Goal: Task Accomplishment & Management: Complete application form

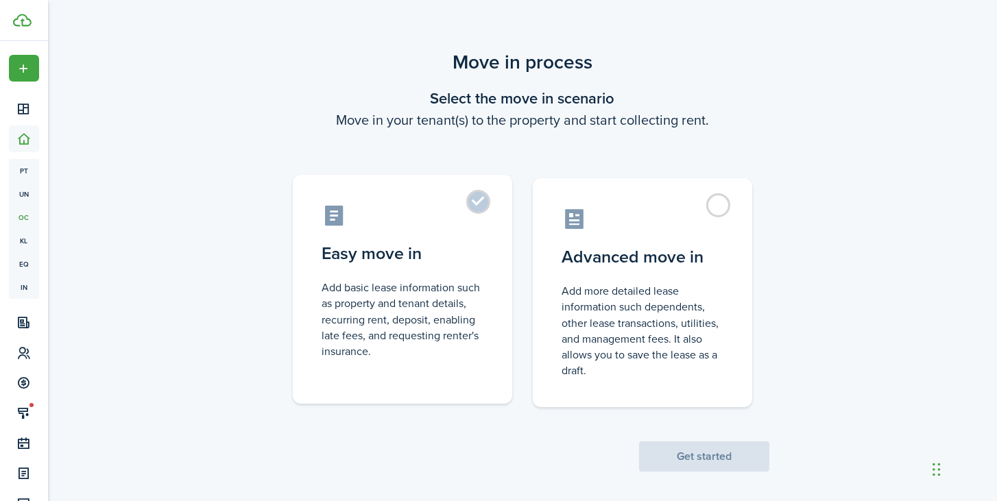
scroll to position [8, 0]
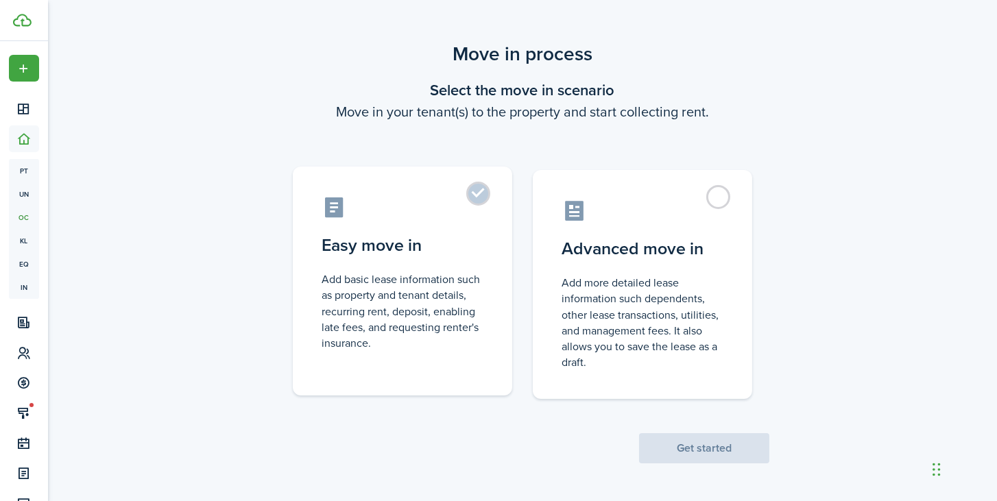
click at [489, 226] on label "Easy move in Add basic lease information such as property and tenant details, r…" at bounding box center [403, 281] width 220 height 229
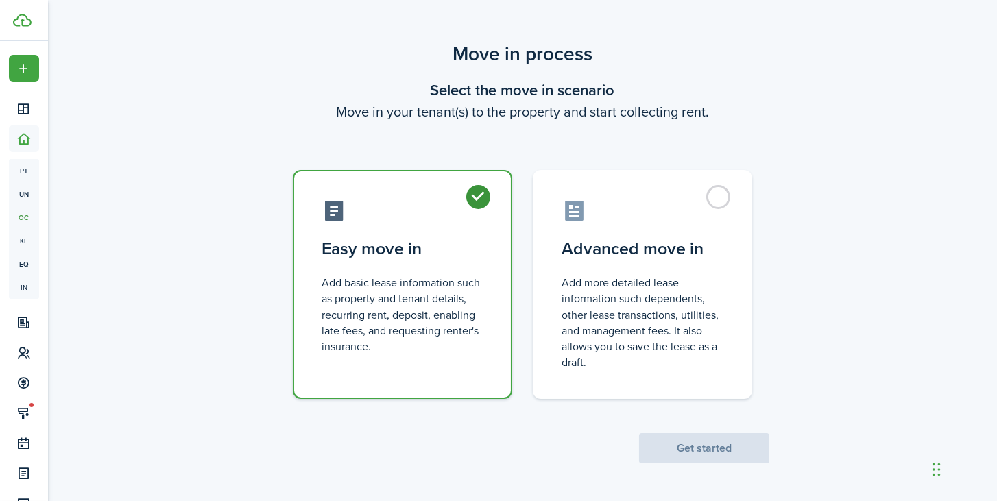
radio input "true"
click at [697, 445] on button "Get started" at bounding box center [704, 449] width 130 height 30
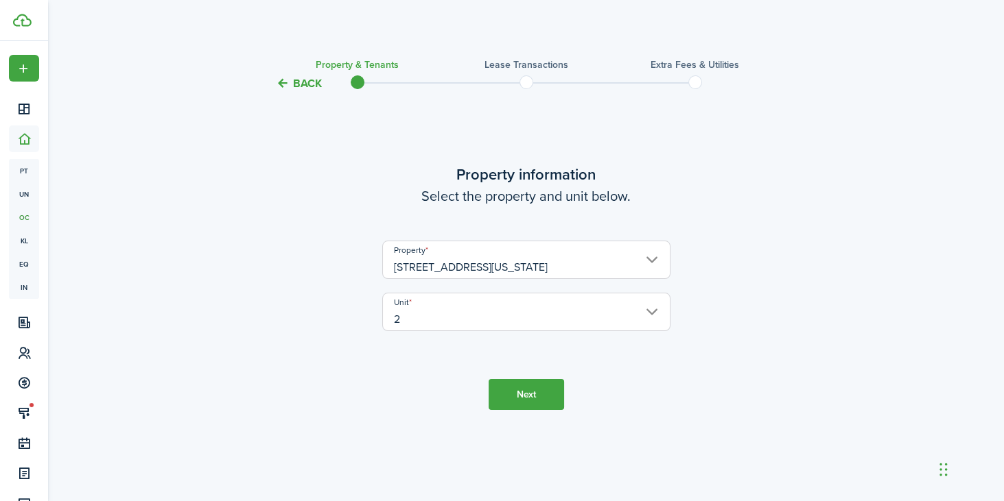
click at [541, 394] on button "Next" at bounding box center [525, 394] width 75 height 31
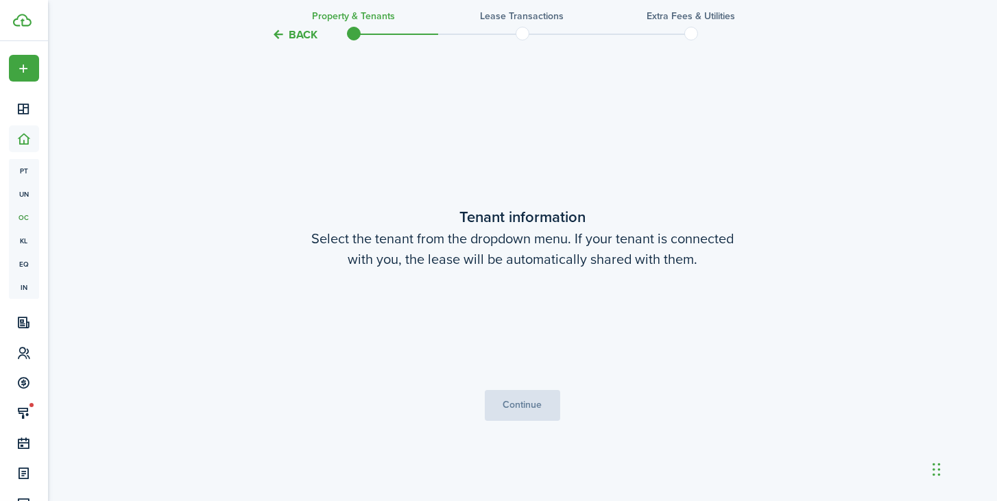
scroll to position [409, 0]
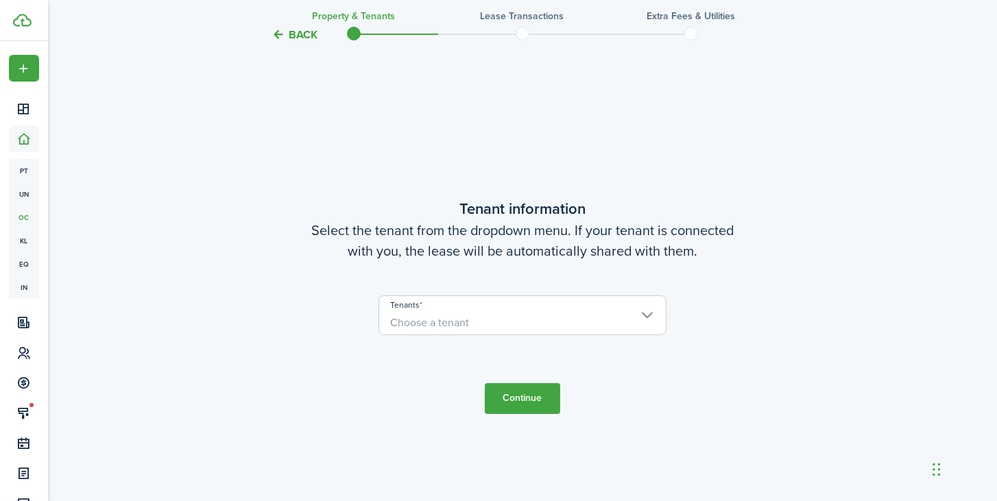
click at [461, 333] on span "Choose a tenant" at bounding box center [522, 322] width 287 height 23
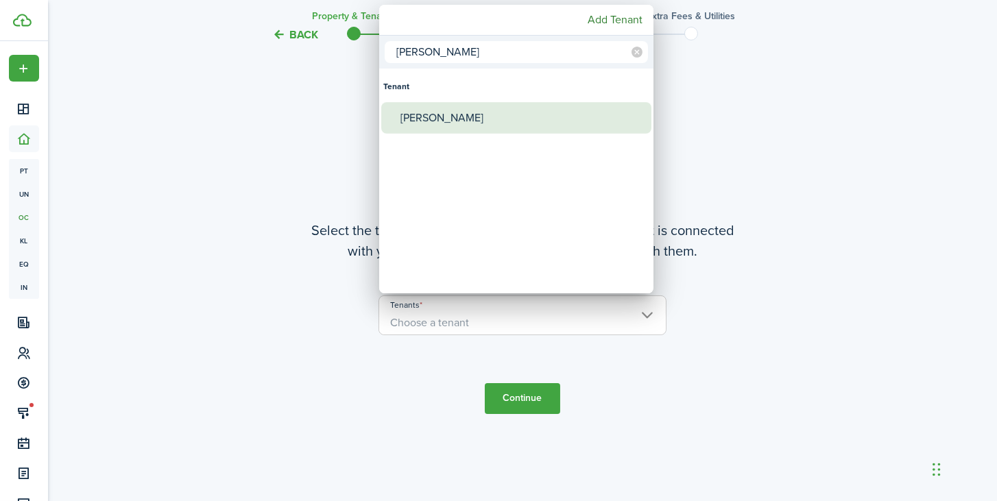
type input "[PERSON_NAME]"
click at [455, 116] on div "[PERSON_NAME]" at bounding box center [522, 118] width 243 height 32
type input "[PERSON_NAME]"
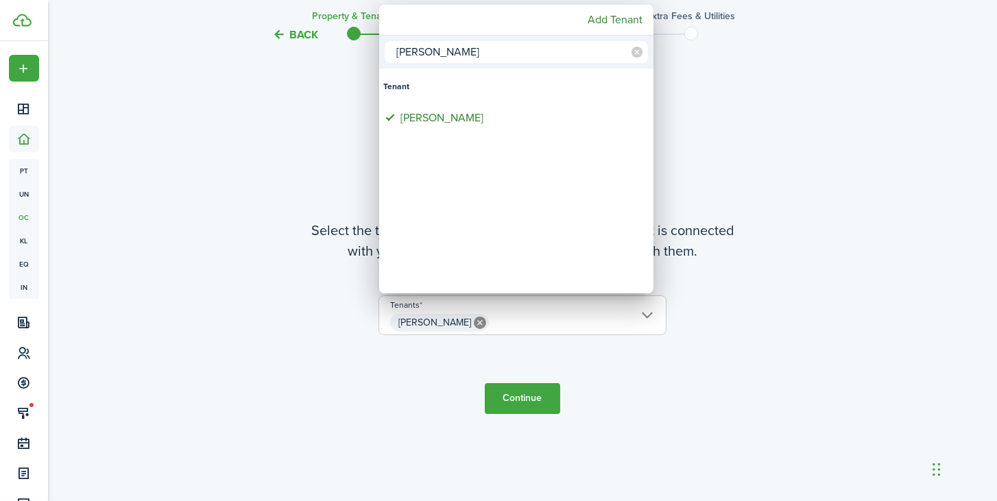
click at [509, 403] on div at bounding box center [498, 250] width 1217 height 721
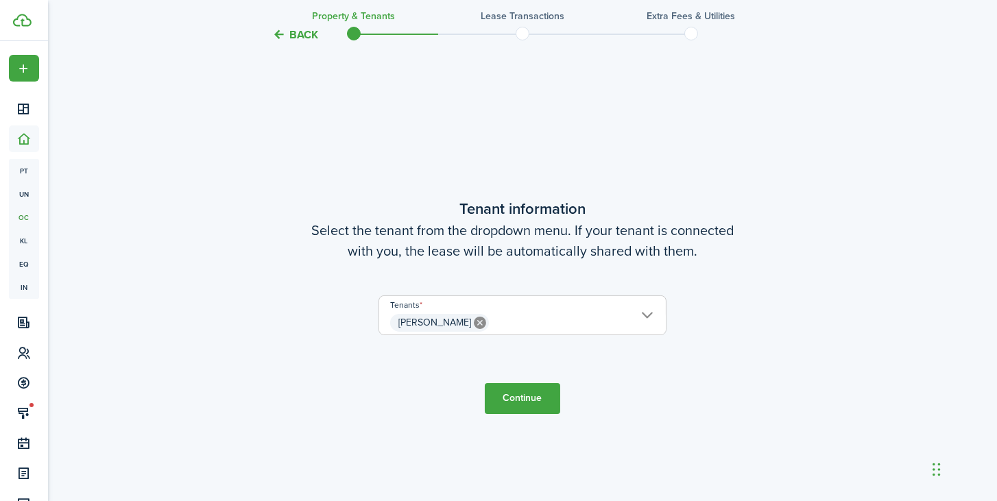
click at [509, 403] on button "Continue" at bounding box center [522, 398] width 75 height 31
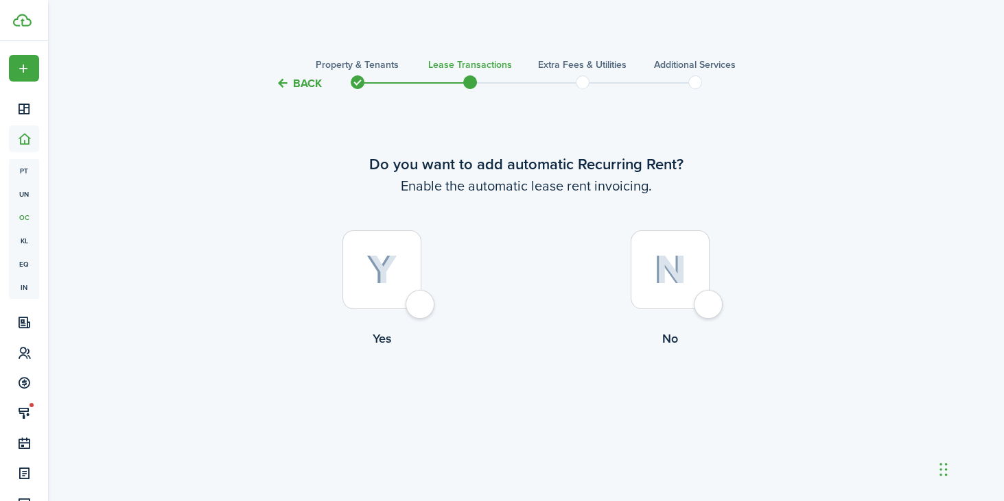
click at [421, 300] on div at bounding box center [381, 270] width 79 height 79
radio input "true"
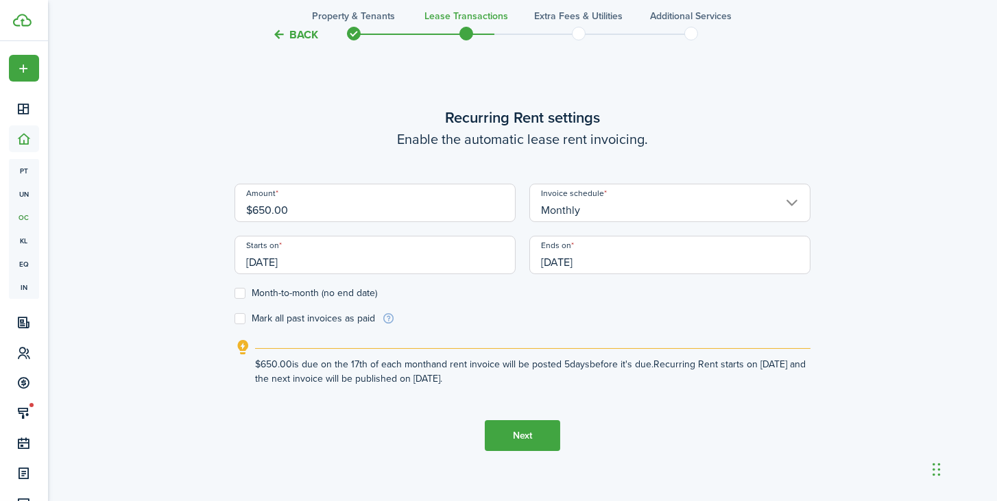
scroll to position [449, 0]
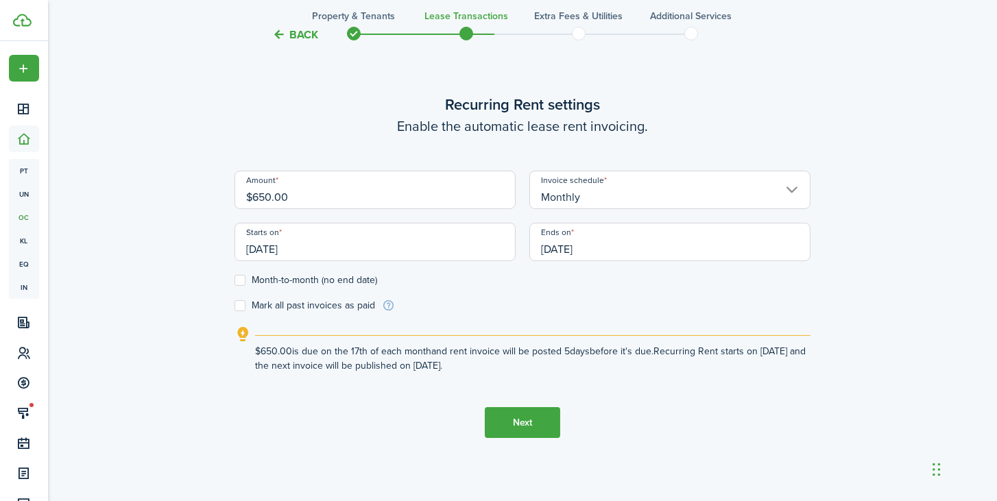
click at [324, 250] on input "[DATE]" at bounding box center [375, 242] width 281 height 38
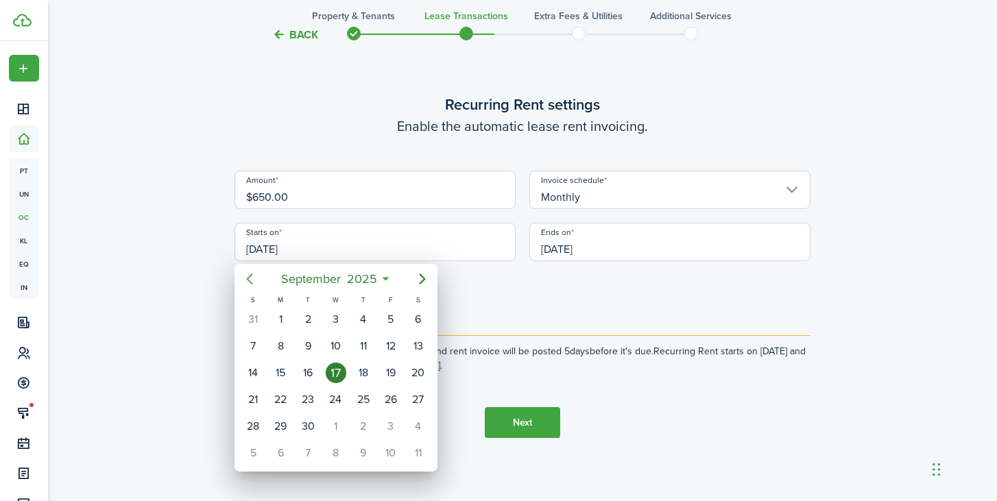
click at [246, 274] on icon "Previous page" at bounding box center [249, 279] width 16 height 16
click at [388, 314] on div "1" at bounding box center [391, 319] width 21 height 21
type input "[DATE]"
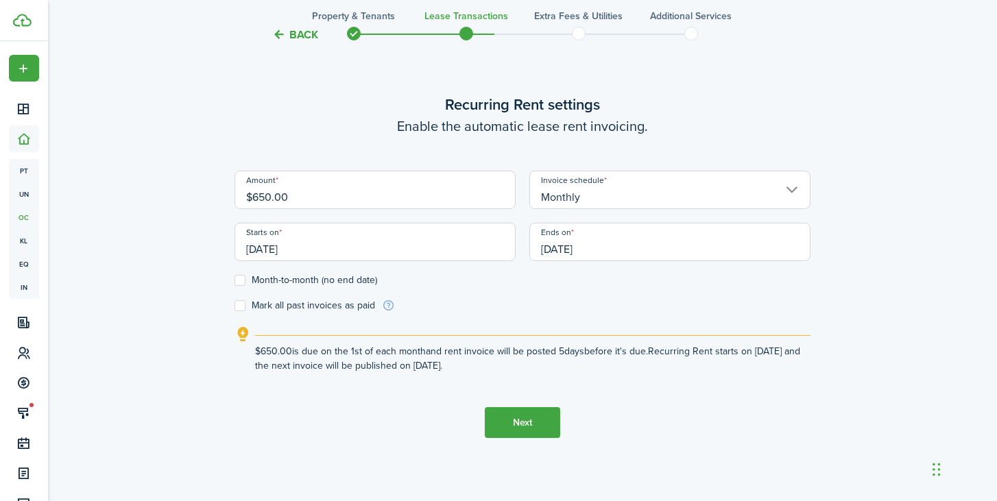
click at [561, 246] on input "[DATE]" at bounding box center [670, 242] width 281 height 38
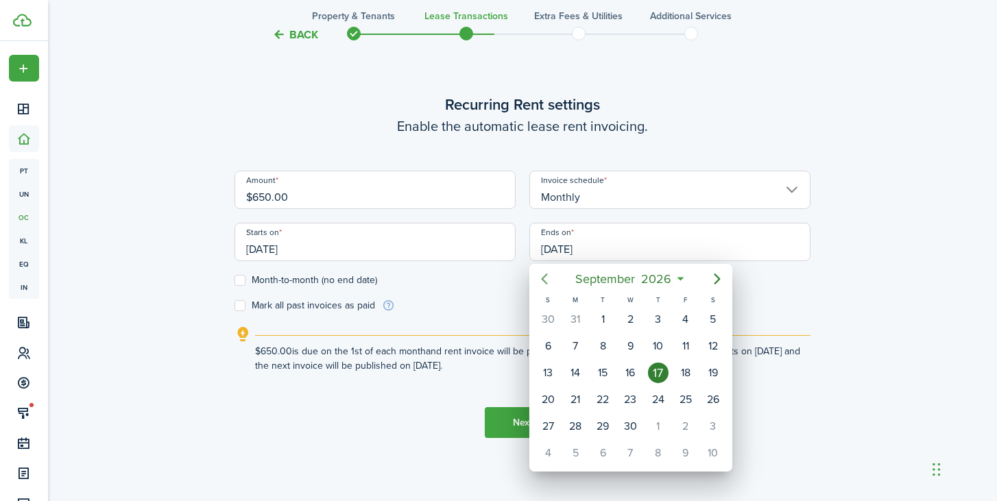
click at [544, 279] on icon "Previous page" at bounding box center [544, 279] width 16 height 16
click at [548, 279] on icon "Previous page" at bounding box center [544, 279] width 16 height 16
click at [685, 421] on div "31" at bounding box center [686, 426] width 21 height 21
type input "[DATE]"
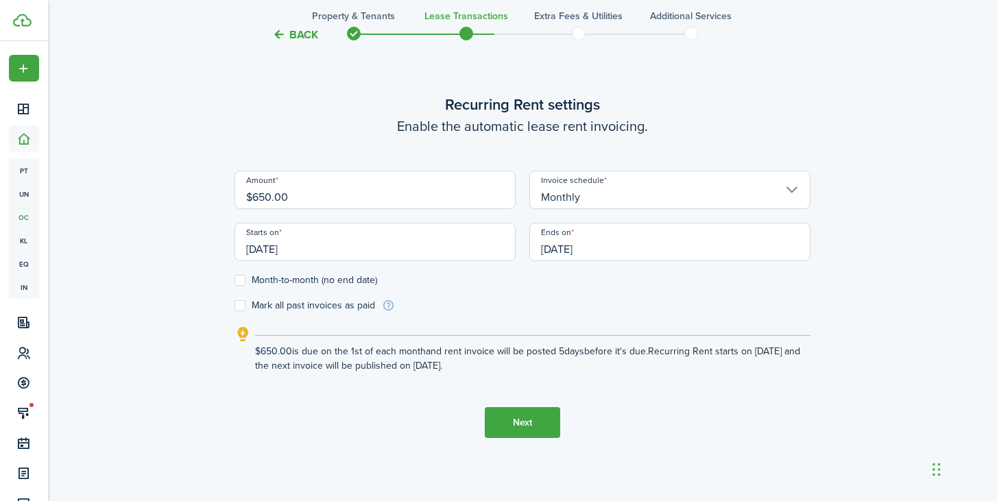
click at [519, 419] on button "Next" at bounding box center [522, 422] width 75 height 31
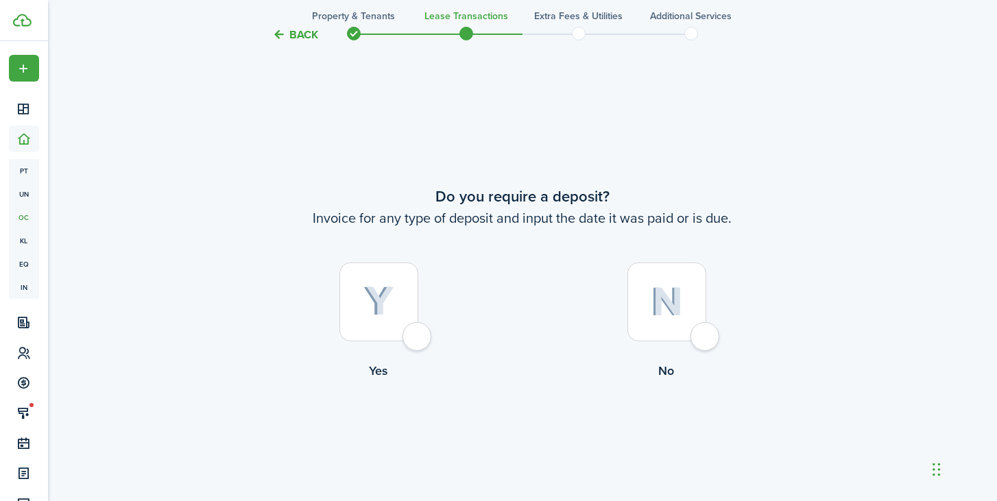
scroll to position [911, 0]
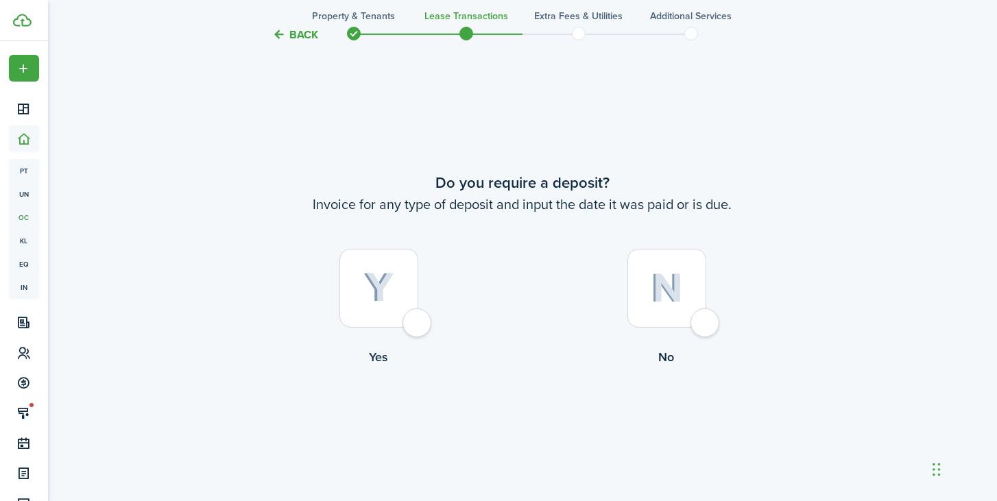
click at [418, 324] on div at bounding box center [379, 288] width 79 height 79
radio input "true"
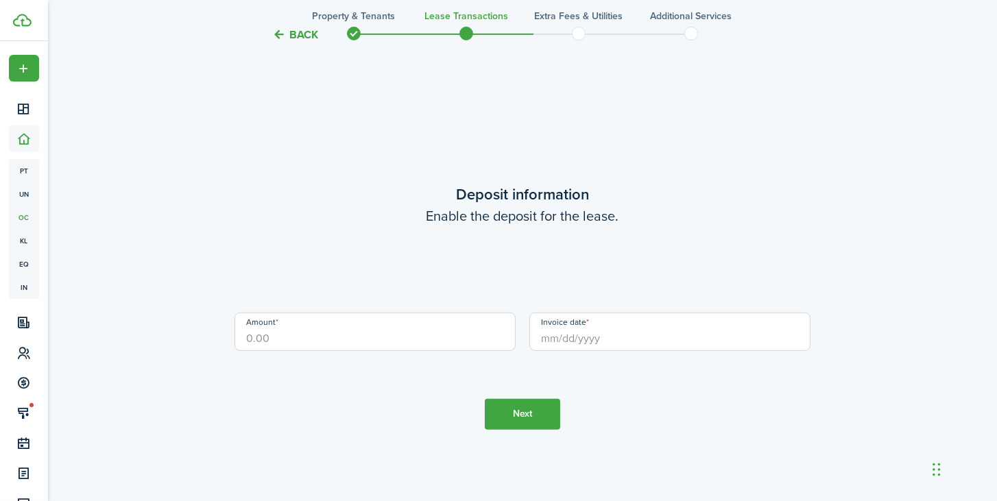
scroll to position [1413, 0]
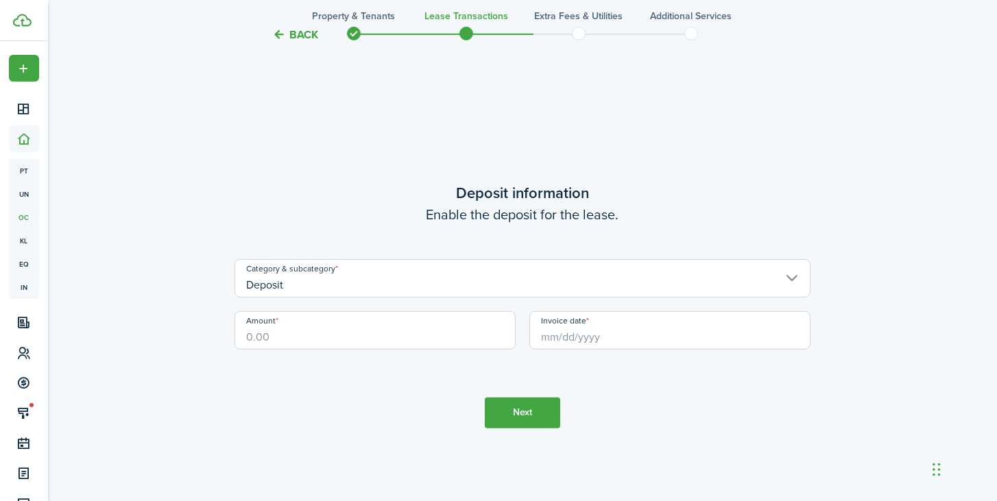
click at [327, 330] on input "Amount" at bounding box center [375, 330] width 281 height 38
click at [600, 340] on input "Invoice date" at bounding box center [670, 330] width 281 height 38
type input "$650.00"
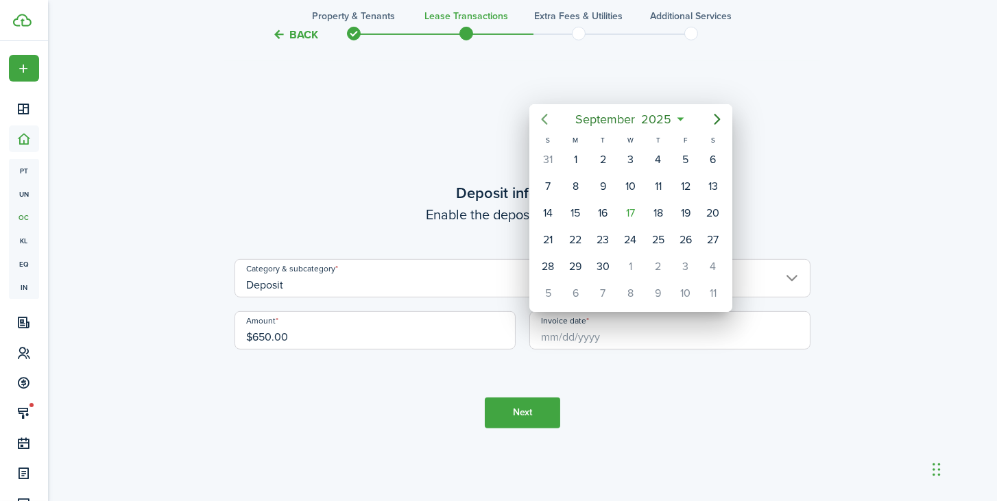
click at [545, 119] on icon "Previous page" at bounding box center [544, 119] width 16 height 16
click at [686, 162] on div "1" at bounding box center [686, 160] width 21 height 21
type input "[DATE]"
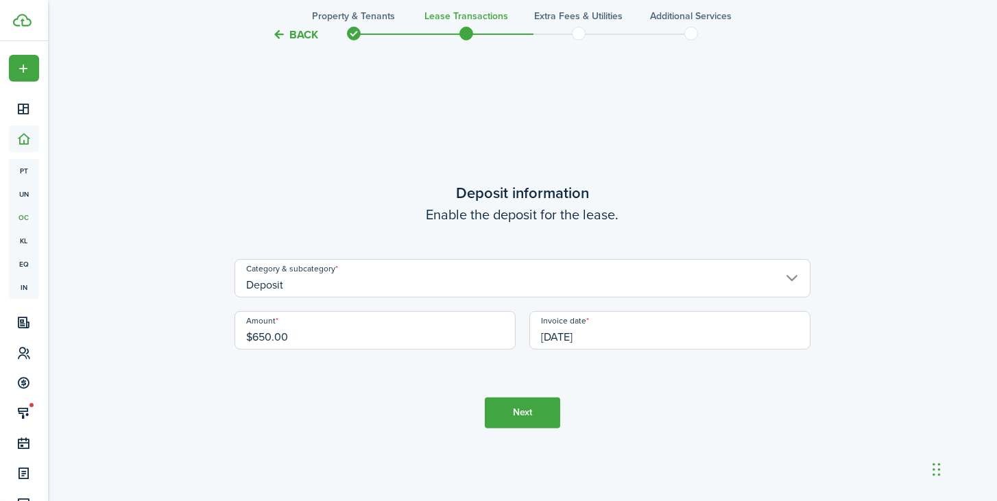
click at [539, 420] on button "Next" at bounding box center [522, 413] width 75 height 31
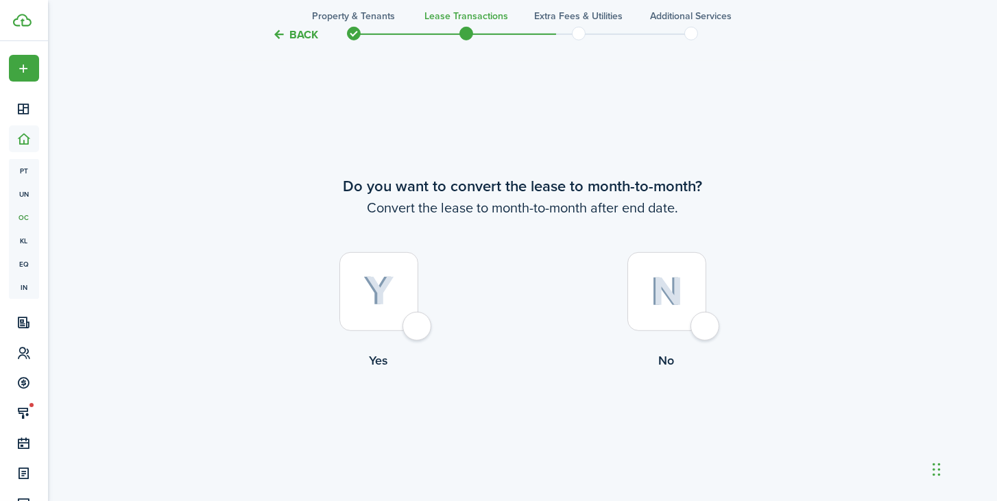
scroll to position [1914, 0]
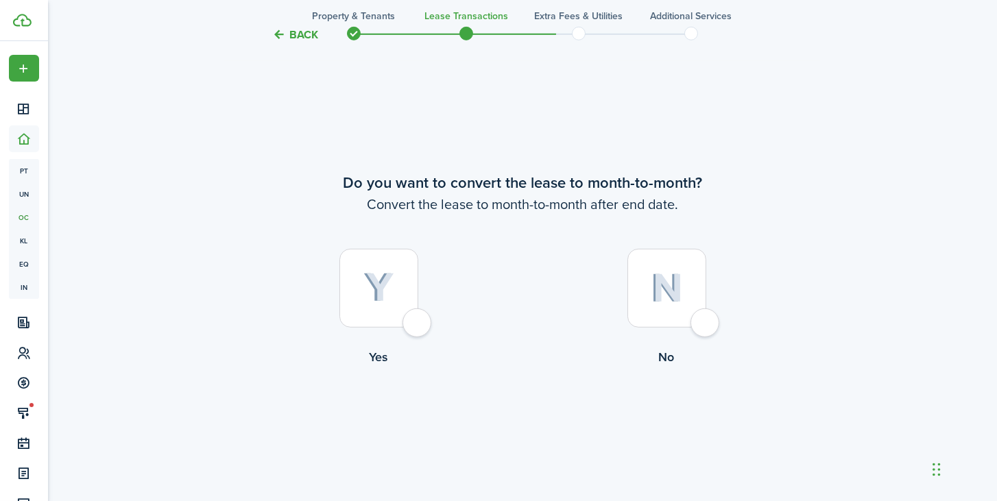
click at [703, 324] on div at bounding box center [667, 288] width 79 height 79
radio input "true"
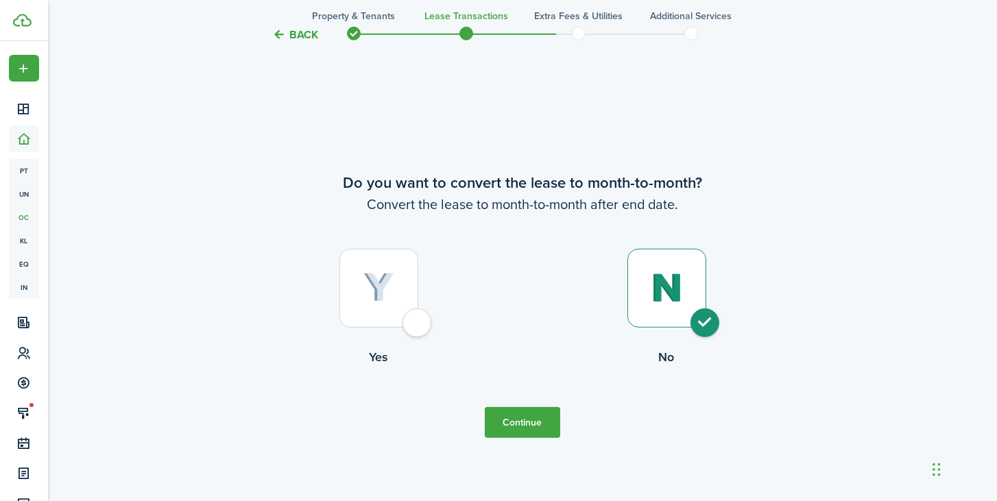
click at [534, 423] on button "Continue" at bounding box center [522, 422] width 75 height 31
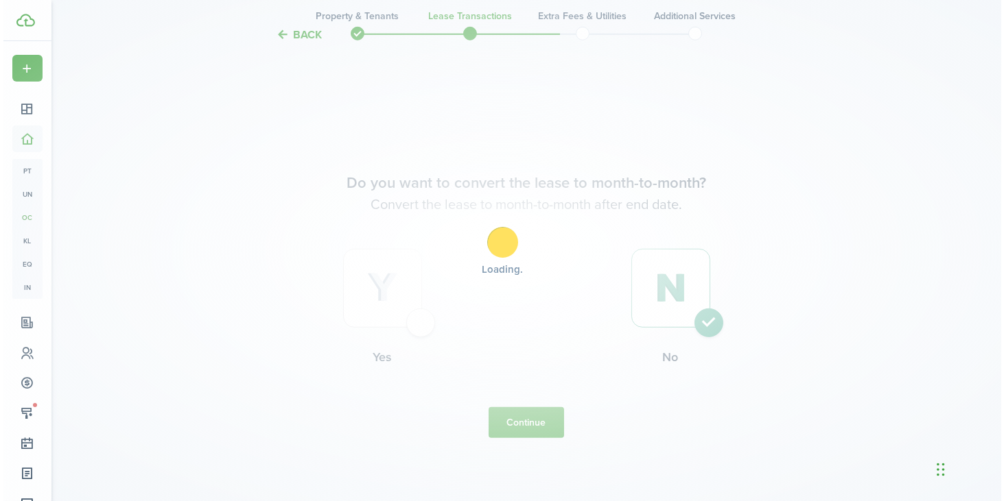
scroll to position [0, 0]
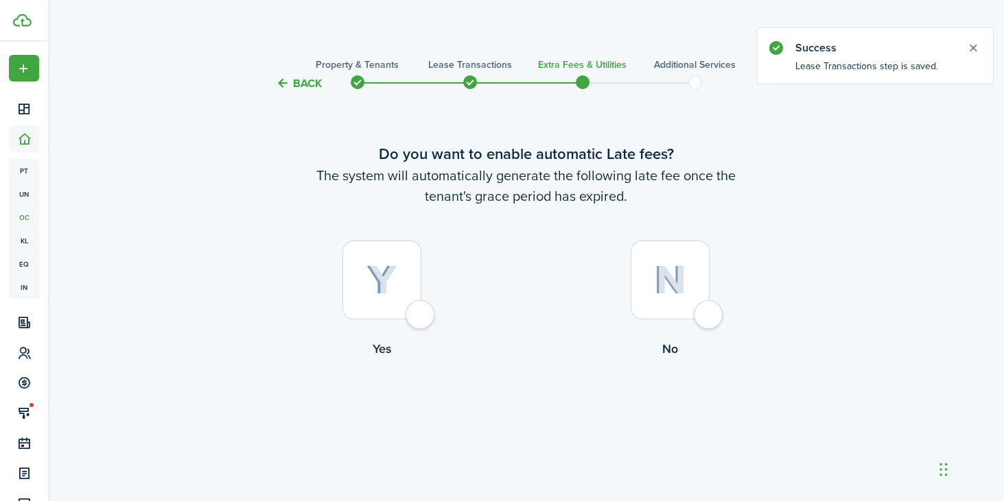
click at [421, 318] on div at bounding box center [381, 280] width 79 height 79
radio input "true"
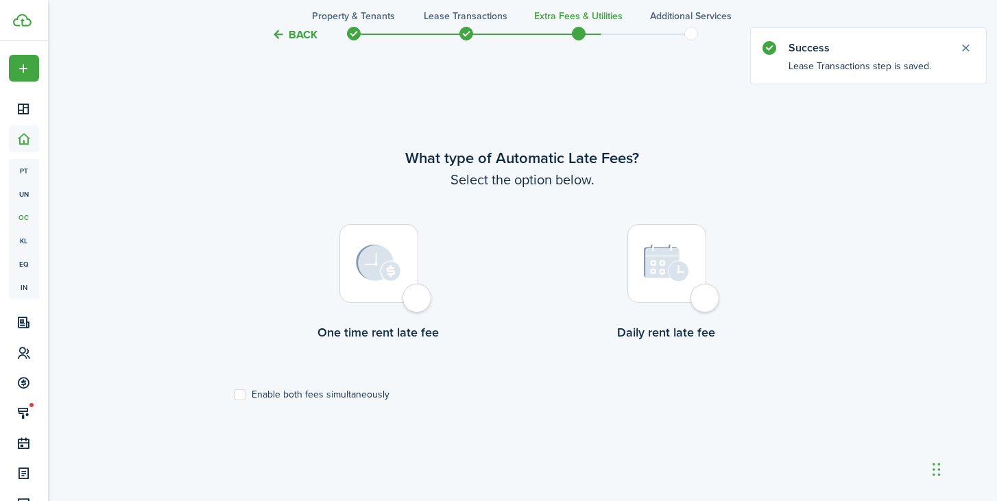
scroll to position [409, 0]
click at [411, 294] on div at bounding box center [379, 263] width 79 height 79
radio input "true"
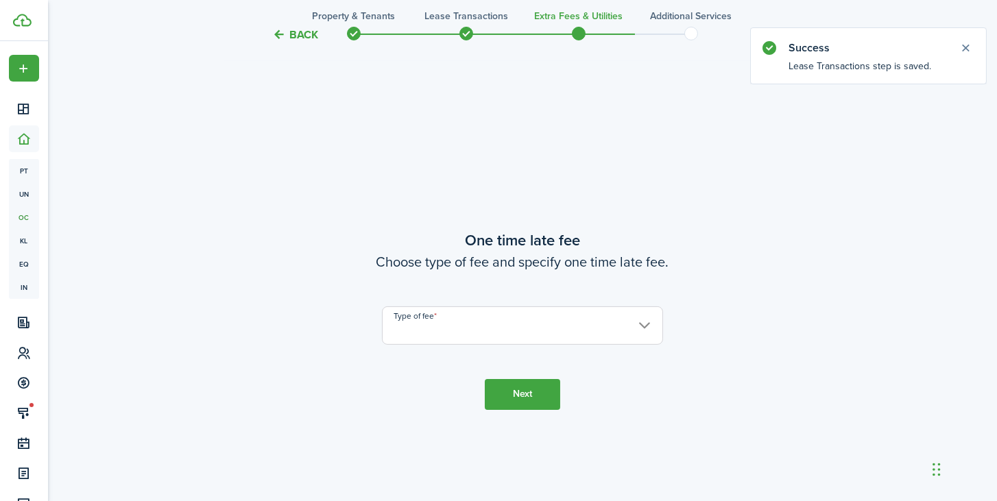
scroll to position [911, 0]
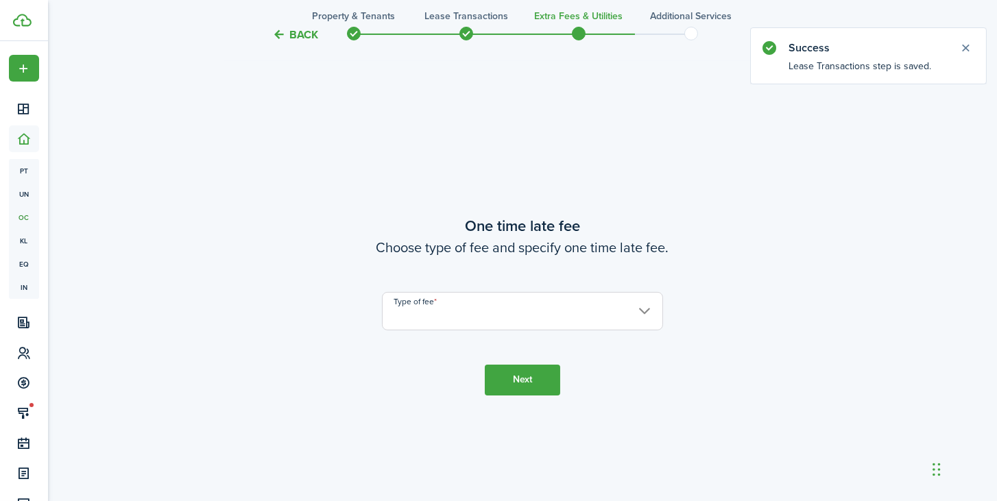
click at [449, 307] on input "Type of fee" at bounding box center [522, 311] width 281 height 38
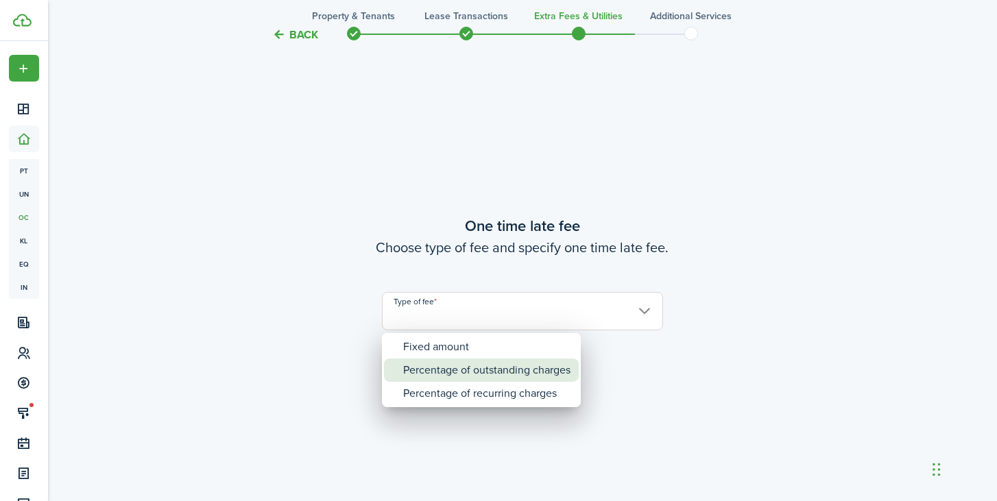
click at [450, 369] on div "Percentage of outstanding charges" at bounding box center [486, 370] width 167 height 23
type input "Percentage of outstanding charges"
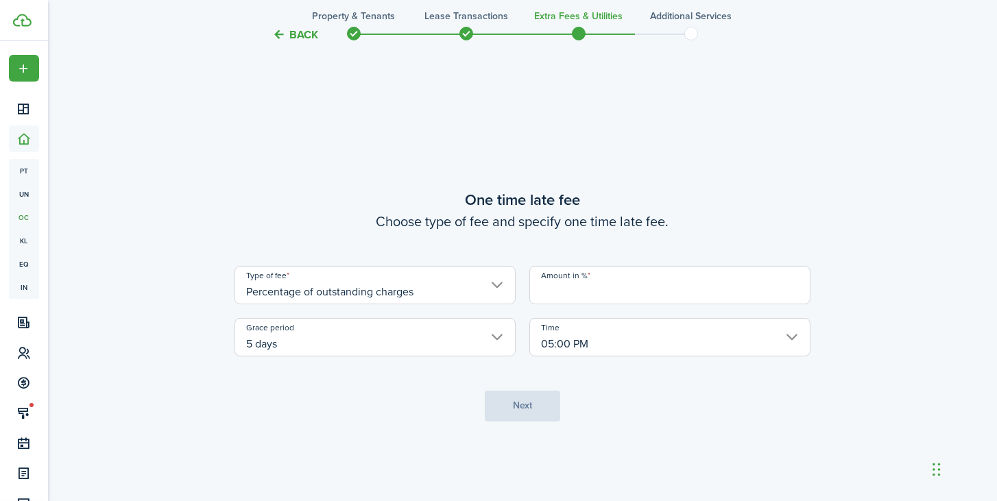
click at [545, 290] on input "Amount in %" at bounding box center [670, 285] width 281 height 38
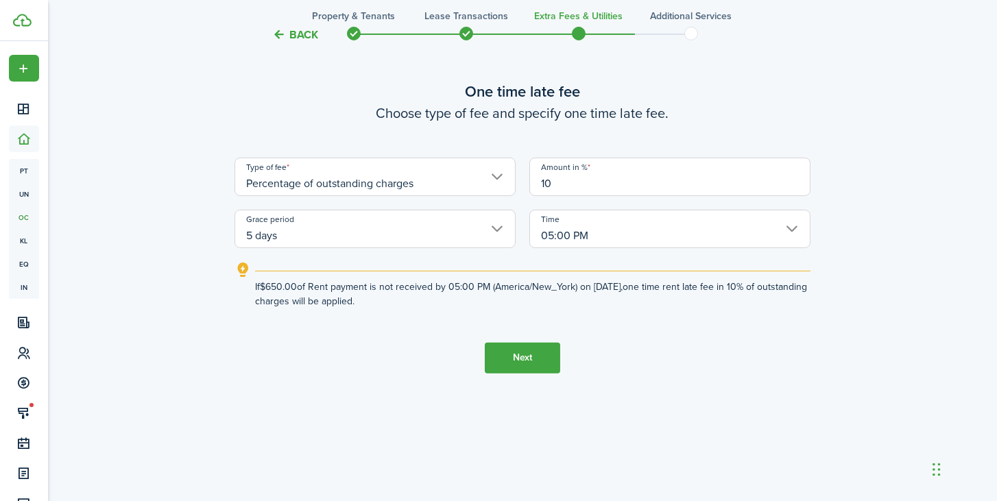
type input "10"
click at [536, 359] on button "Next" at bounding box center [522, 358] width 75 height 31
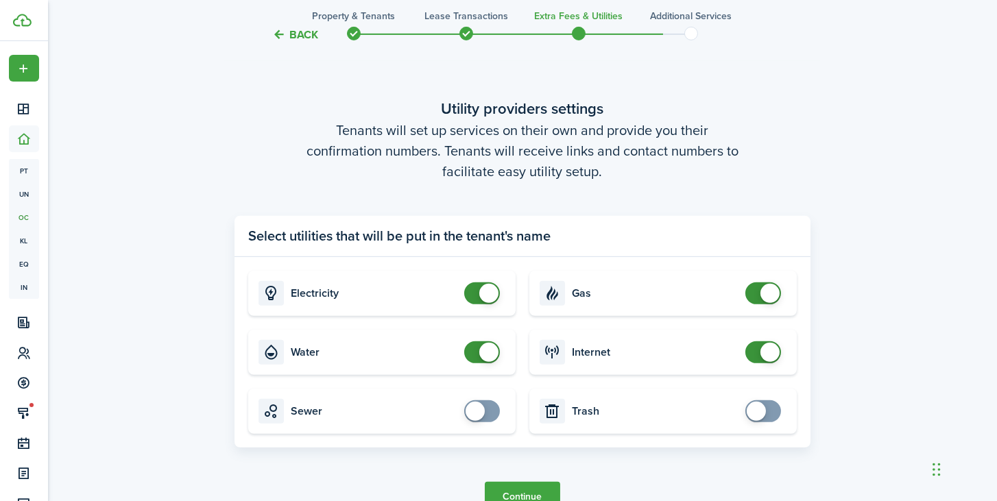
scroll to position [1452, 0]
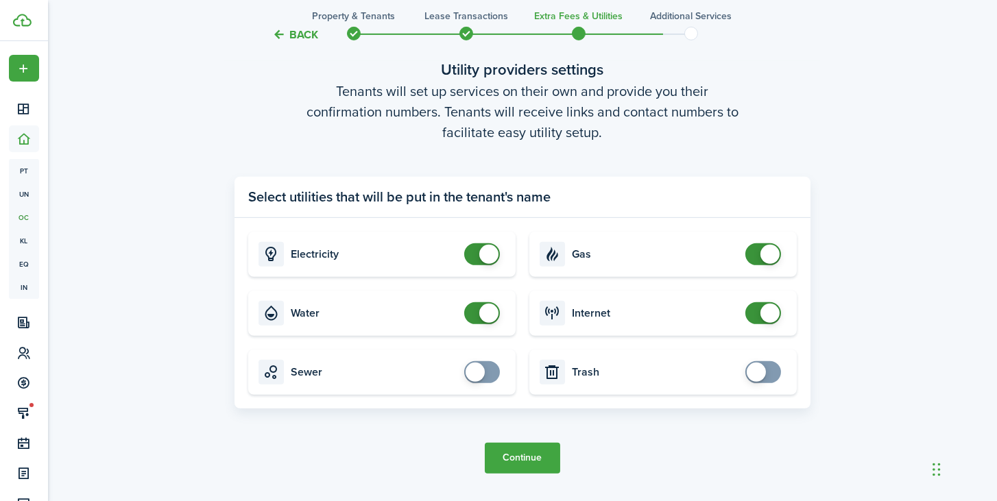
click at [767, 314] on span at bounding box center [770, 313] width 19 height 19
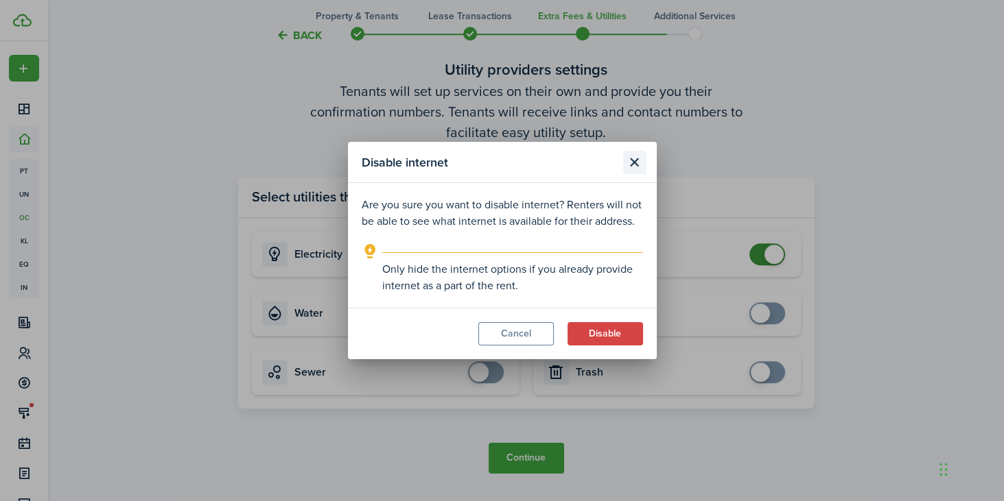
click at [633, 158] on button "Close modal" at bounding box center [634, 162] width 23 height 23
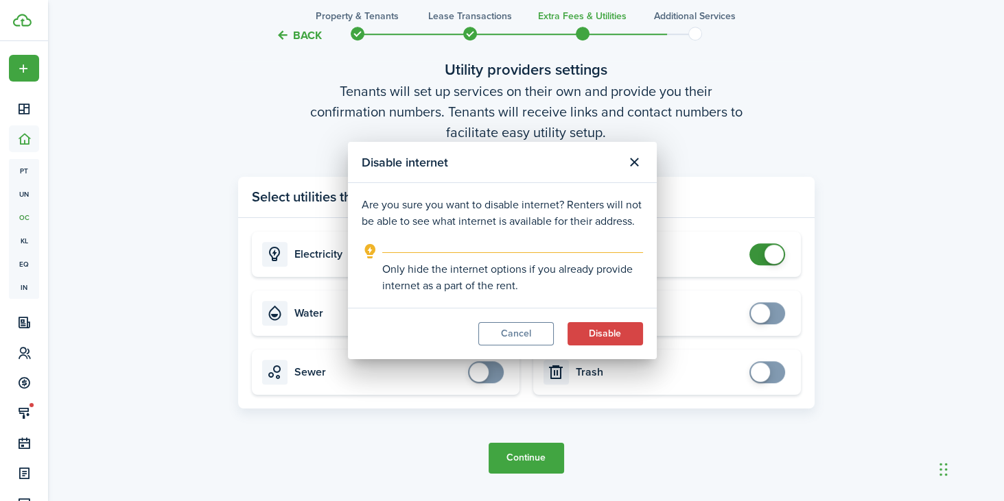
checkbox input "true"
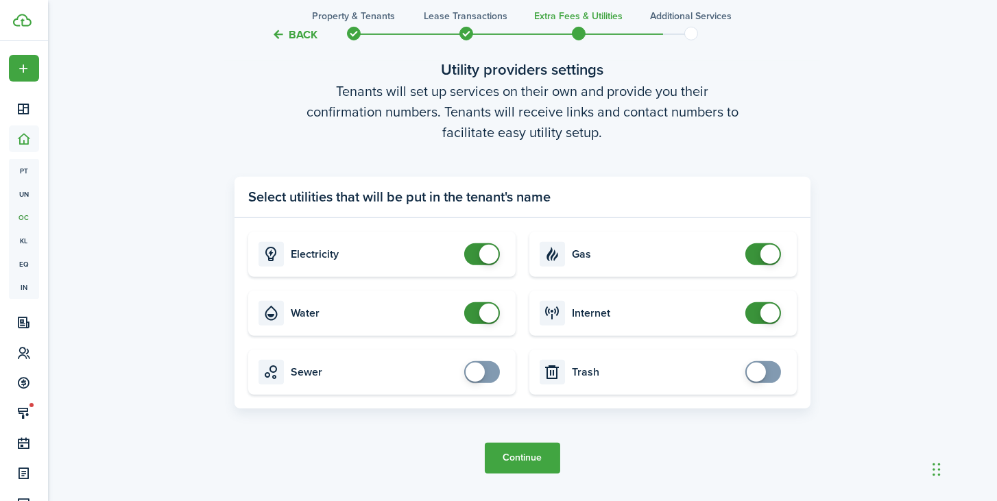
checkbox input "false"
click at [767, 257] on span at bounding box center [770, 254] width 19 height 19
checkbox input "false"
click at [767, 308] on span at bounding box center [770, 313] width 19 height 19
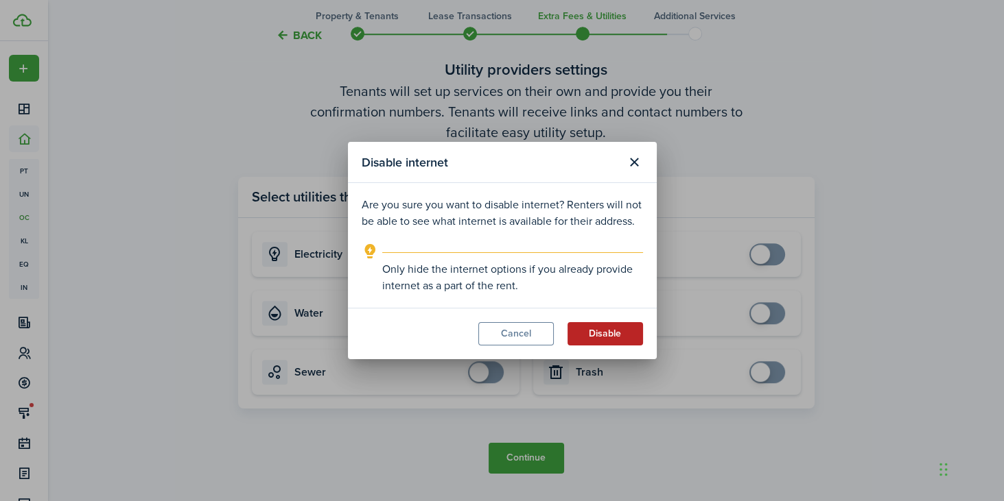
click at [609, 338] on button "Disable" at bounding box center [604, 333] width 75 height 23
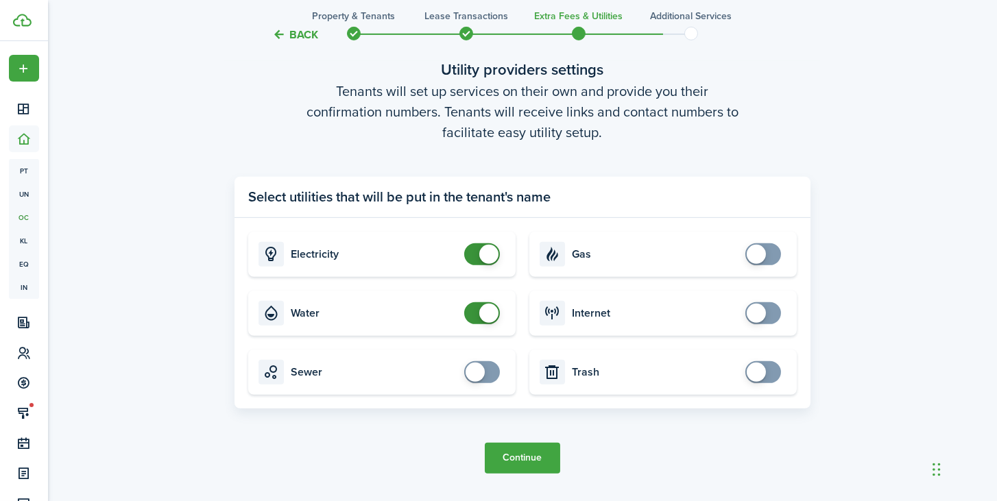
checkbox input "false"
click at [483, 248] on span at bounding box center [489, 254] width 19 height 19
checkbox input "false"
click at [490, 311] on span at bounding box center [489, 313] width 19 height 19
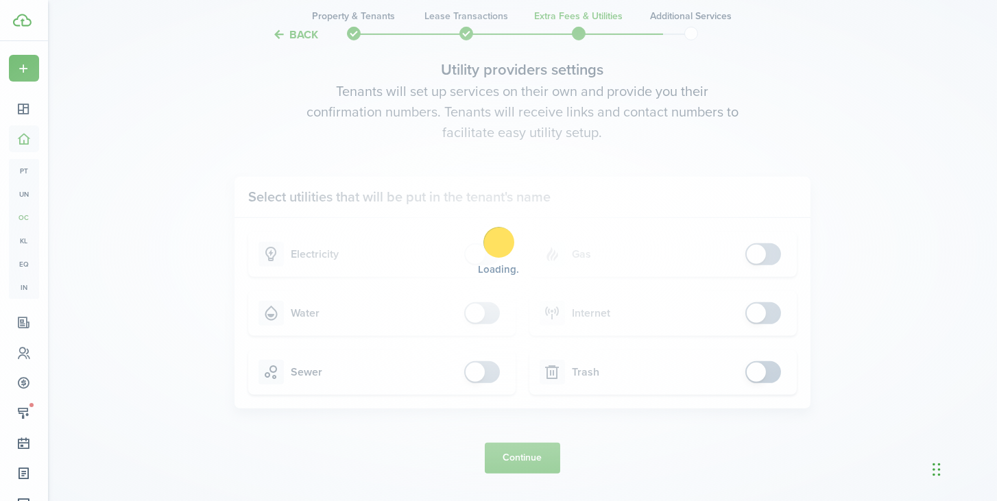
scroll to position [1504, 0]
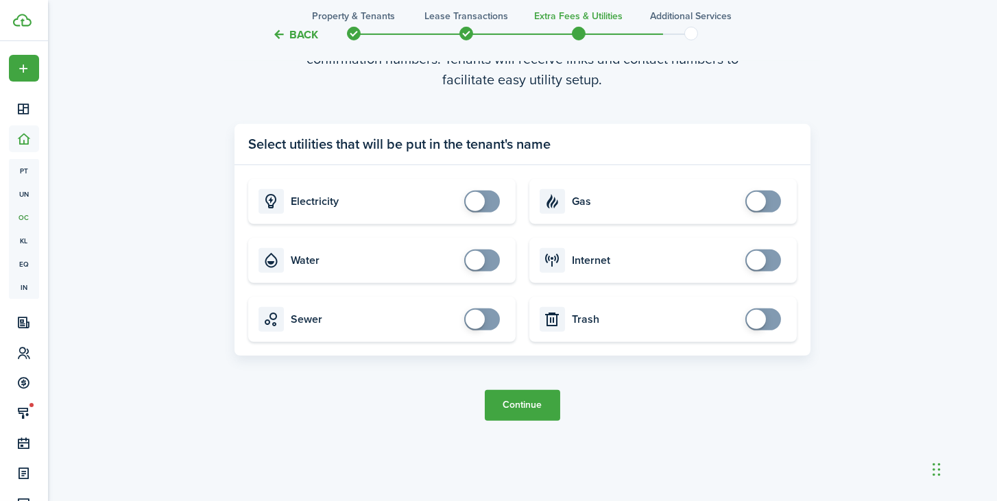
click at [531, 410] on button "Continue" at bounding box center [522, 405] width 75 height 31
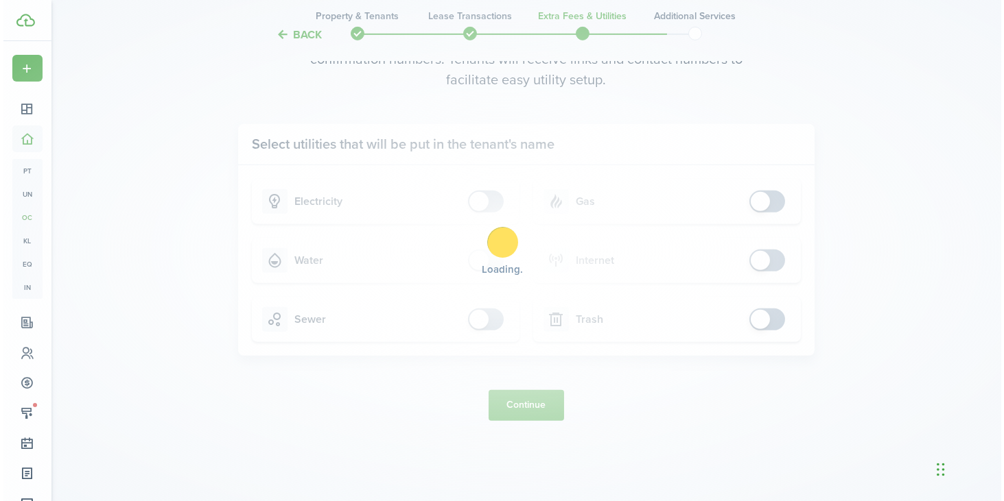
scroll to position [0, 0]
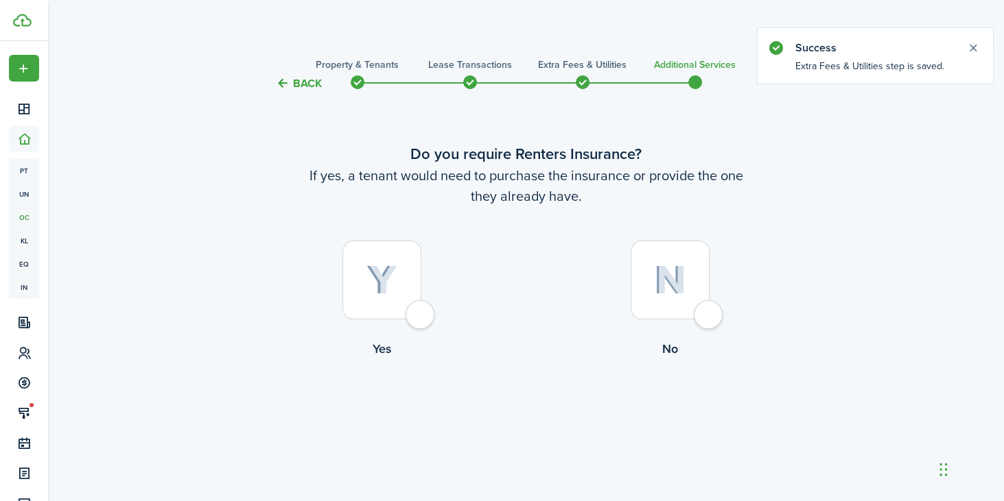
click at [421, 314] on div at bounding box center [381, 280] width 79 height 79
radio input "true"
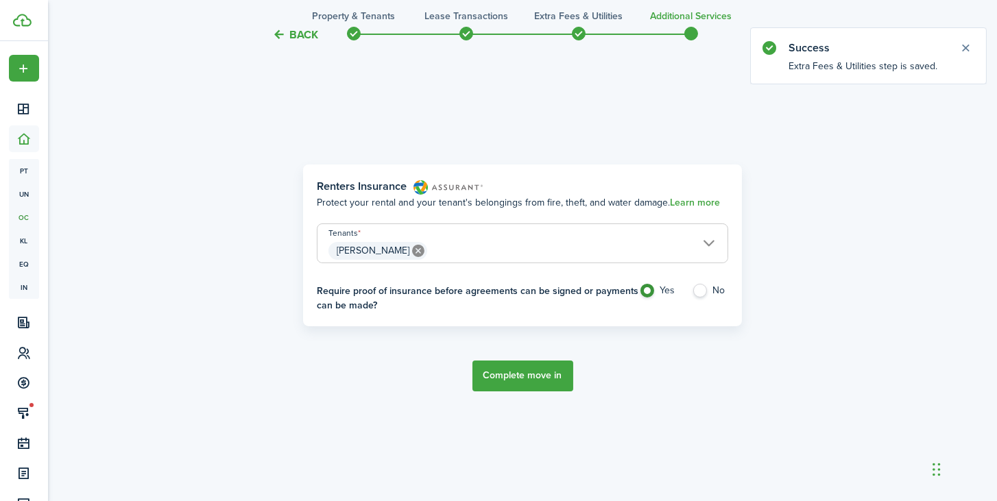
scroll to position [449, 0]
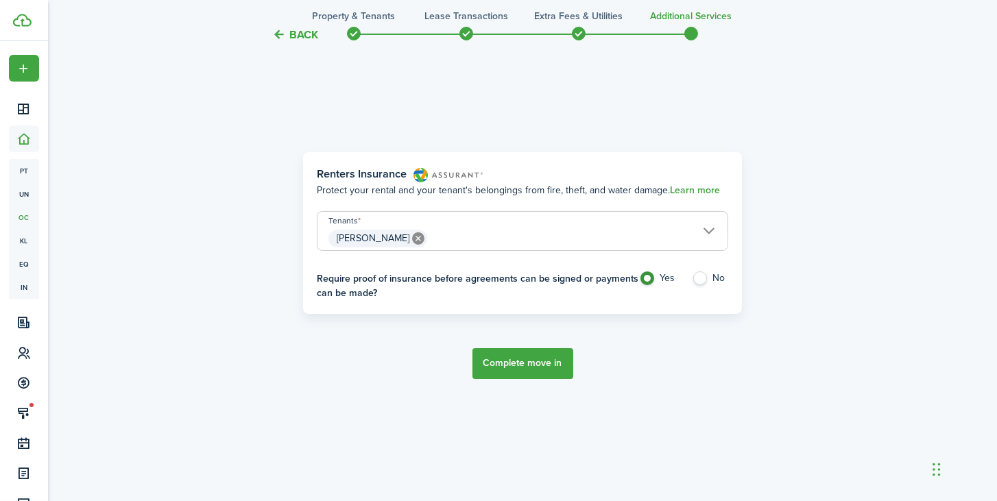
click at [516, 366] on button "Complete move in" at bounding box center [523, 364] width 101 height 31
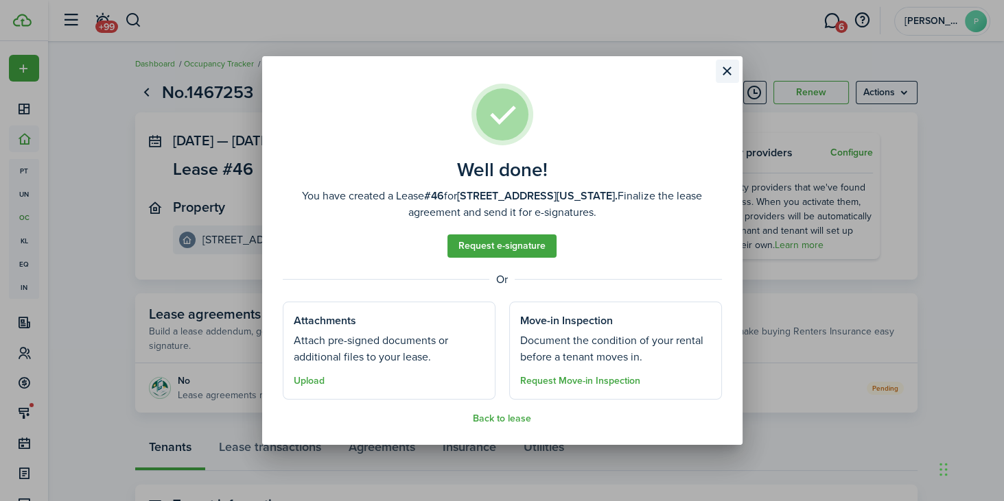
click at [722, 70] on button "Close modal" at bounding box center [727, 71] width 23 height 23
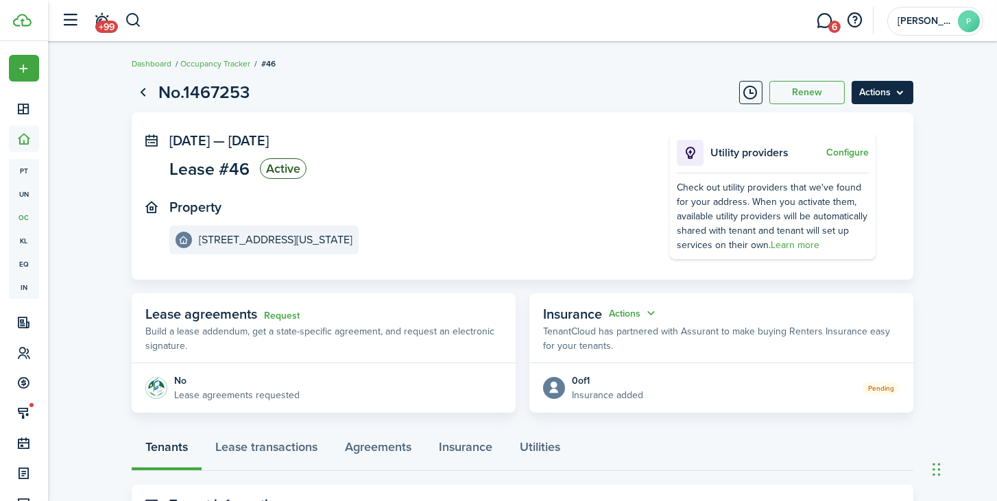
click at [892, 91] on menu-btn "Actions" at bounding box center [883, 92] width 62 height 23
click at [760, 126] on panel-main-body "[DATE] — [DATE] Lease #46 Active Property [STREET_ADDRESS][US_STATE] Utility pr…" at bounding box center [523, 196] width 782 height 167
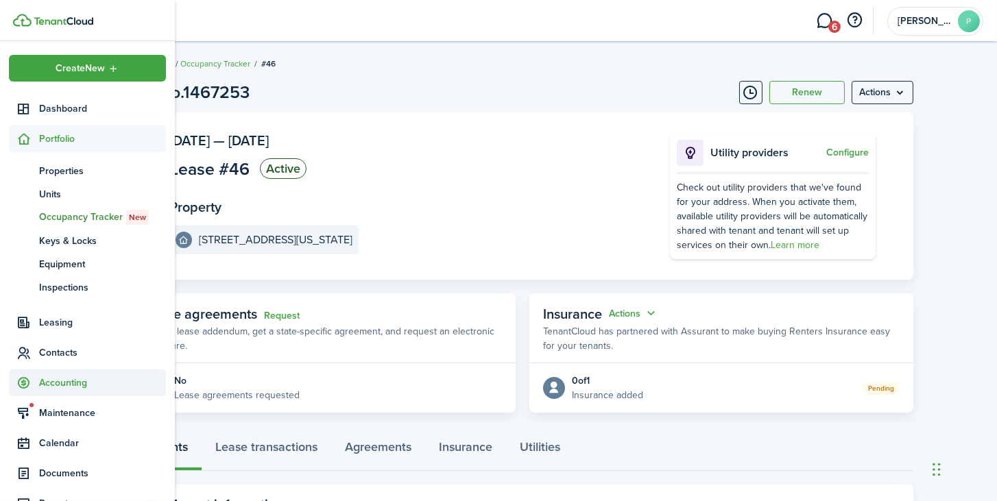
click at [60, 384] on span "Accounting" at bounding box center [102, 383] width 127 height 14
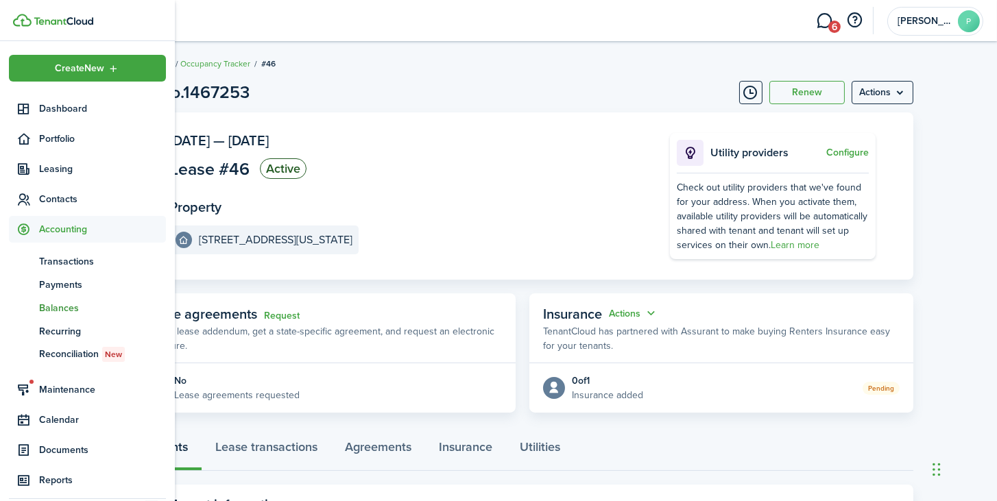
click at [62, 309] on span "Balances" at bounding box center [102, 308] width 127 height 14
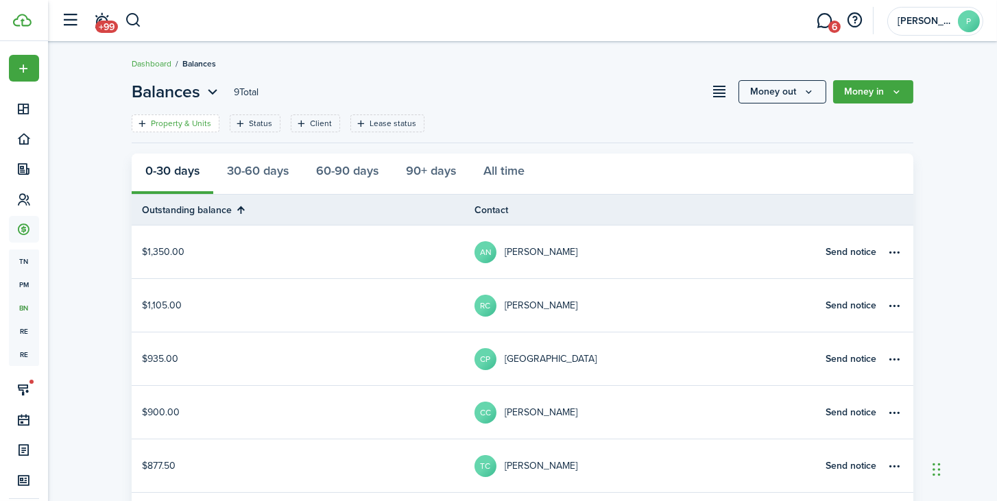
click at [181, 123] on filter-tag-label "Property & Units" at bounding box center [181, 123] width 60 height 12
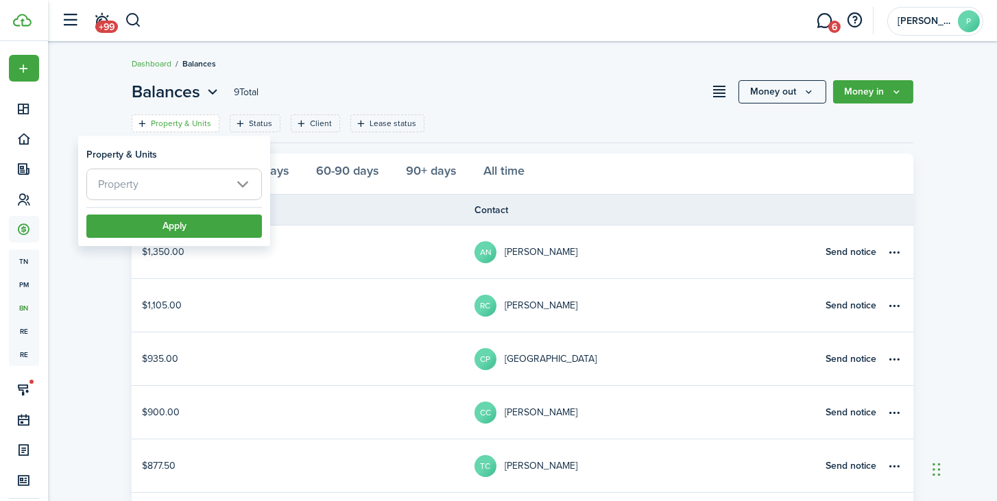
click at [165, 180] on span "Property" at bounding box center [174, 184] width 174 height 30
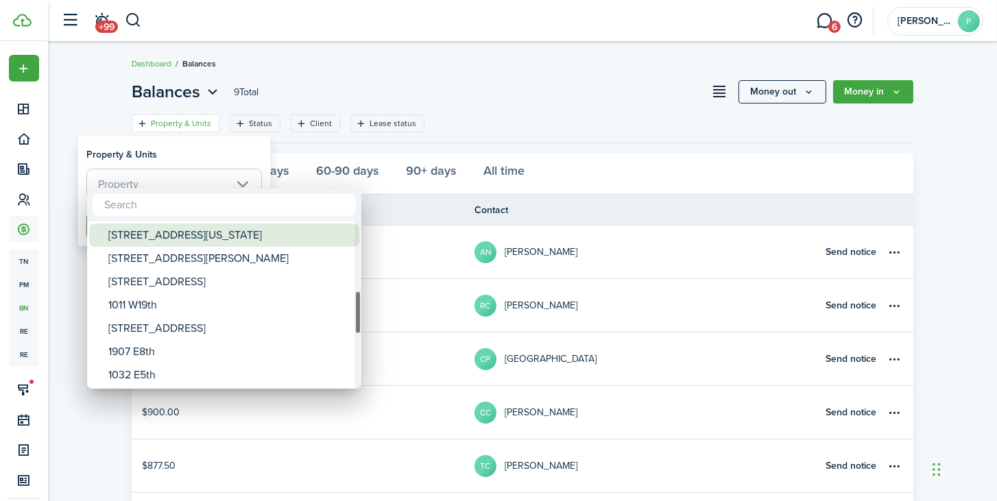
click at [150, 234] on div "[STREET_ADDRESS][US_STATE]" at bounding box center [229, 235] width 243 height 23
type input "[STREET_ADDRESS][US_STATE]"
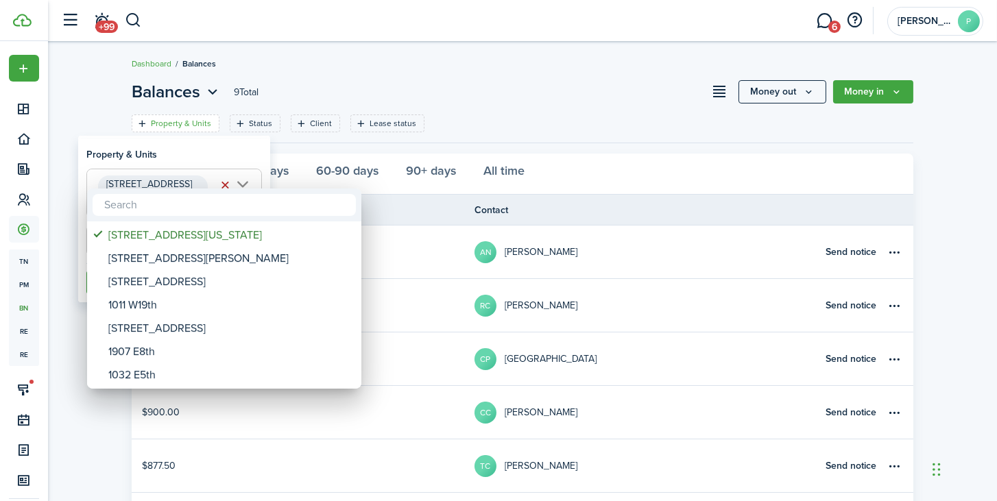
click at [539, 113] on div at bounding box center [498, 250] width 1217 height 721
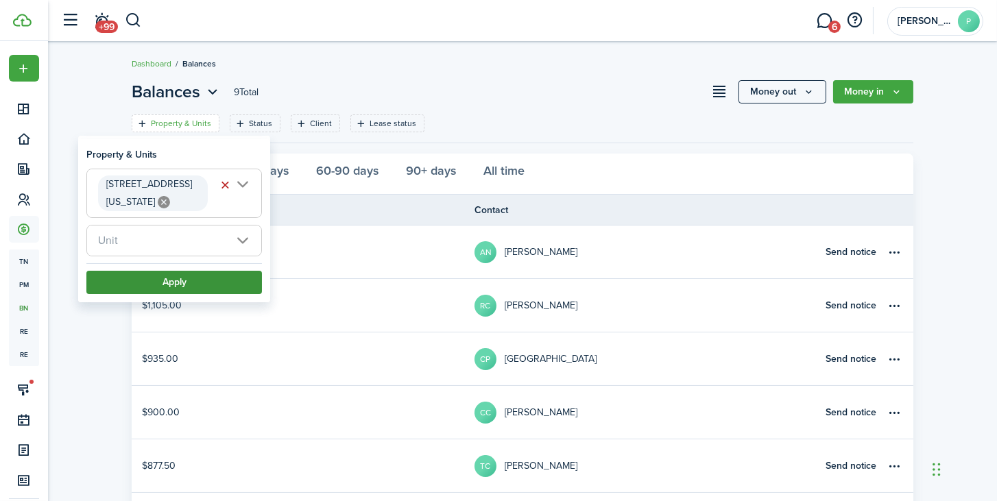
click at [197, 279] on button "Apply" at bounding box center [174, 282] width 176 height 23
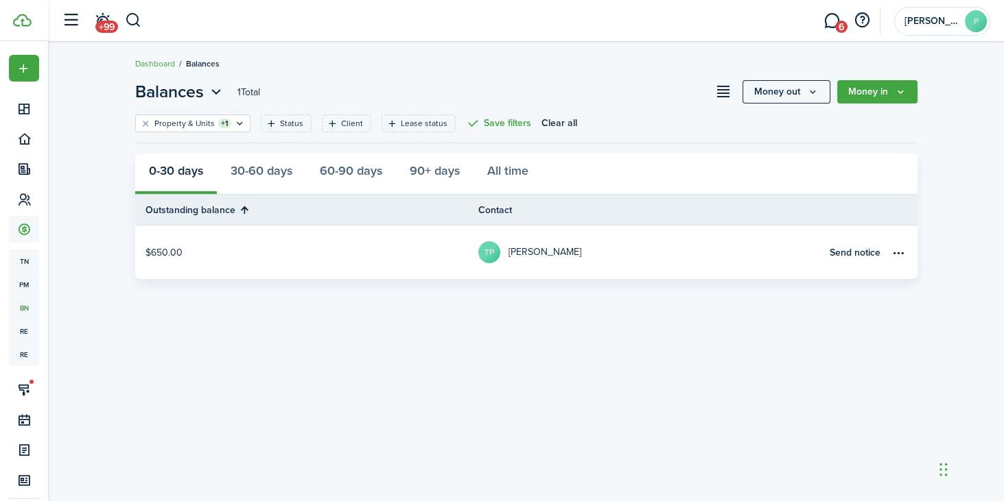
click at [609, 250] on link "TP [PERSON_NAME]" at bounding box center [649, 253] width 343 height 54
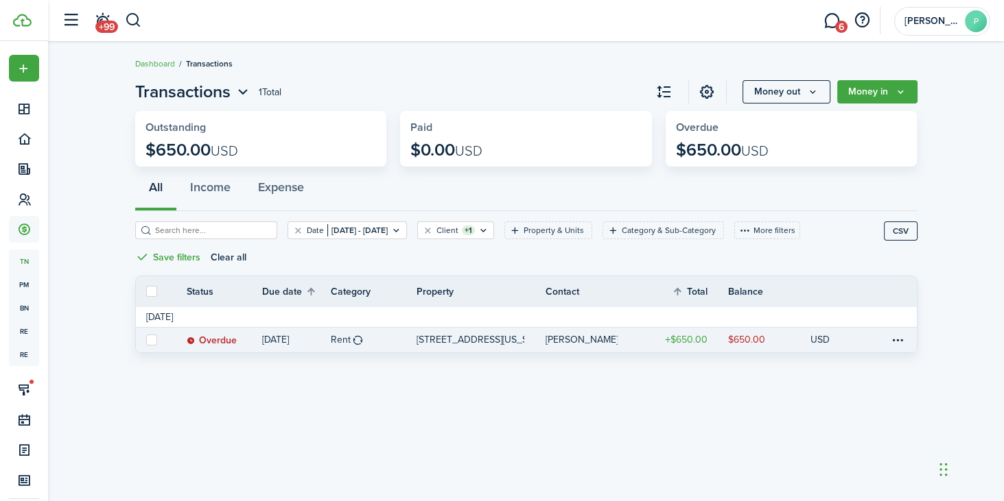
click at [886, 342] on link at bounding box center [878, 340] width 21 height 25
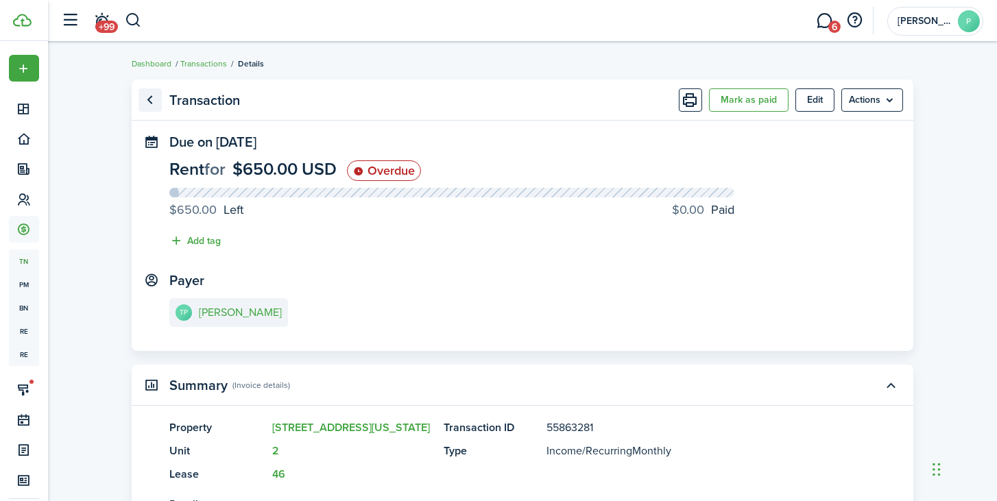
click at [150, 98] on link "Go back" at bounding box center [150, 99] width 23 height 23
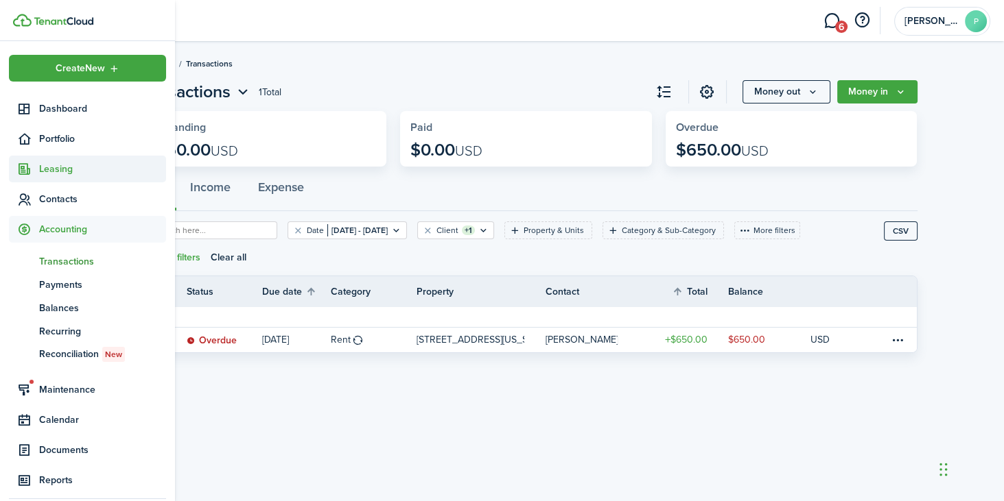
click at [44, 169] on span "Leasing" at bounding box center [102, 169] width 127 height 14
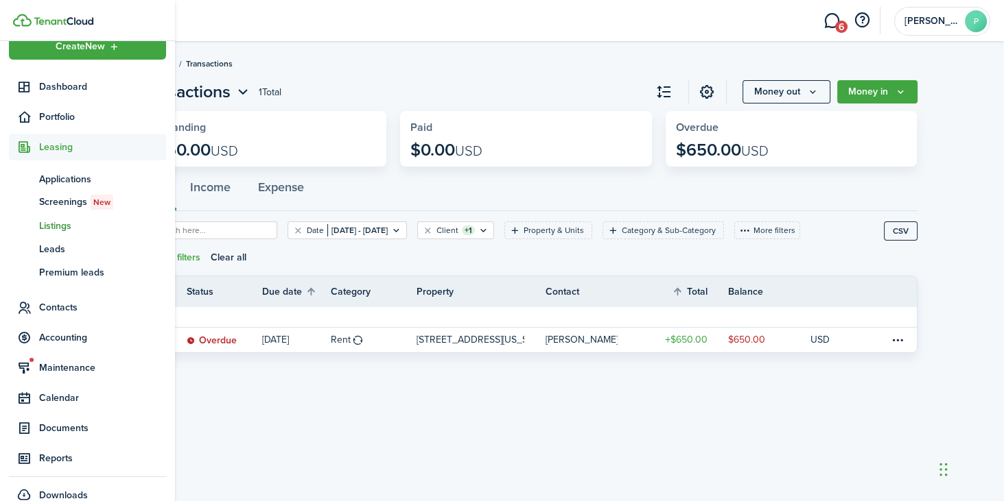
scroll to position [40, 0]
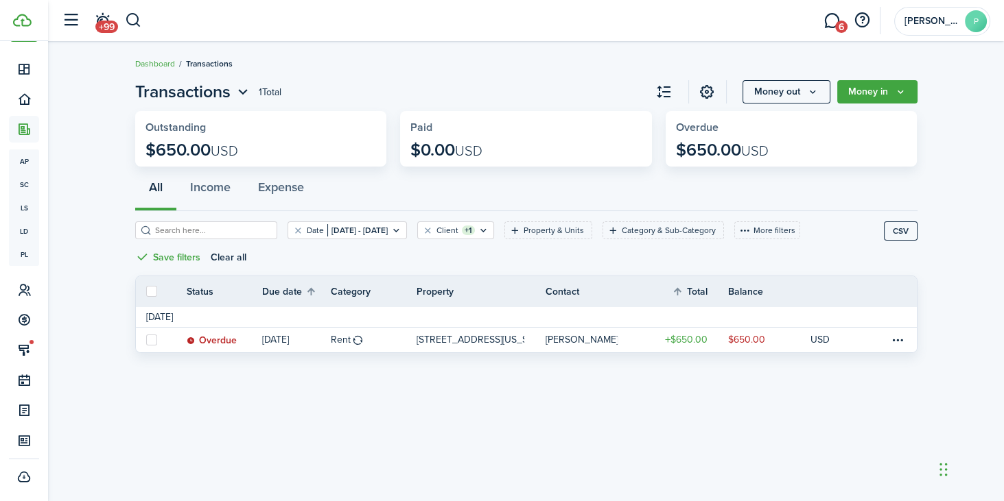
click at [305, 147] on widget-stats-description "$650.00 USD" at bounding box center [260, 150] width 231 height 19
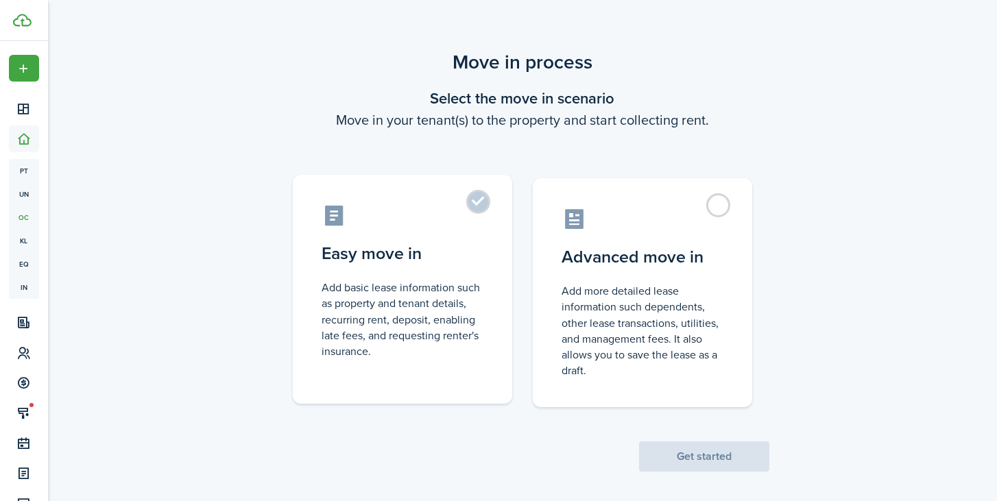
click at [480, 200] on label "Easy move in Add basic lease information such as property and tenant details, r…" at bounding box center [403, 289] width 220 height 229
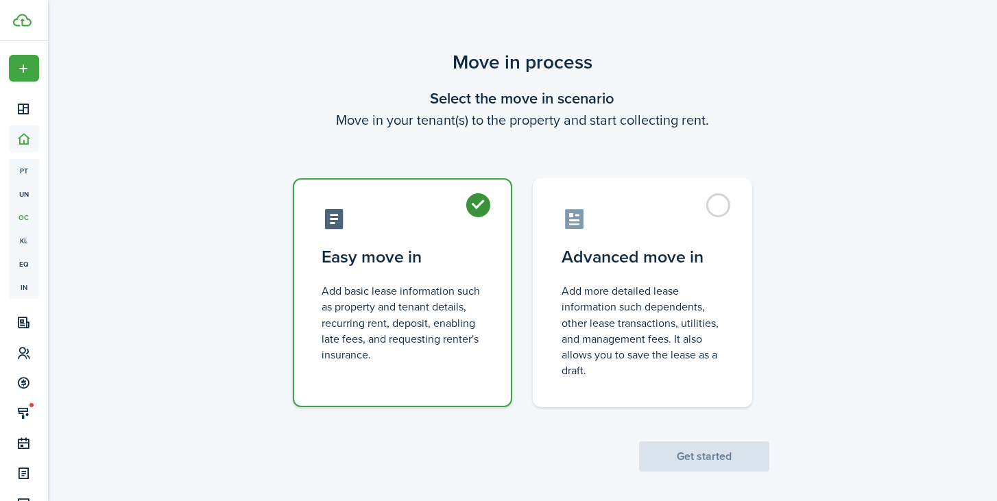
radio input "true"
click at [713, 457] on button "Get started" at bounding box center [704, 457] width 130 height 30
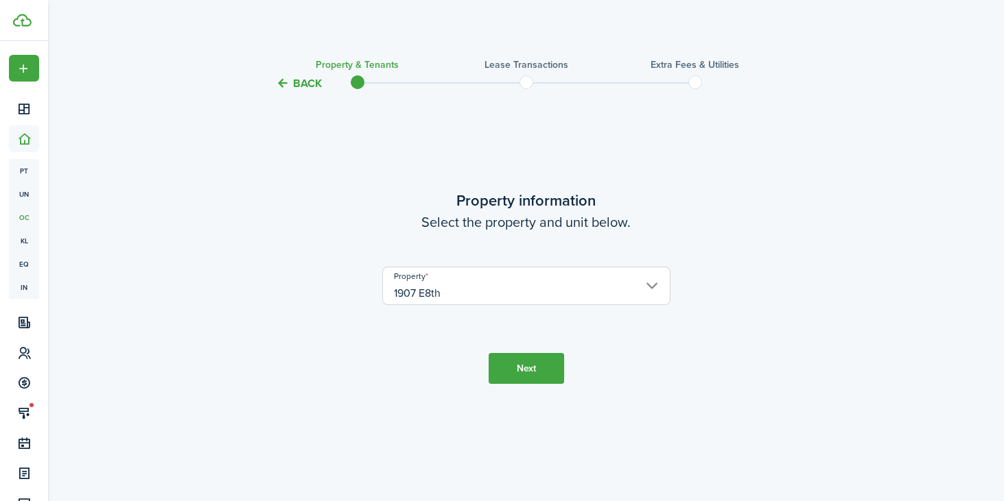
click at [524, 366] on button "Next" at bounding box center [525, 368] width 75 height 31
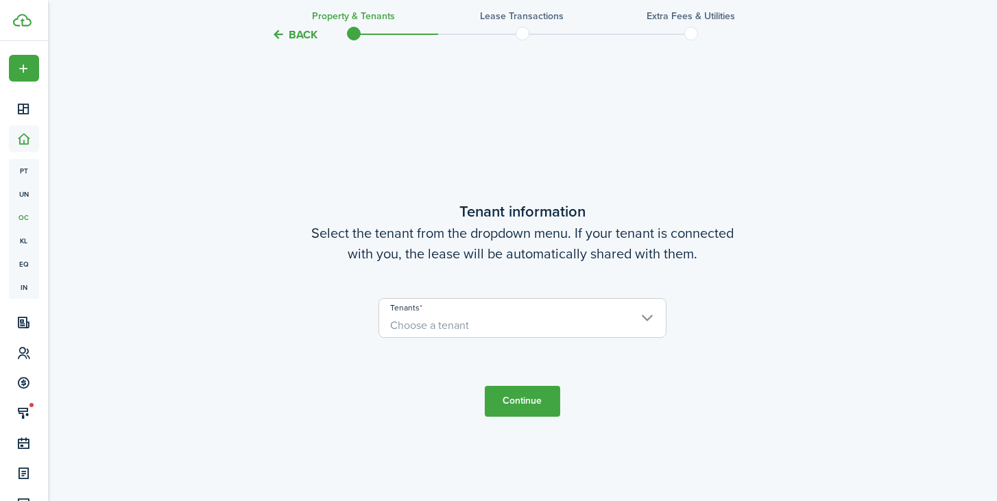
scroll to position [409, 0]
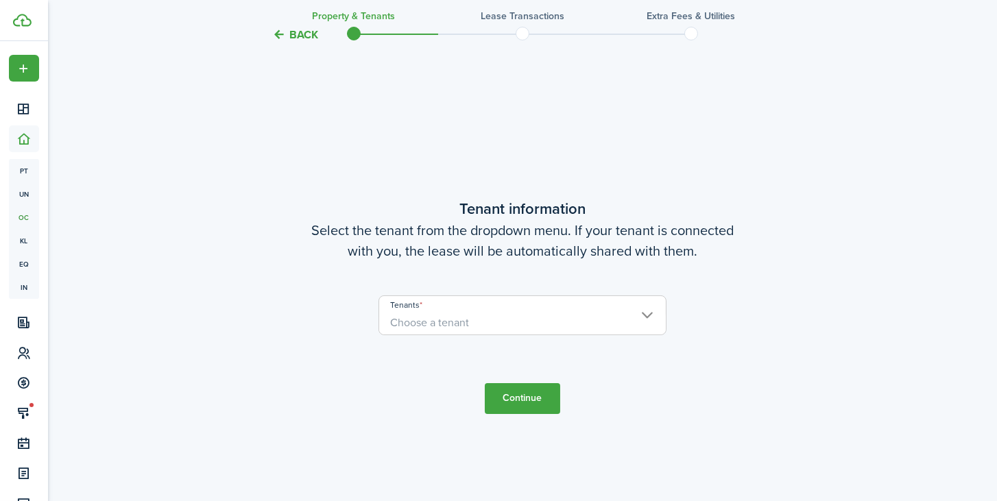
click at [458, 324] on span "Choose a tenant" at bounding box center [429, 323] width 79 height 16
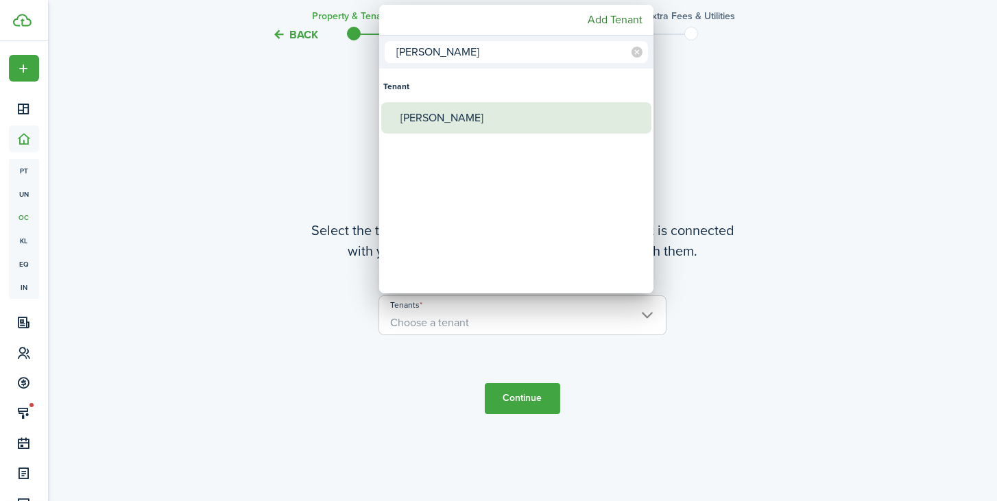
type input "alex"
click at [442, 114] on div "[PERSON_NAME]" at bounding box center [522, 118] width 243 height 32
type input "[PERSON_NAME]"
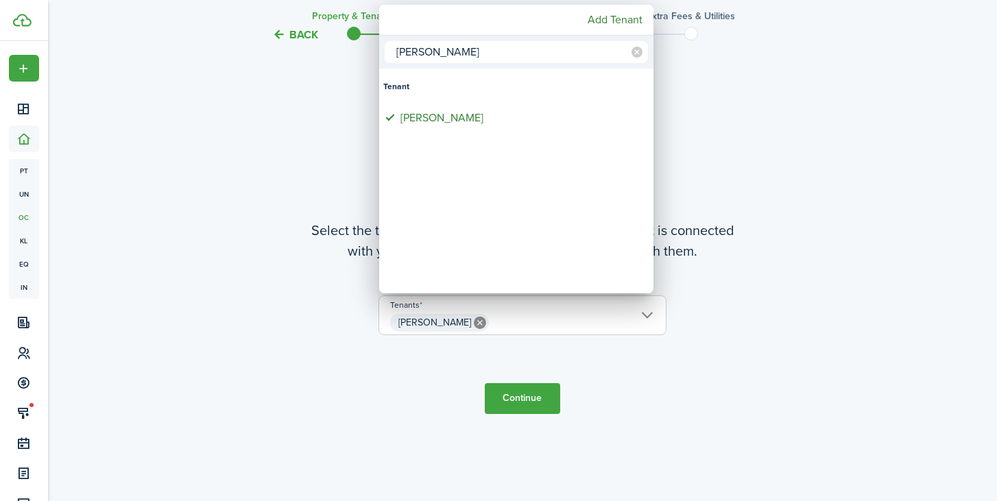
drag, startPoint x: 440, startPoint y: 51, endPoint x: 366, endPoint y: 49, distance: 74.1
click at [366, 49] on div "alex Tenant Alexis Mcadoo Add Tenant" at bounding box center [498, 250] width 997 height 501
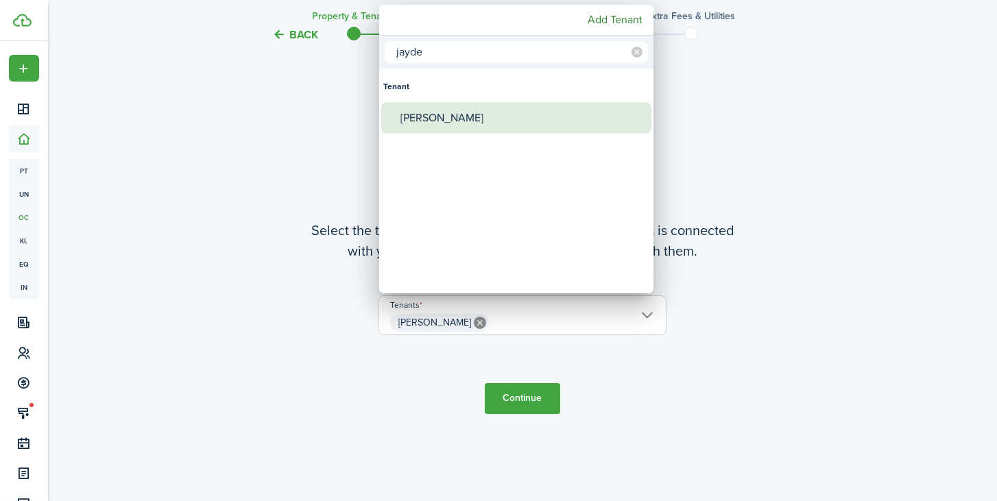
type input "jayde"
click at [440, 112] on div "[PERSON_NAME]" at bounding box center [522, 118] width 243 height 32
type input "Alexis Mcadoo, Jayden Sack"
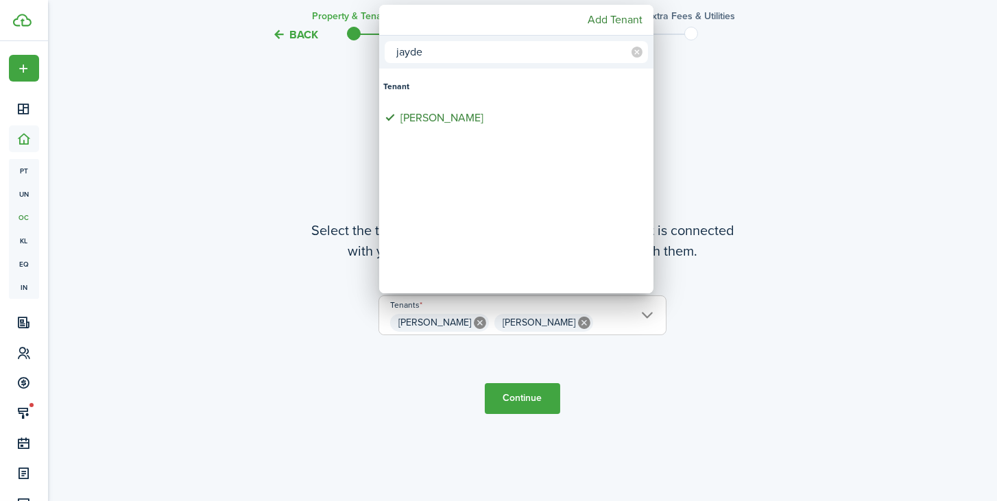
click at [522, 403] on div at bounding box center [498, 250] width 1217 height 721
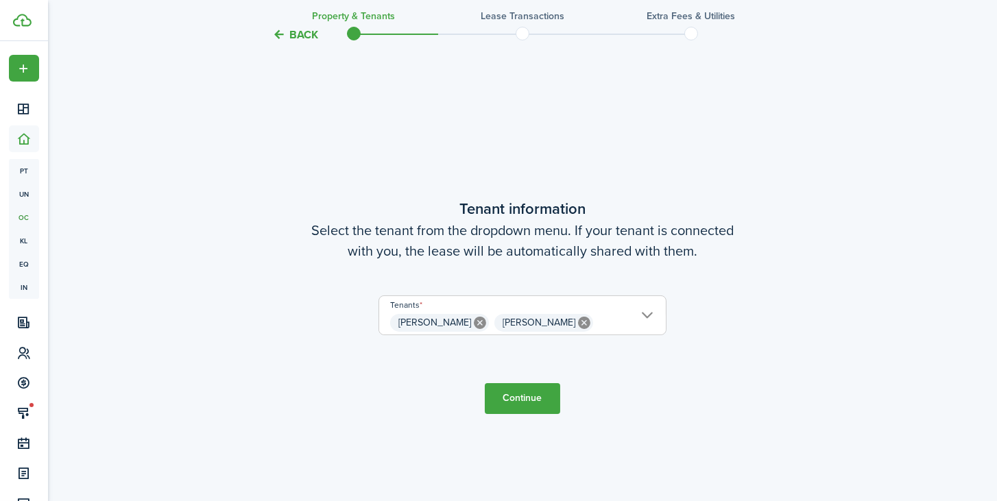
click at [524, 400] on button "Continue" at bounding box center [522, 398] width 75 height 31
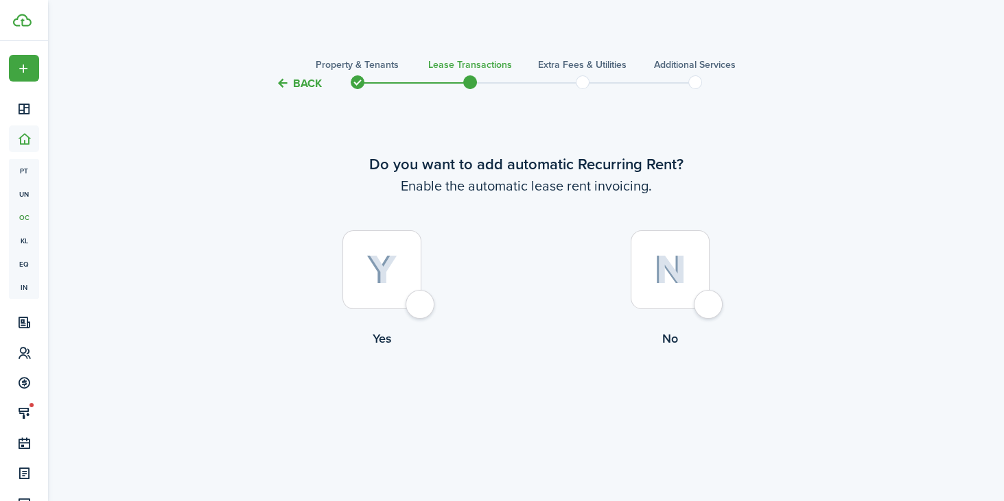
click at [414, 305] on div at bounding box center [381, 270] width 79 height 79
radio input "true"
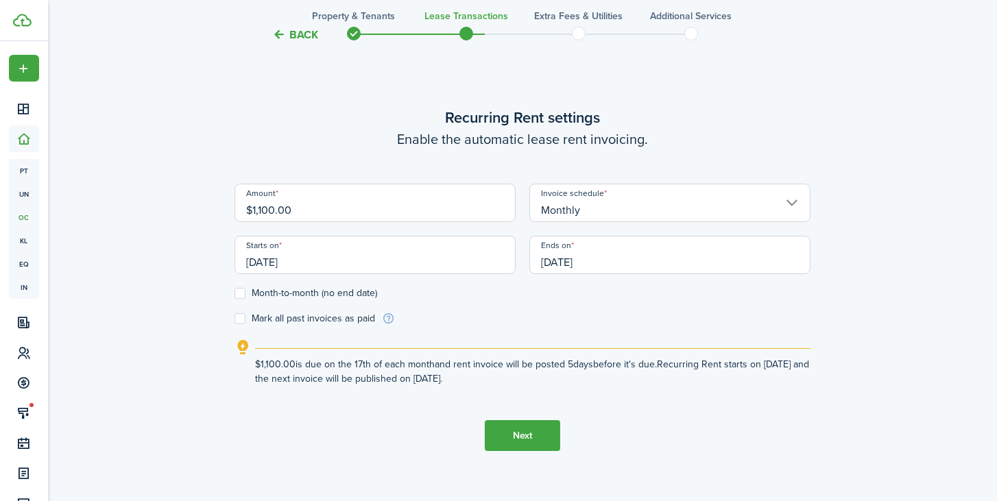
scroll to position [449, 0]
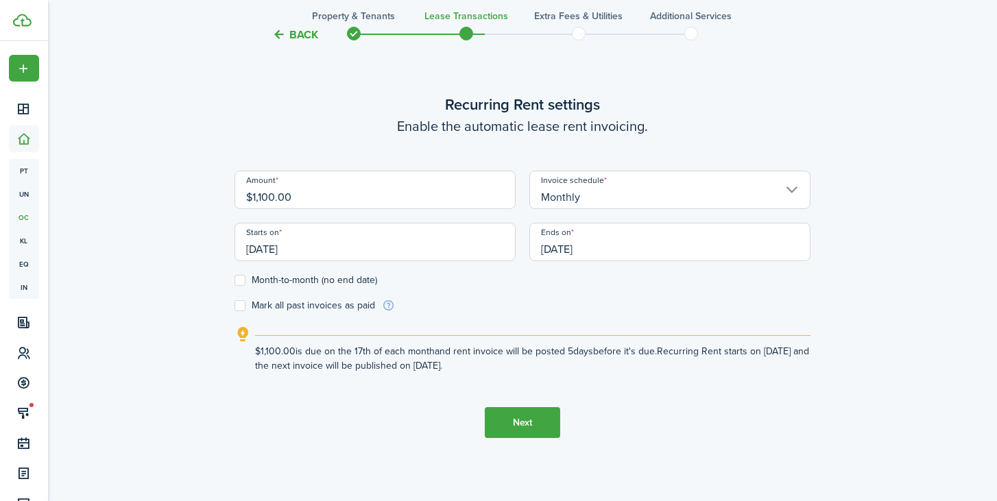
drag, startPoint x: 309, startPoint y: 191, endPoint x: 197, endPoint y: 209, distance: 113.1
click at [197, 209] on div "Back Property & Tenants Lease Transactions Extra fees & Utilities Additional Se…" at bounding box center [523, 57] width 796 height 917
click at [308, 246] on input "[DATE]" at bounding box center [375, 242] width 281 height 38
type input "$1,300.00"
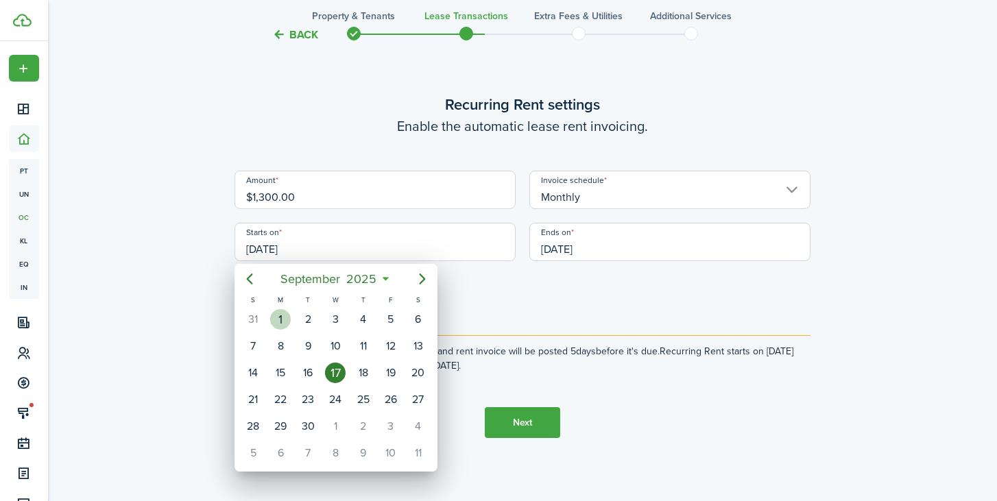
click at [279, 322] on div "1" at bounding box center [280, 319] width 21 height 21
type input "09/01/2025"
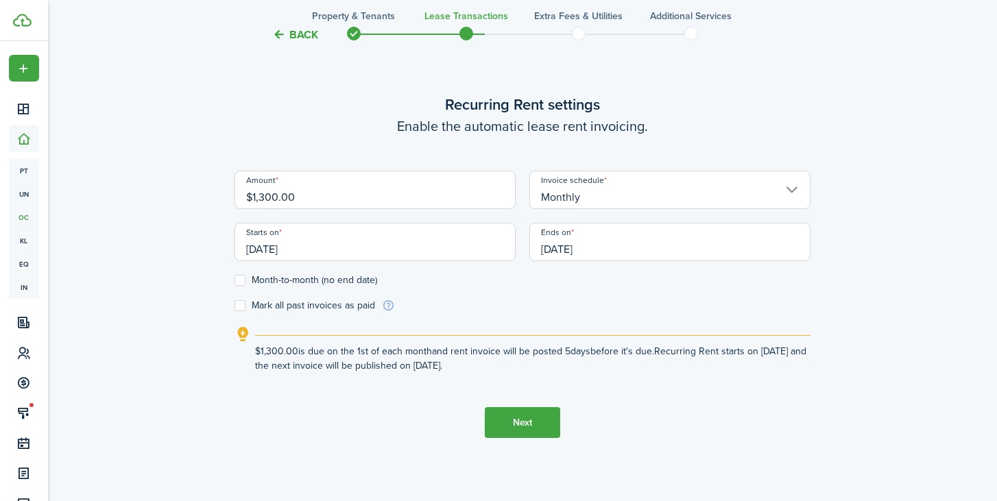
click at [563, 250] on input "[DATE]" at bounding box center [670, 242] width 281 height 38
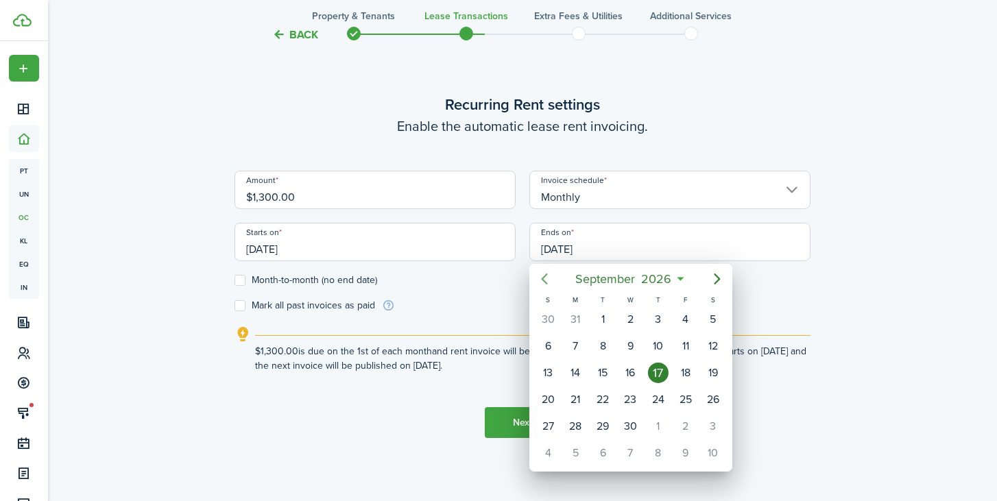
click at [544, 279] on icon "Previous page" at bounding box center [544, 279] width 16 height 16
click at [574, 447] on div "31" at bounding box center [575, 453] width 21 height 21
type input "08/31/2026"
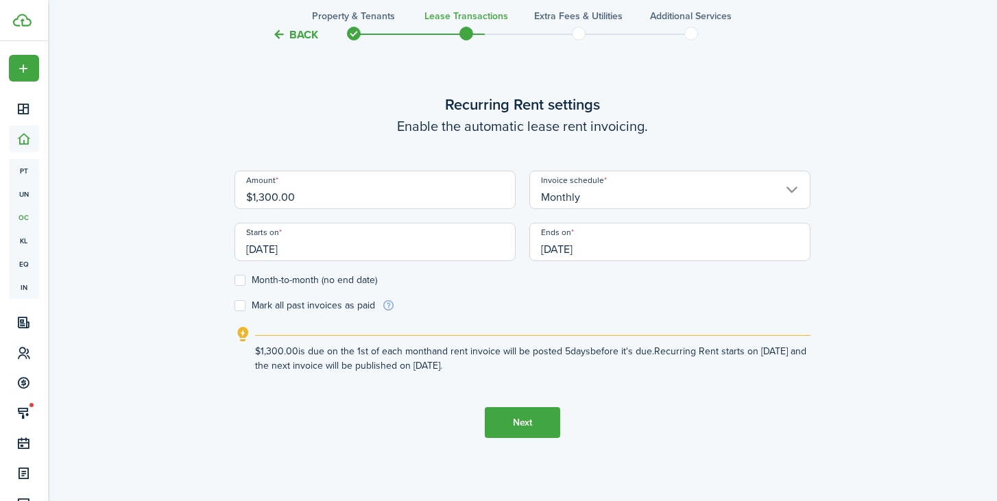
click at [541, 427] on button "Next" at bounding box center [522, 422] width 75 height 31
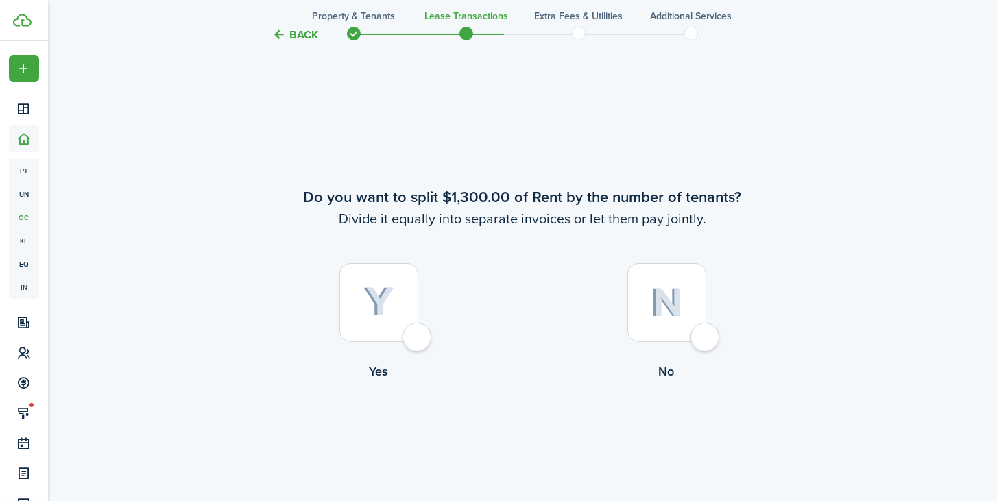
scroll to position [911, 0]
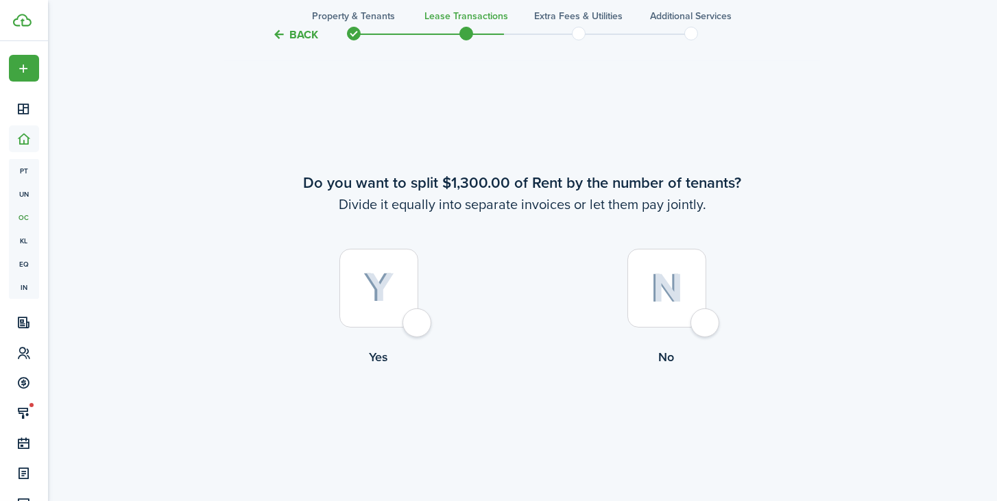
click at [705, 324] on div at bounding box center [667, 288] width 79 height 79
radio input "true"
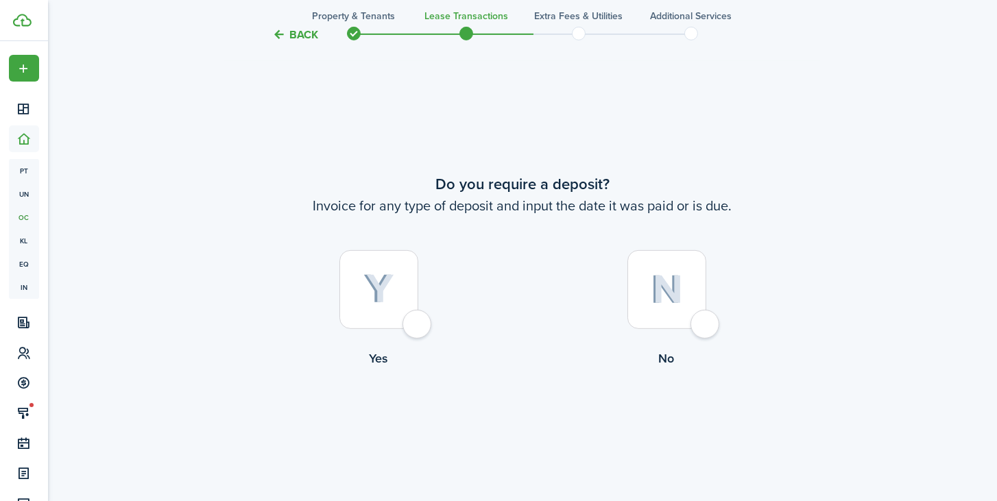
scroll to position [1413, 0]
click at [418, 322] on div at bounding box center [379, 288] width 79 height 79
radio input "true"
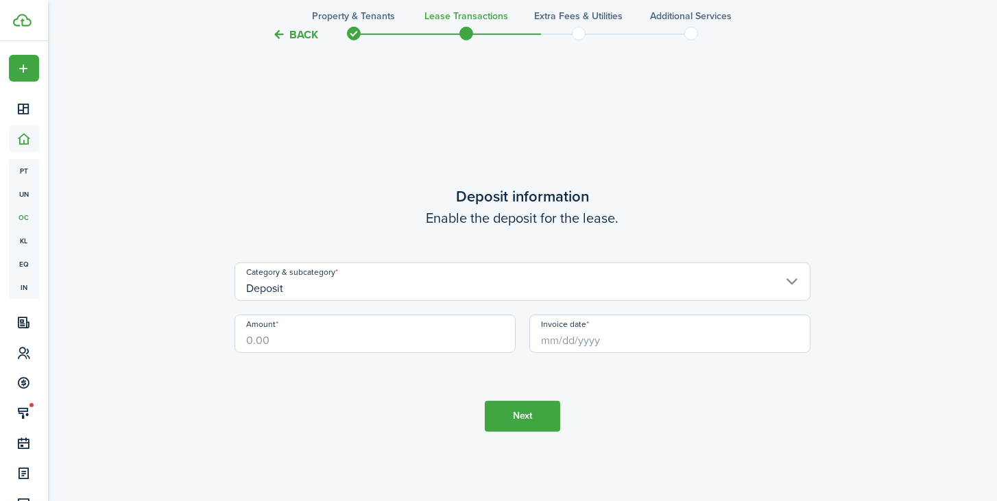
scroll to position [1914, 0]
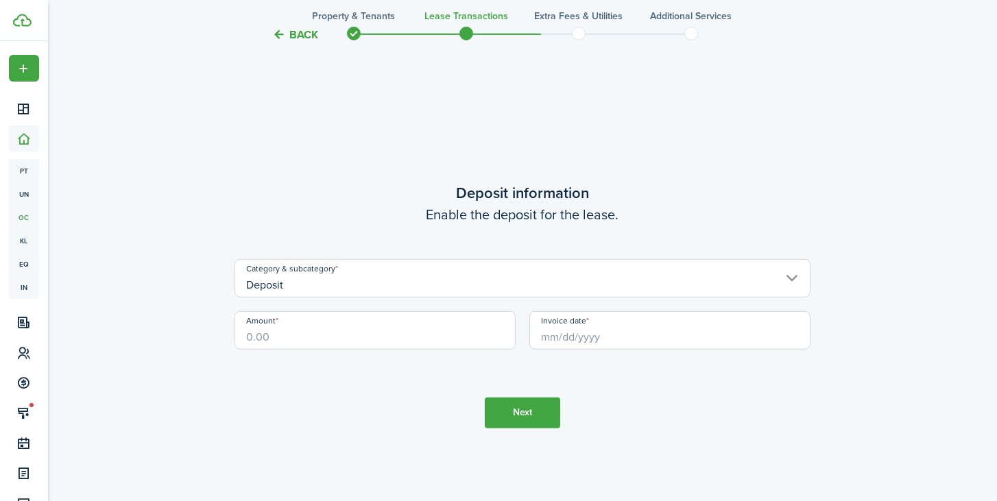
click at [292, 338] on input "Amount" at bounding box center [375, 330] width 281 height 38
click at [557, 342] on input "Invoice date" at bounding box center [670, 330] width 281 height 38
type input "$1,300.00"
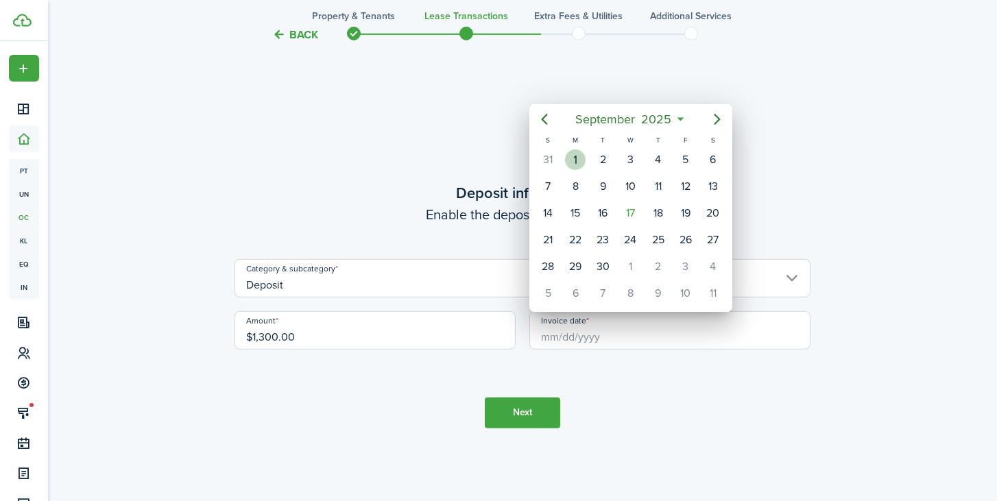
click at [574, 162] on div "1" at bounding box center [575, 160] width 21 height 21
type input "09/01/2025"
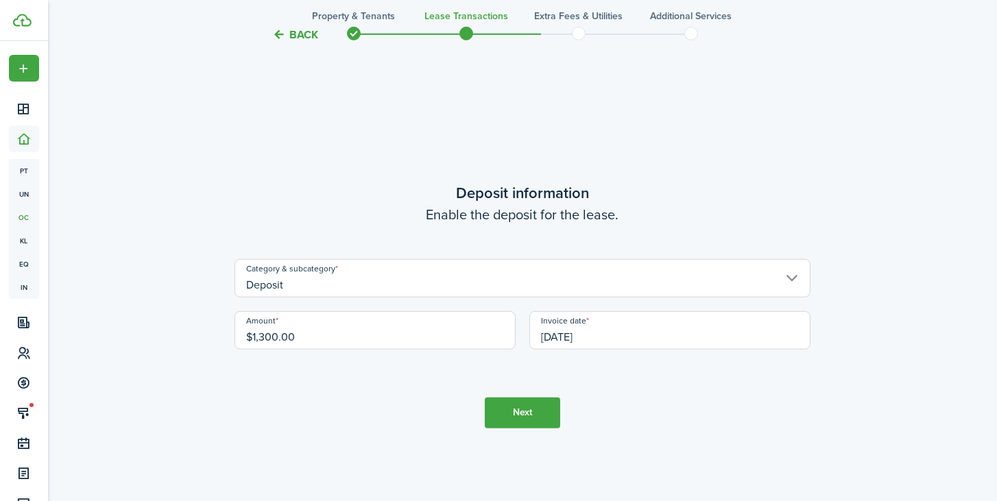
click at [521, 413] on button "Next" at bounding box center [522, 413] width 75 height 31
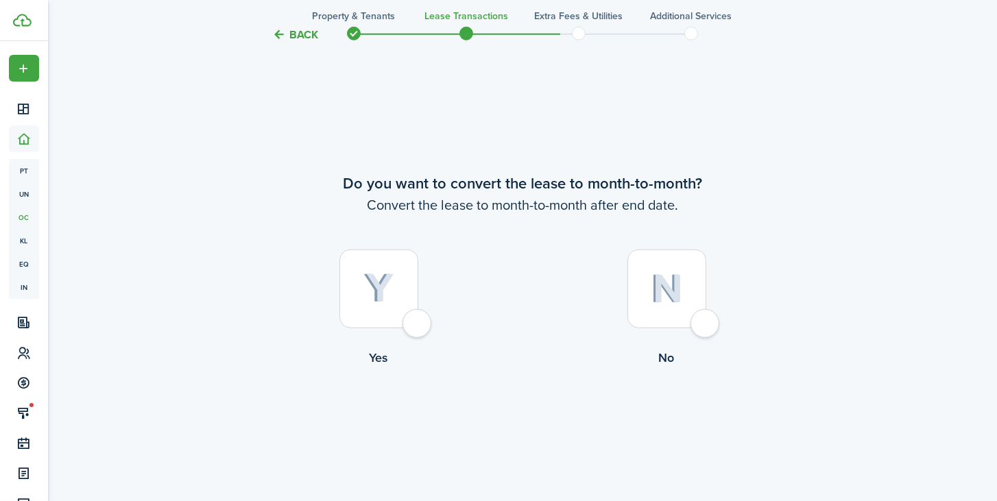
scroll to position [2415, 0]
click at [707, 320] on div at bounding box center [667, 288] width 79 height 79
radio input "true"
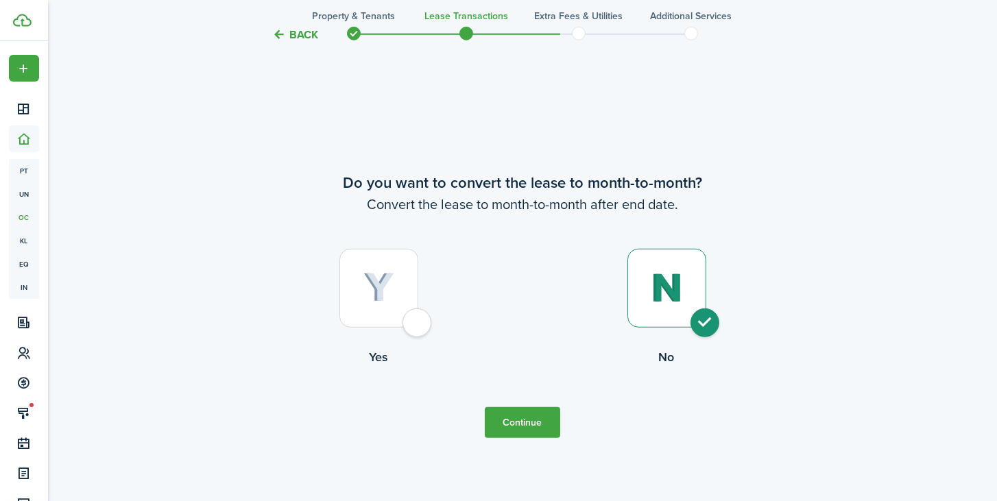
click at [513, 419] on button "Continue" at bounding box center [522, 422] width 75 height 31
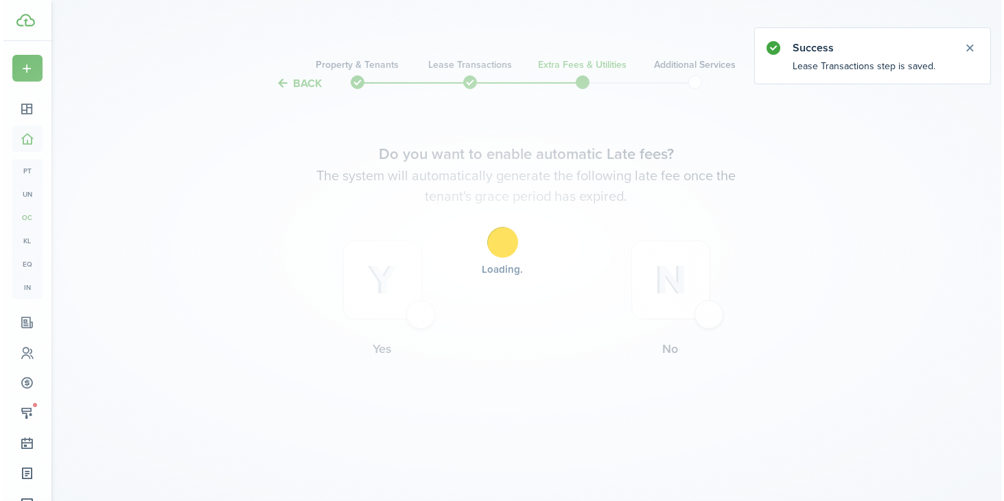
scroll to position [0, 0]
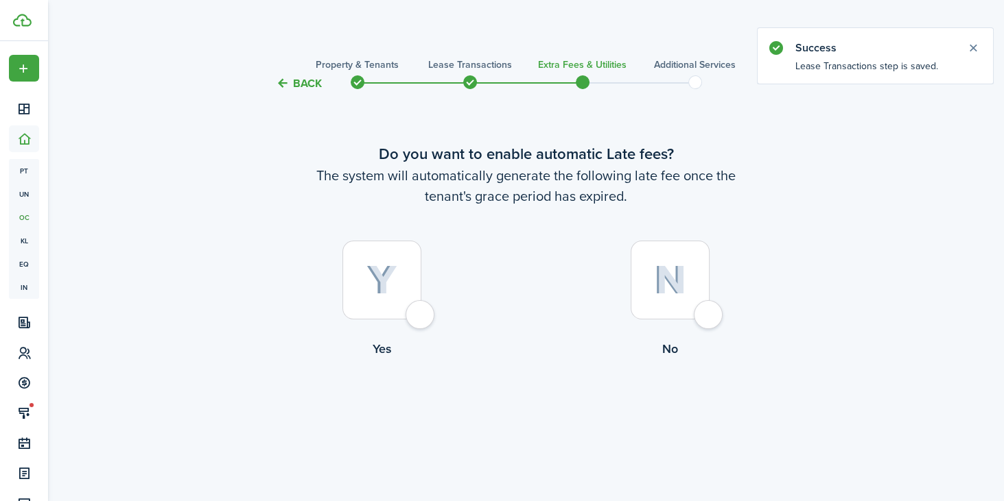
click at [419, 316] on div at bounding box center [381, 280] width 79 height 79
radio input "true"
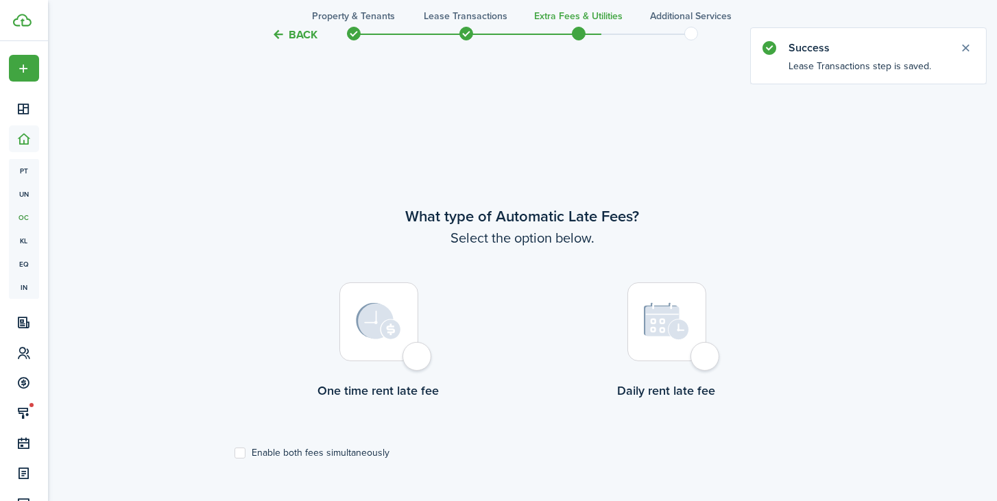
scroll to position [409, 0]
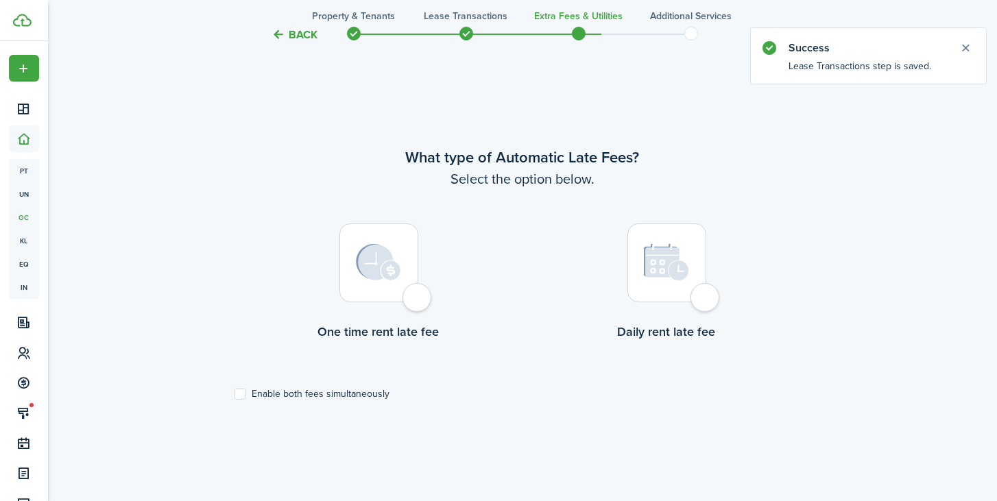
click at [418, 303] on div at bounding box center [379, 263] width 79 height 79
radio input "true"
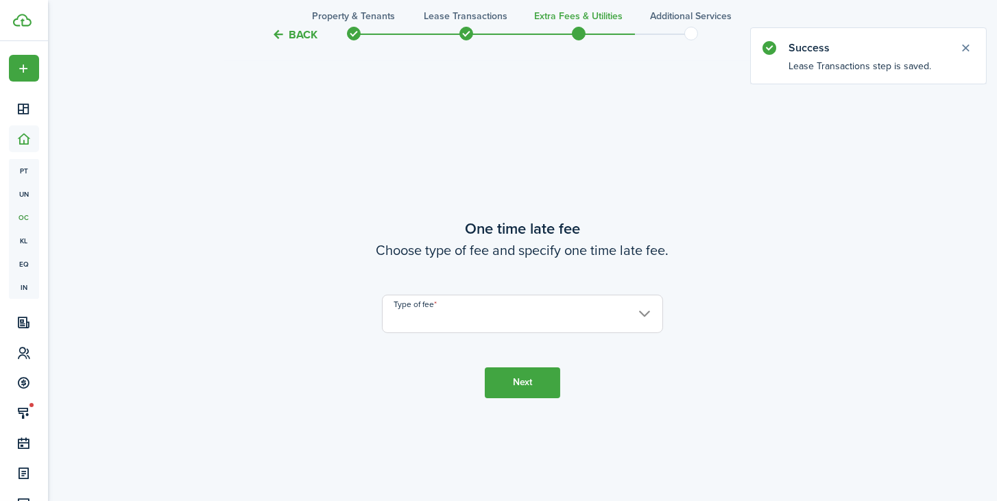
scroll to position [911, 0]
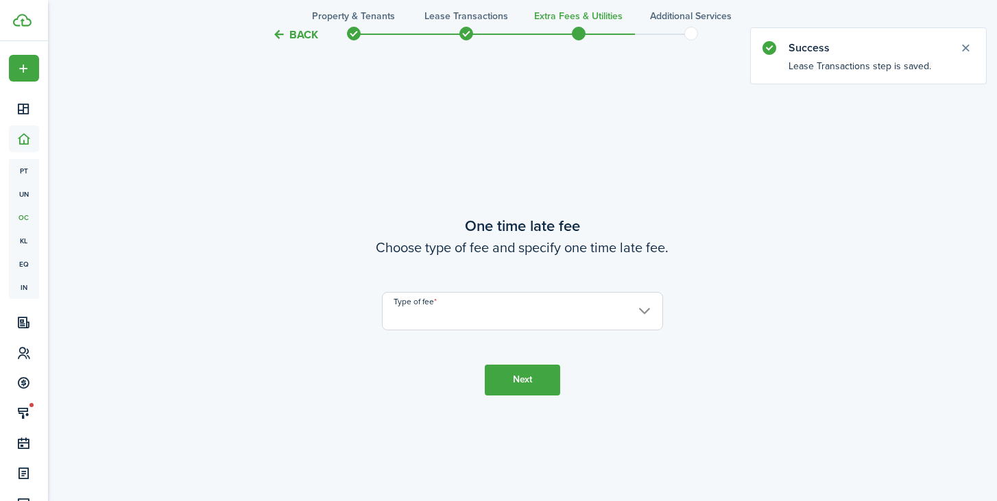
click at [438, 316] on input "Type of fee" at bounding box center [522, 311] width 281 height 38
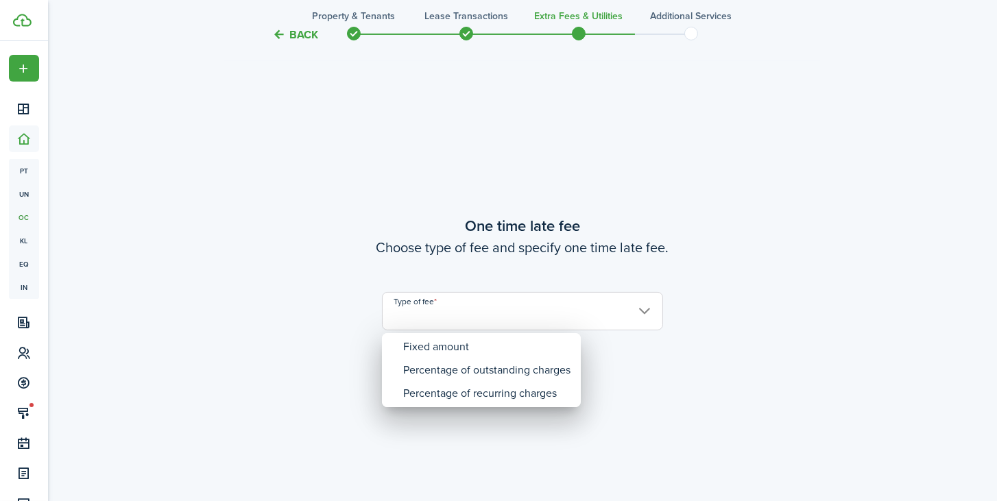
click at [295, 149] on div at bounding box center [498, 250] width 1217 height 721
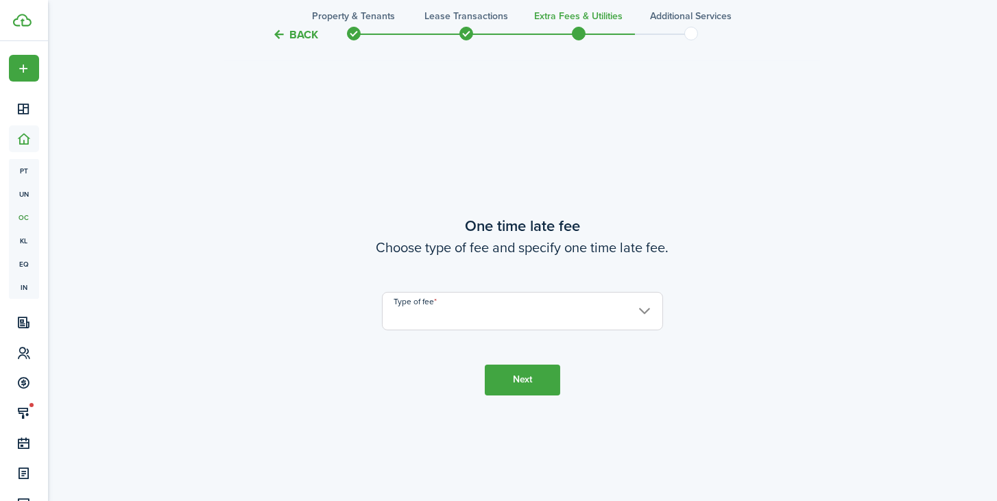
click at [296, 29] on button "Back" at bounding box center [295, 34] width 46 height 14
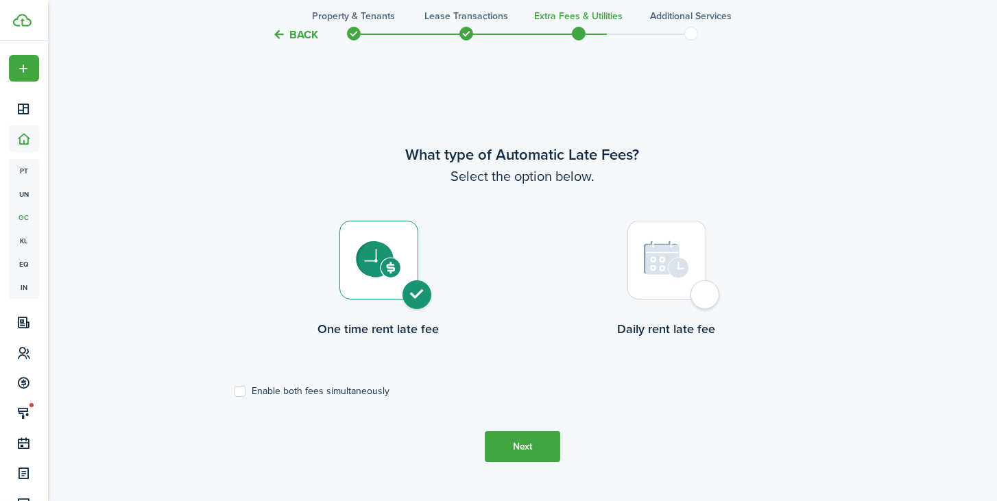
scroll to position [409, 0]
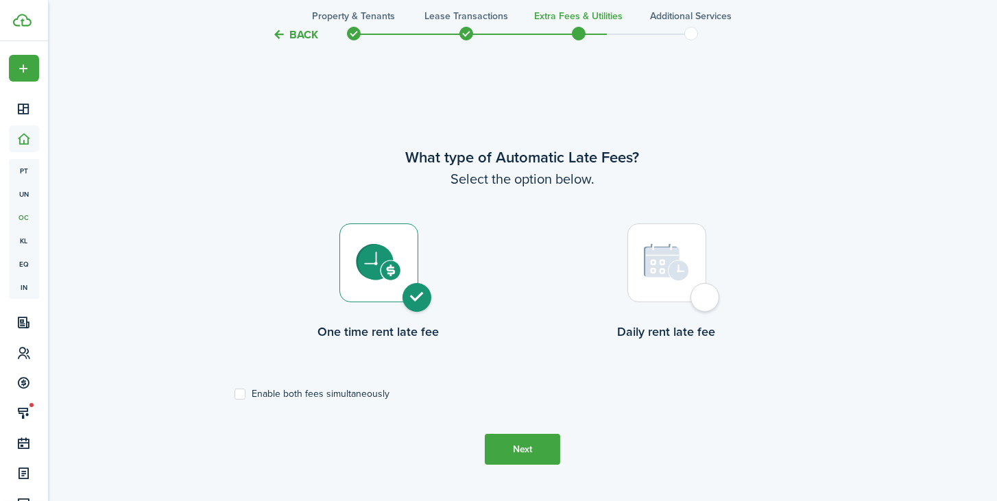
click at [522, 445] on button "Next" at bounding box center [522, 449] width 75 height 31
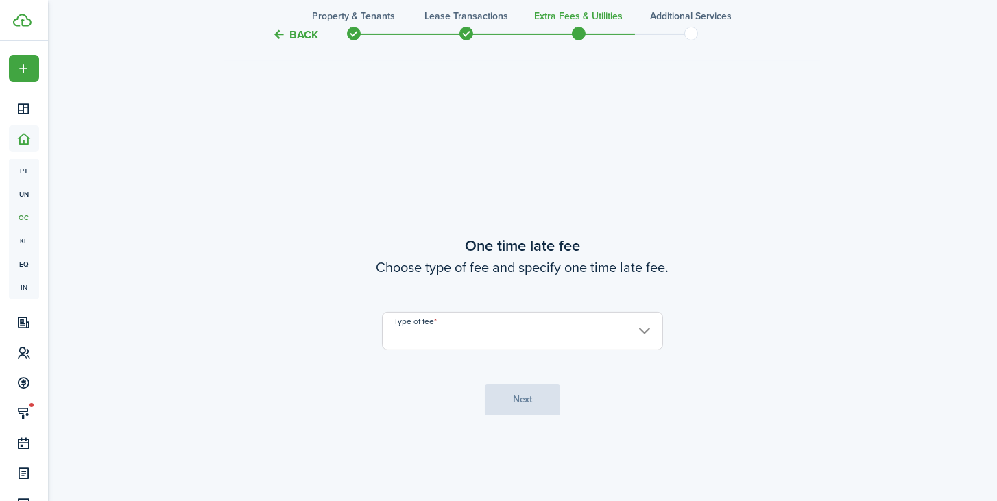
scroll to position [911, 0]
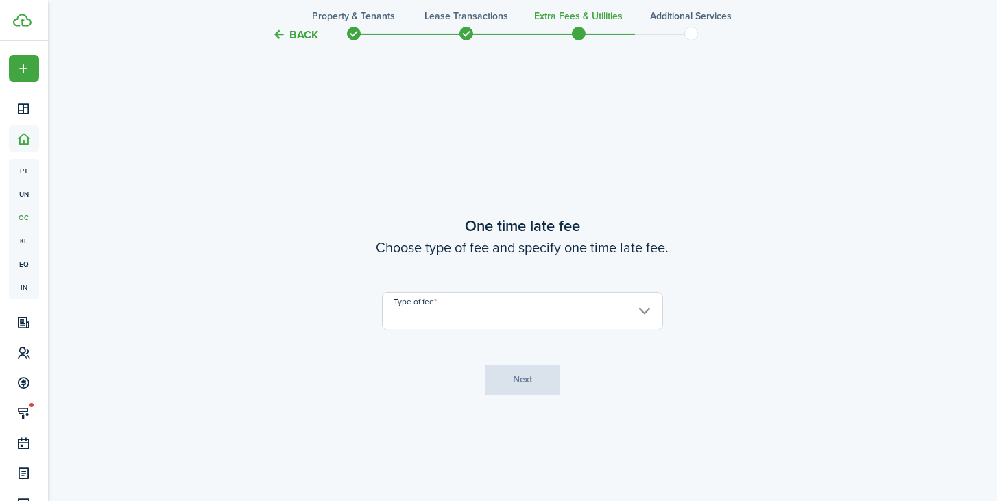
click at [454, 329] on input "Type of fee" at bounding box center [522, 311] width 281 height 38
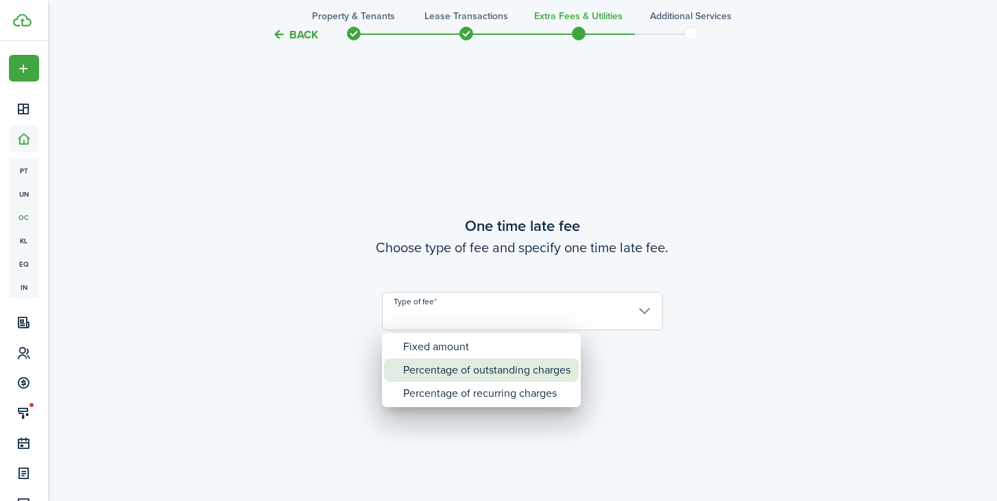
click at [446, 368] on div "Percentage of outstanding charges" at bounding box center [486, 370] width 167 height 23
type input "Percentage of outstanding charges"
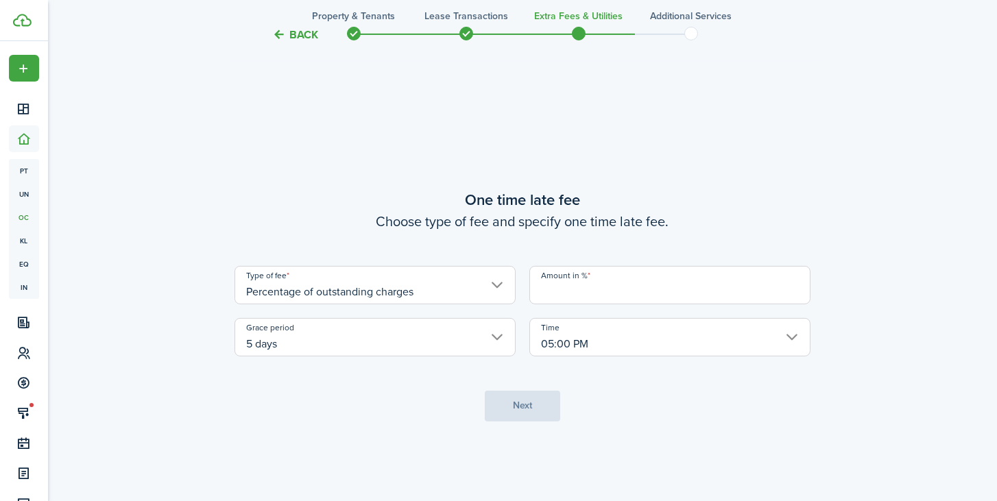
click at [573, 294] on input "Amount in %" at bounding box center [670, 285] width 281 height 38
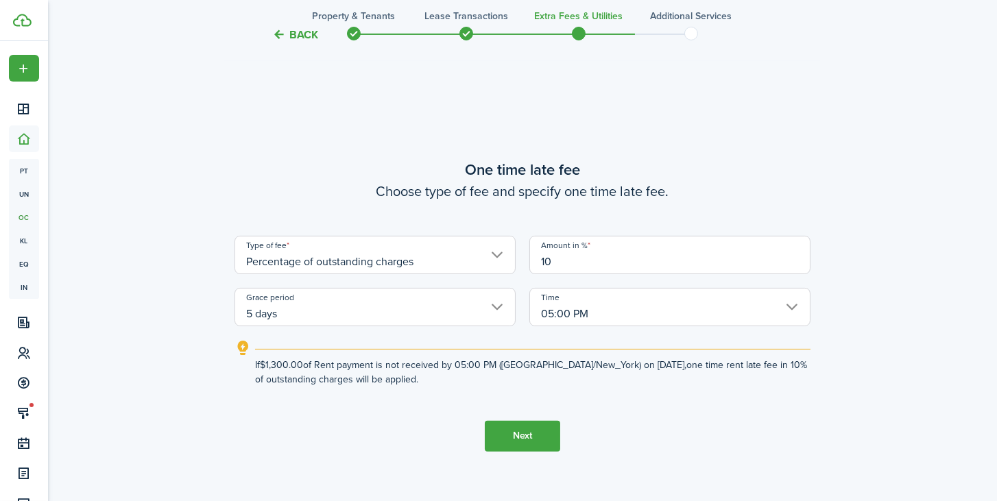
type input "10"
click at [517, 434] on button "Next" at bounding box center [522, 436] width 75 height 31
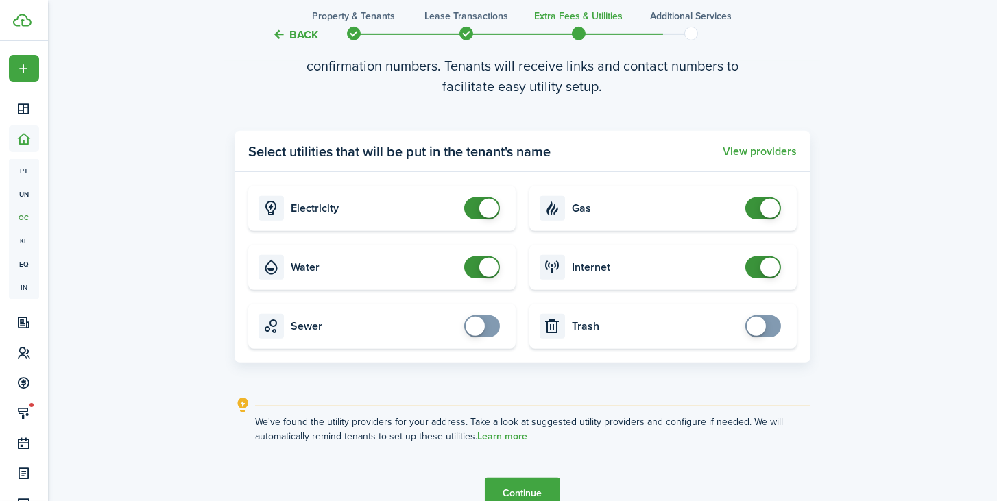
scroll to position [1491, 0]
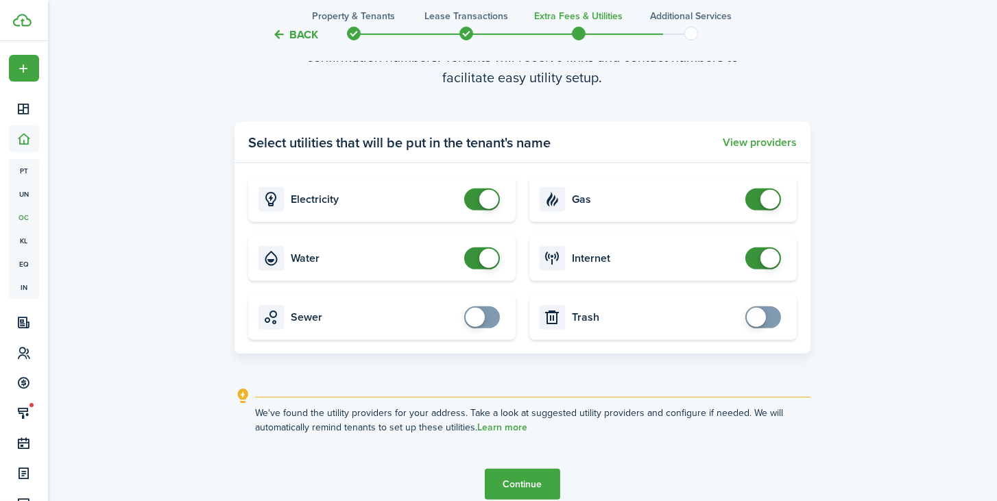
checkbox input "true"
click at [475, 317] on span at bounding box center [475, 317] width 19 height 19
click at [761, 318] on span at bounding box center [756, 317] width 19 height 19
checkbox input "false"
click at [766, 321] on span at bounding box center [770, 317] width 19 height 19
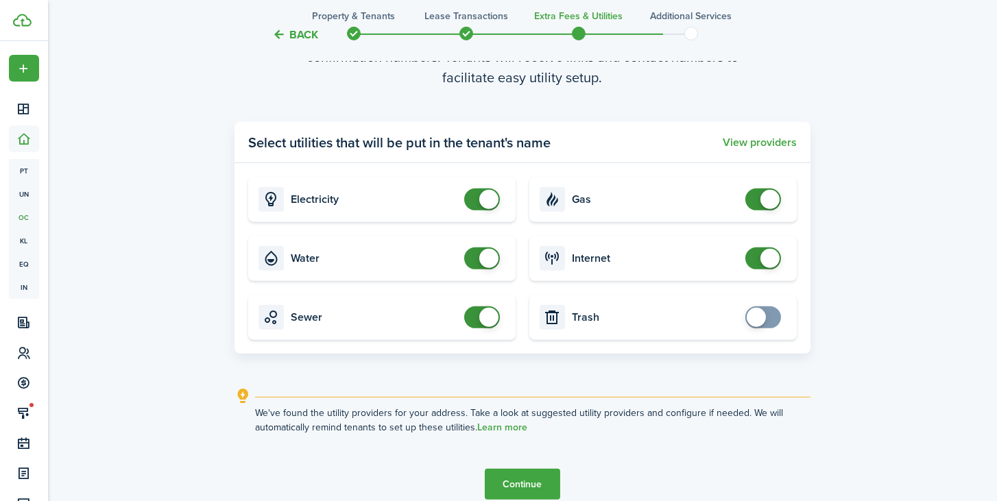
checkbox input "false"
click at [488, 316] on span at bounding box center [489, 317] width 19 height 19
click at [488, 256] on span at bounding box center [489, 258] width 19 height 19
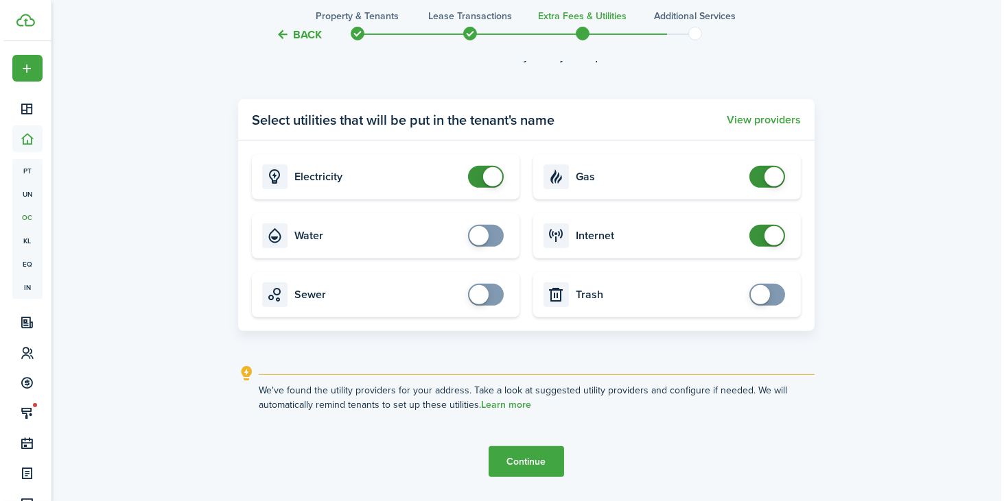
scroll to position [1530, 0]
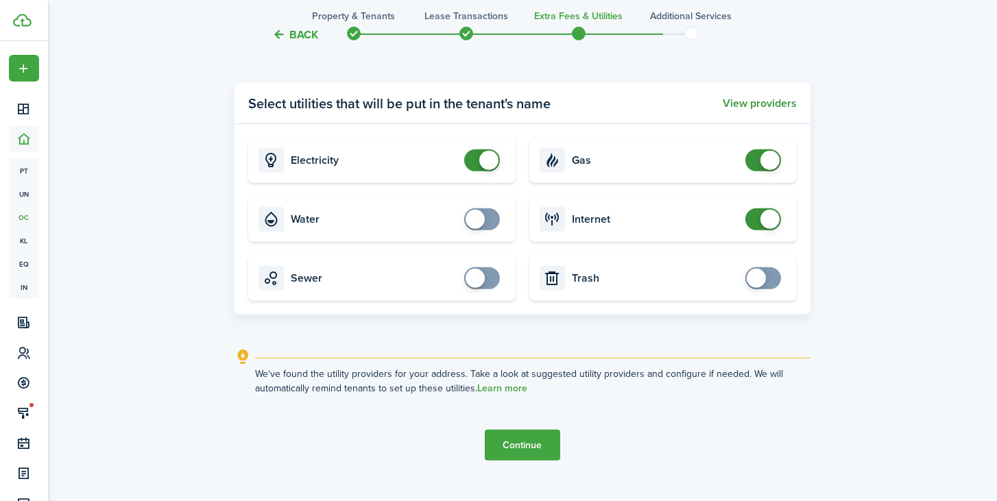
click at [753, 102] on button "View providers" at bounding box center [760, 103] width 74 height 12
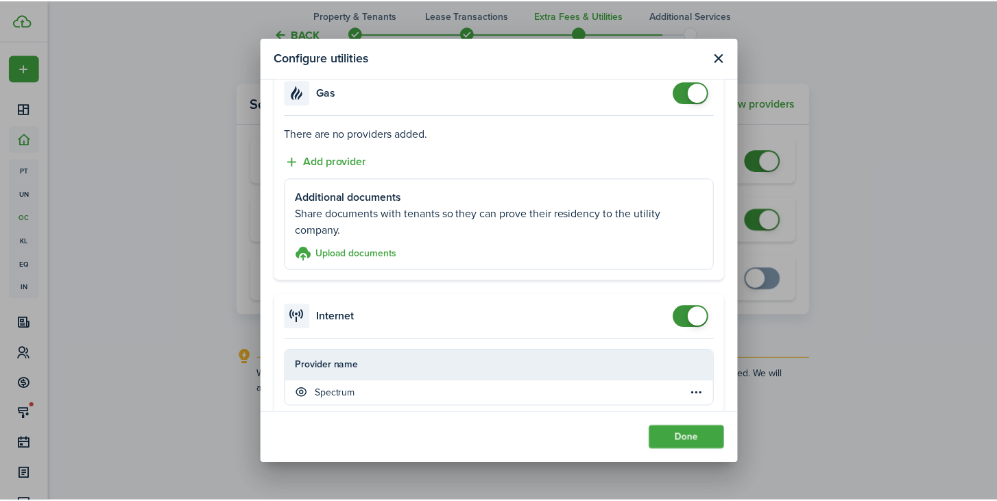
scroll to position [468, 0]
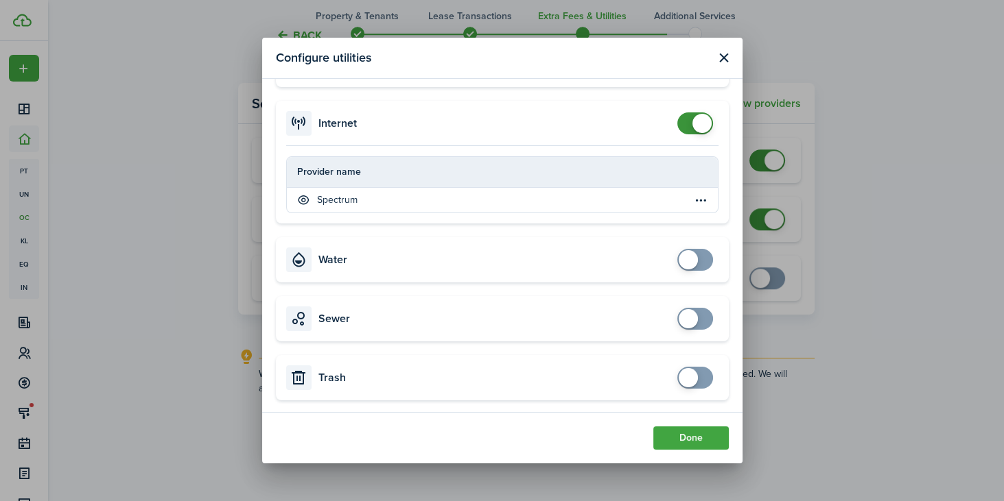
click at [722, 57] on button "Close modal" at bounding box center [723, 57] width 17 height 17
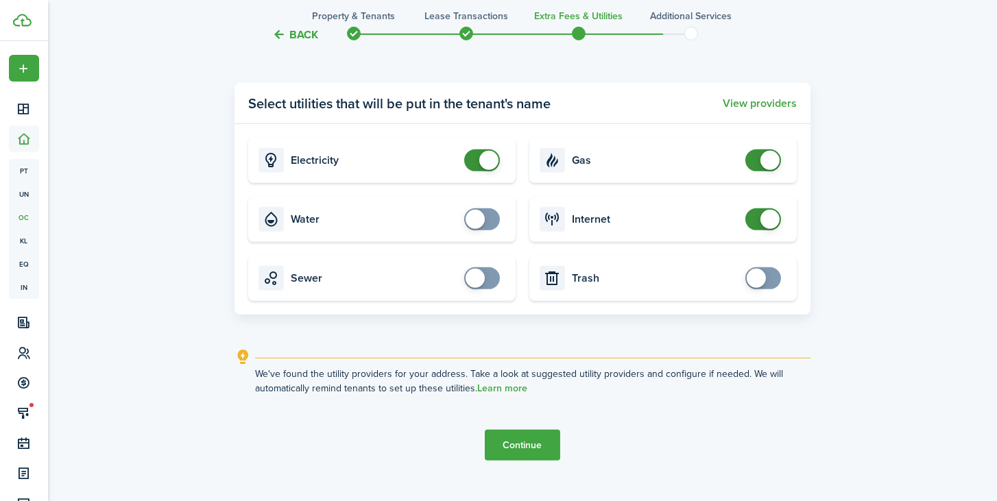
checkbox input "true"
click at [475, 222] on span at bounding box center [475, 219] width 19 height 19
checkbox input "true"
click at [478, 277] on span at bounding box center [475, 278] width 19 height 19
checkbox input "true"
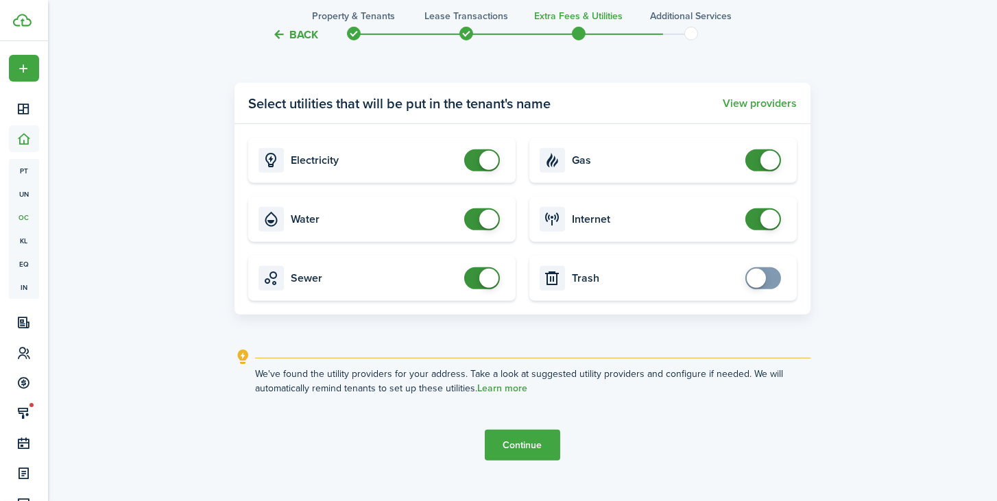
click at [760, 280] on span at bounding box center [756, 278] width 19 height 19
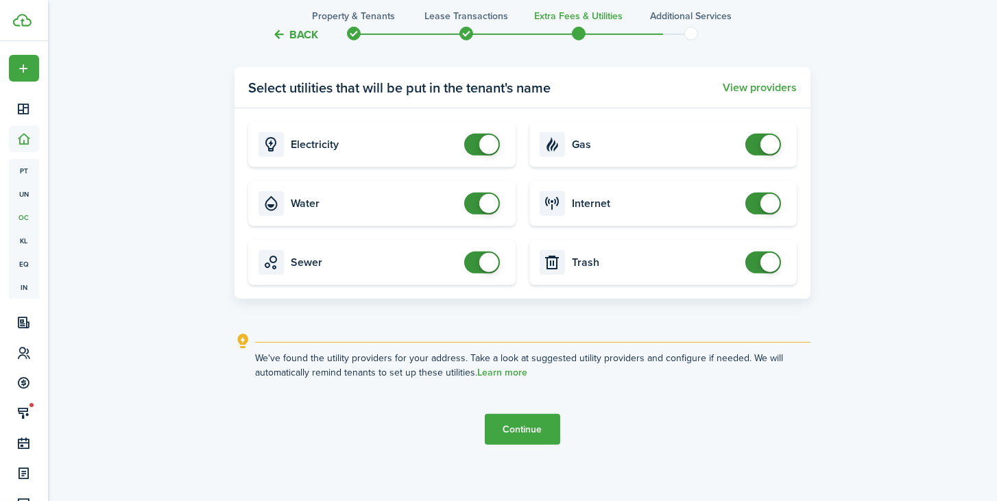
scroll to position [1554, 0]
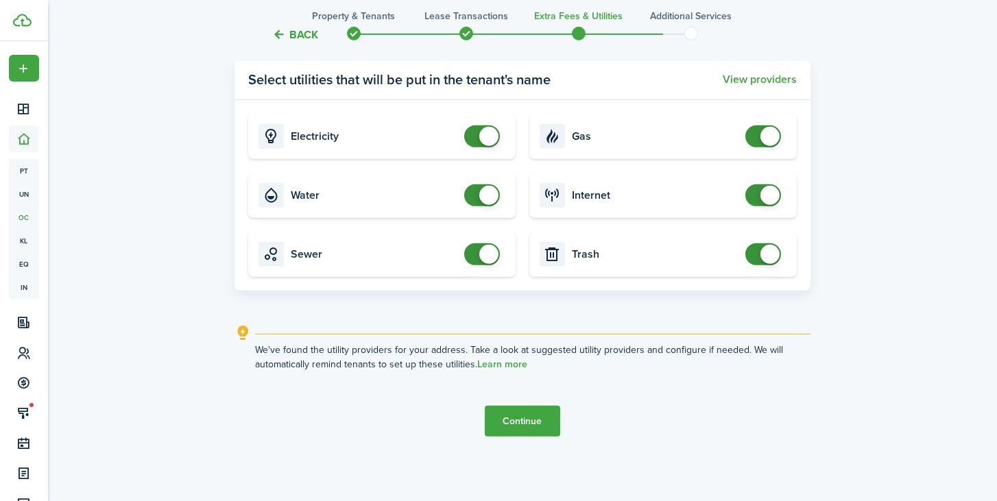
click at [512, 426] on button "Continue" at bounding box center [522, 421] width 75 height 31
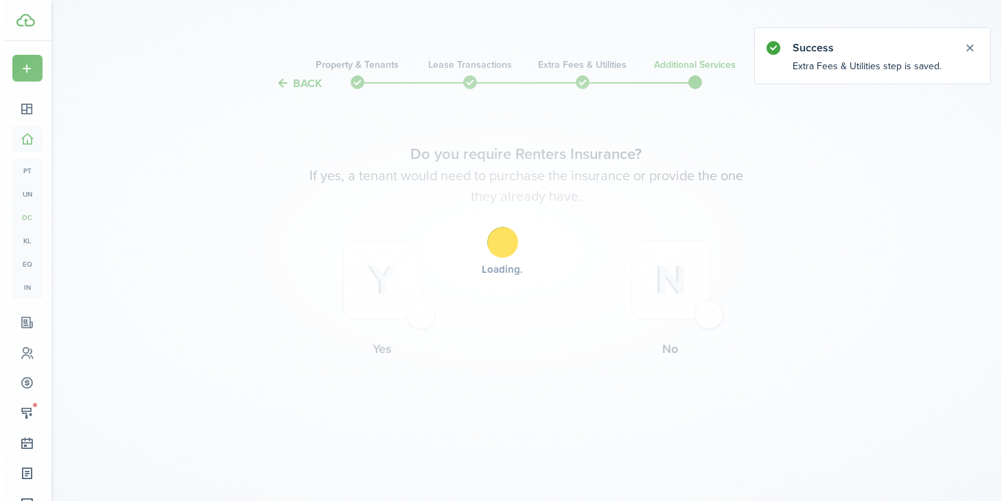
scroll to position [0, 0]
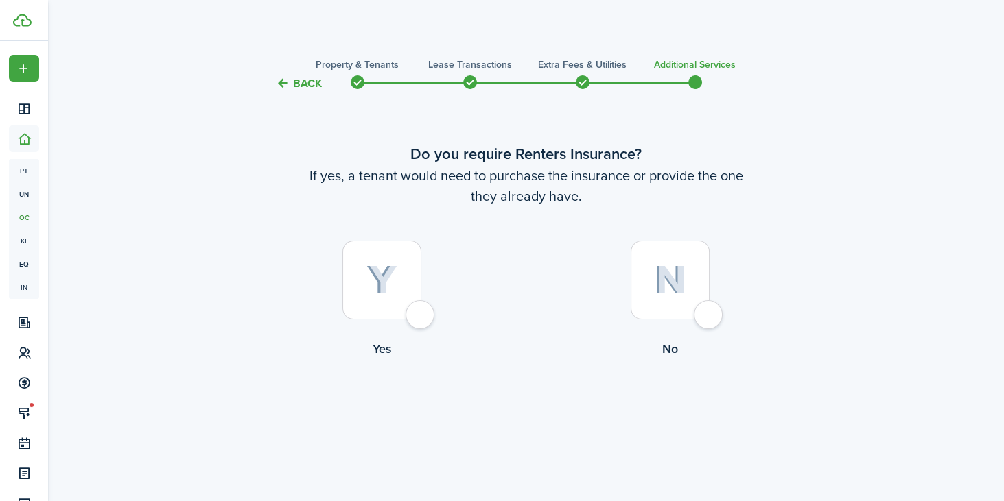
click at [419, 317] on div at bounding box center [381, 280] width 79 height 79
radio input "true"
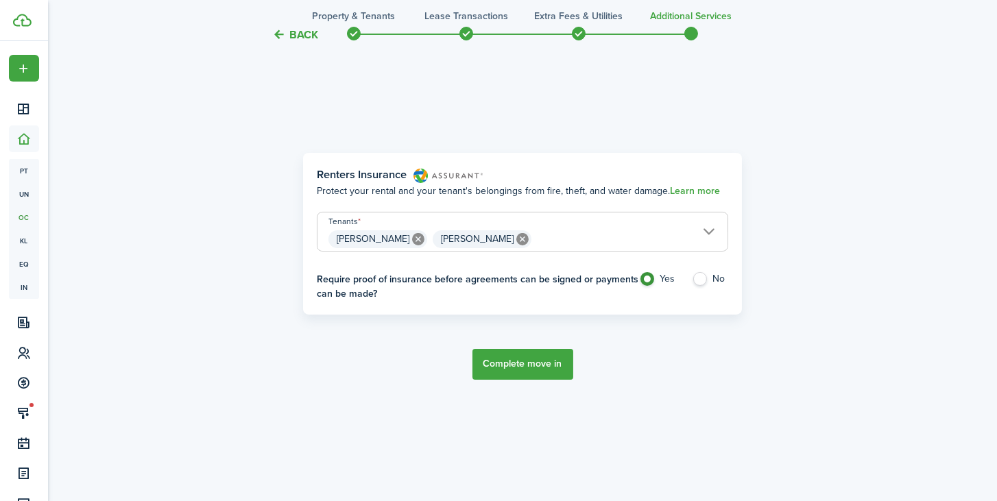
scroll to position [449, 0]
click at [525, 364] on button "Complete move in" at bounding box center [523, 364] width 101 height 31
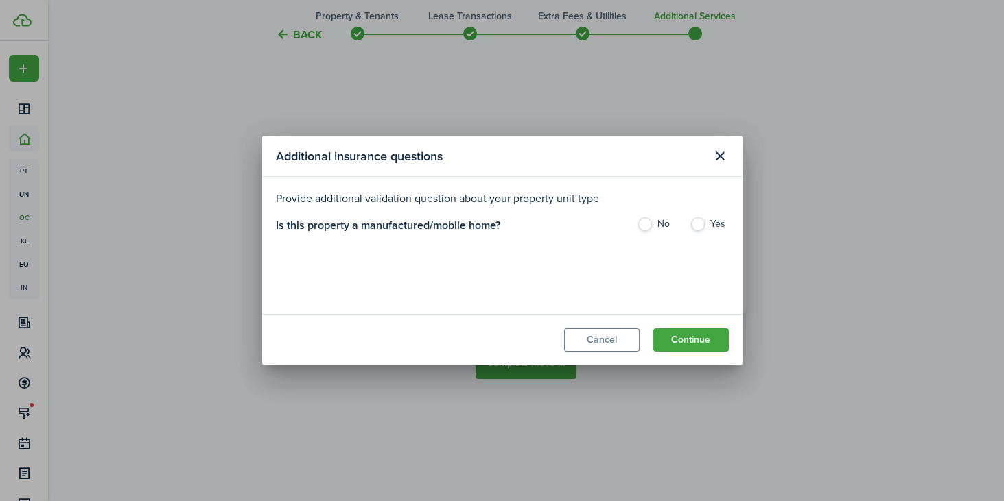
click at [650, 222] on label "No" at bounding box center [656, 227] width 39 height 21
radio input "true"
click at [699, 343] on button "Continue" at bounding box center [690, 340] width 75 height 23
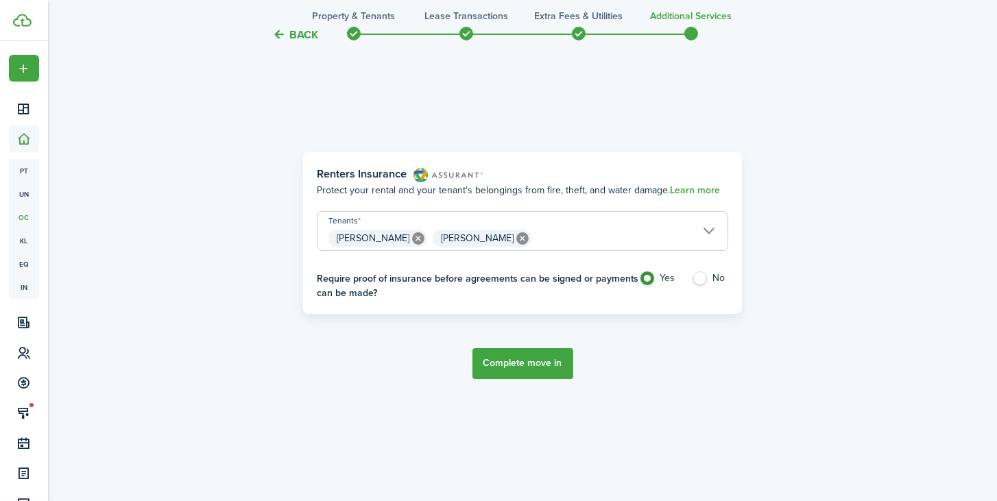
click at [517, 366] on button "Complete move in" at bounding box center [523, 364] width 101 height 31
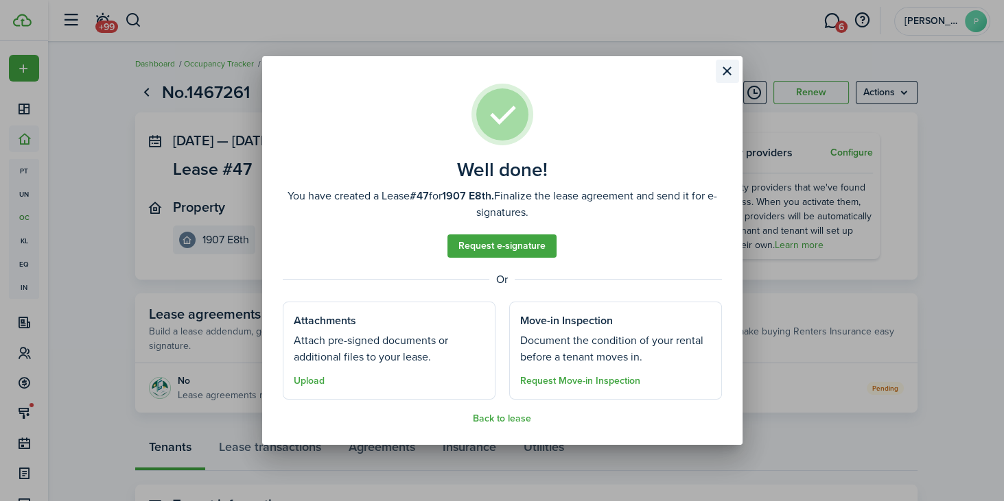
click at [726, 74] on button "Close modal" at bounding box center [727, 71] width 23 height 23
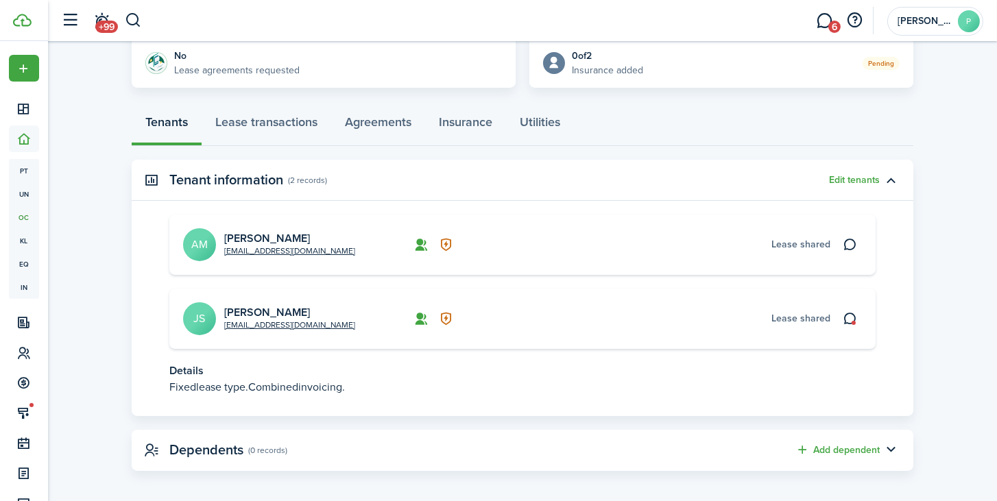
scroll to position [332, 0]
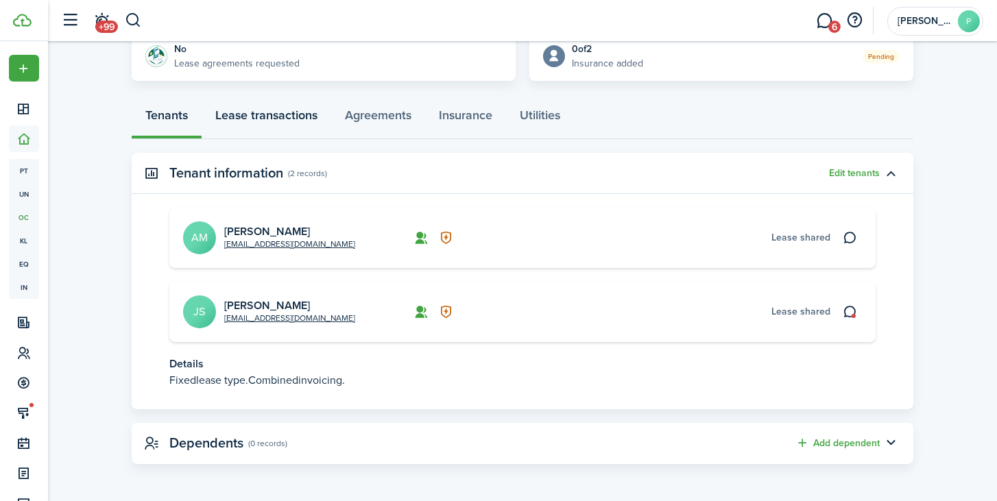
click at [262, 111] on link "Lease transactions" at bounding box center [267, 118] width 130 height 41
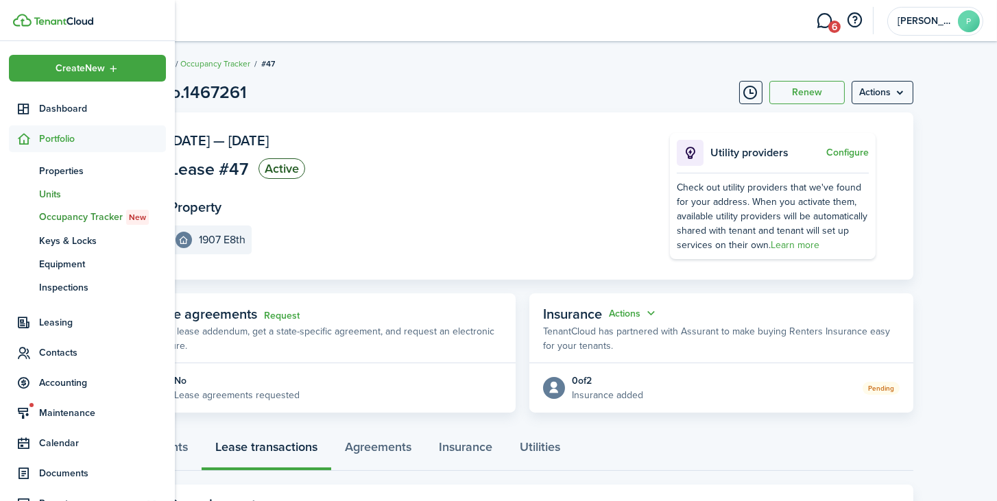
click at [57, 190] on span "Units" at bounding box center [102, 194] width 127 height 14
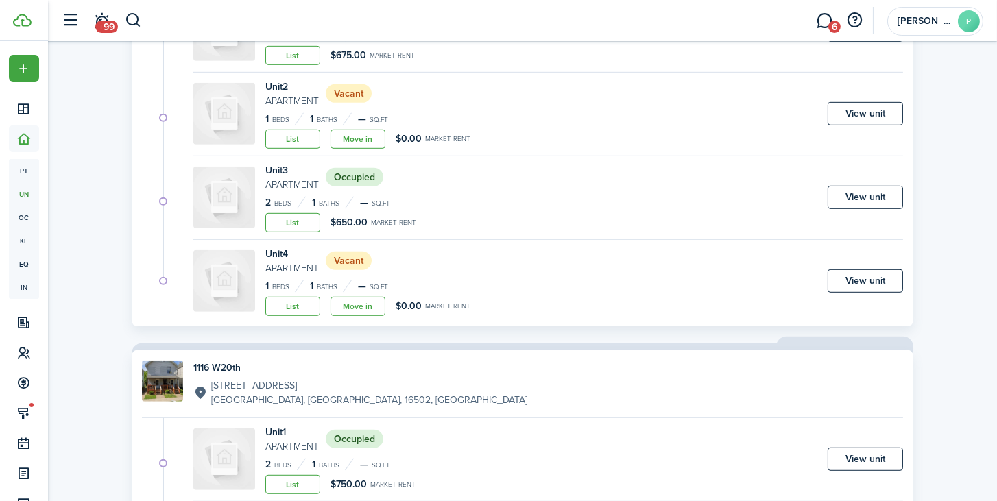
scroll to position [1855, 0]
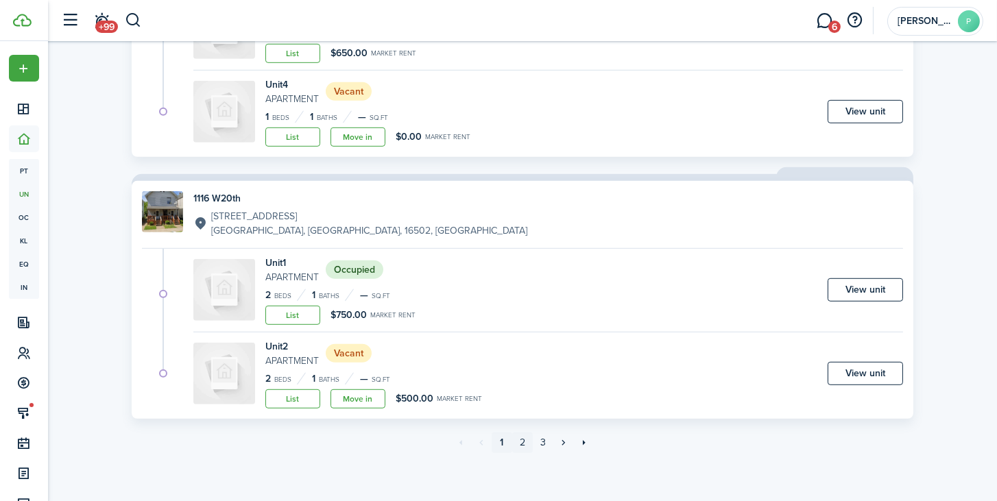
click at [521, 442] on link "2" at bounding box center [522, 443] width 21 height 21
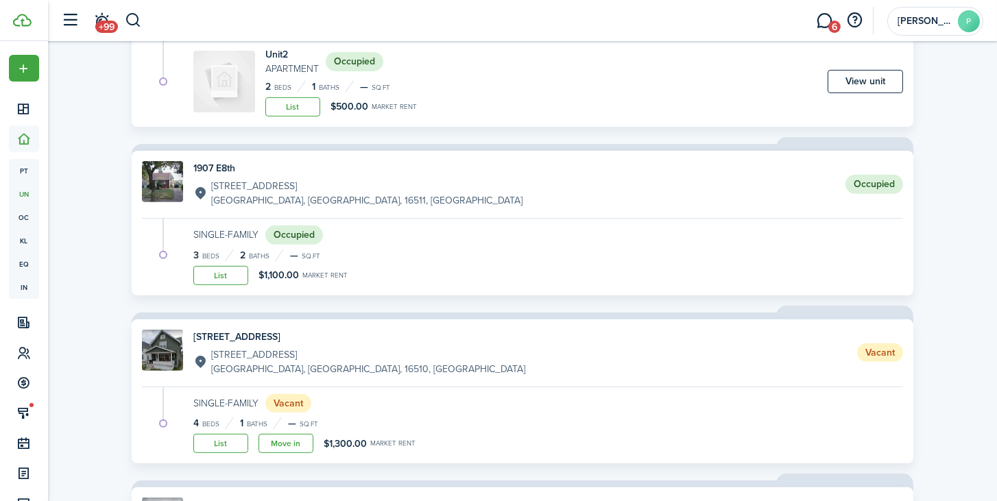
scroll to position [1176, 0]
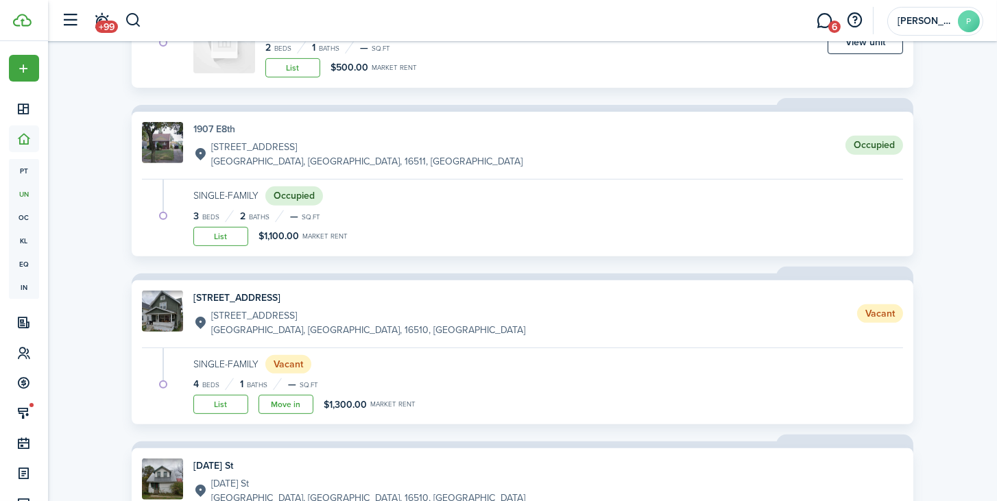
click at [204, 126] on h4 "1907 E8th" at bounding box center [357, 129] width 329 height 14
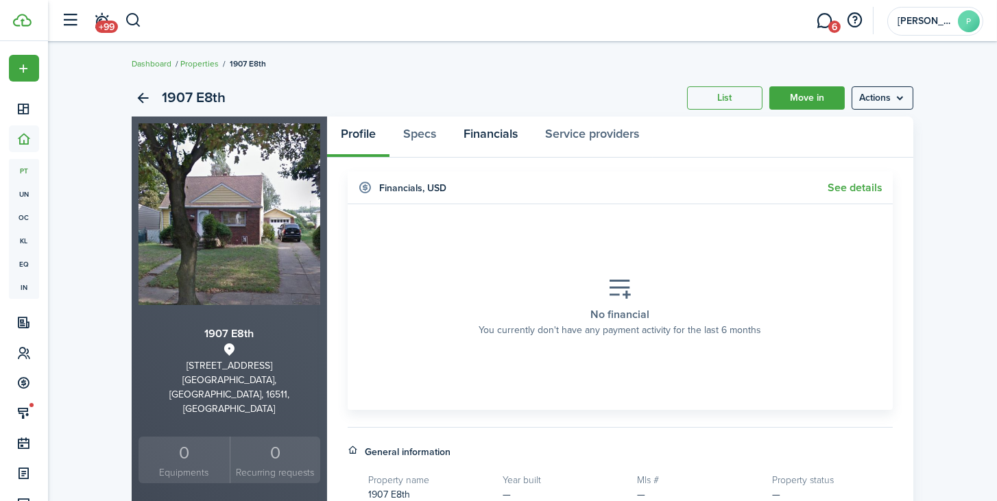
click at [491, 138] on link "Financials" at bounding box center [491, 137] width 82 height 41
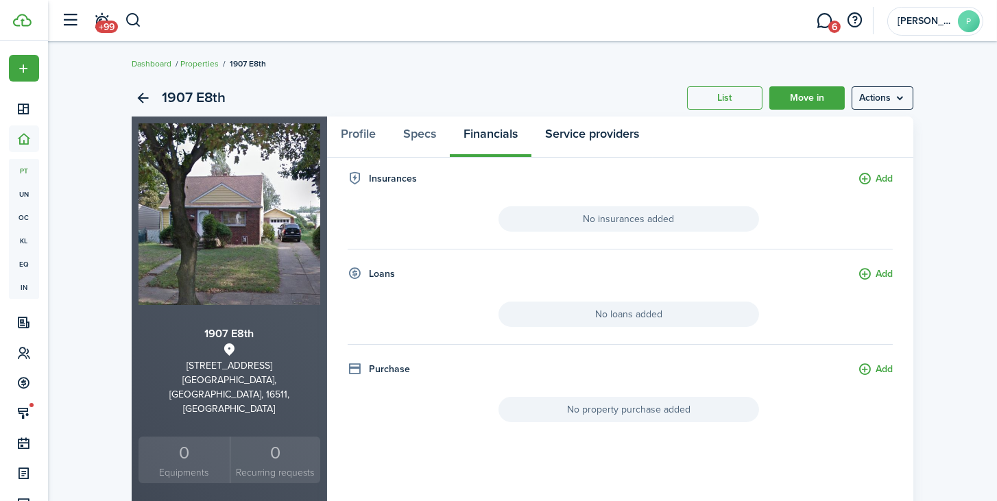
click at [584, 137] on link "Service providers" at bounding box center [592, 137] width 121 height 41
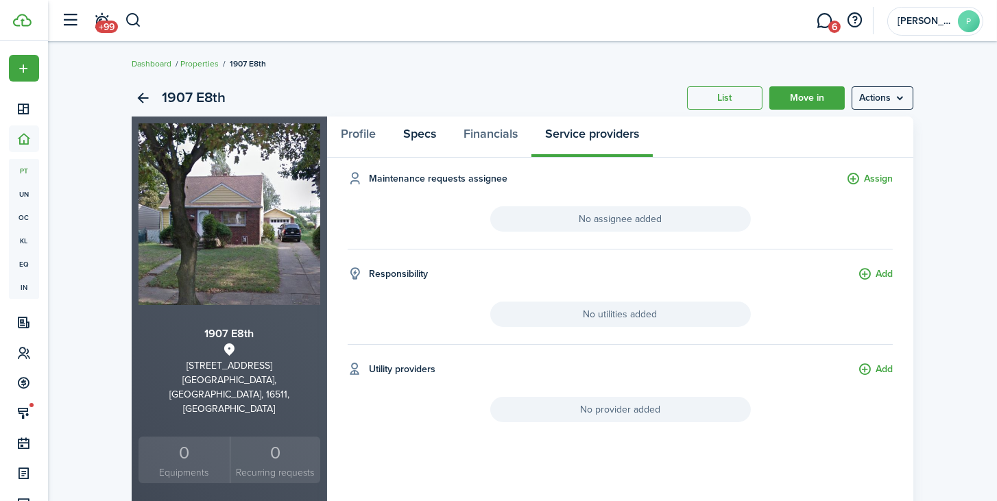
click at [422, 138] on link "Specs" at bounding box center [420, 137] width 60 height 41
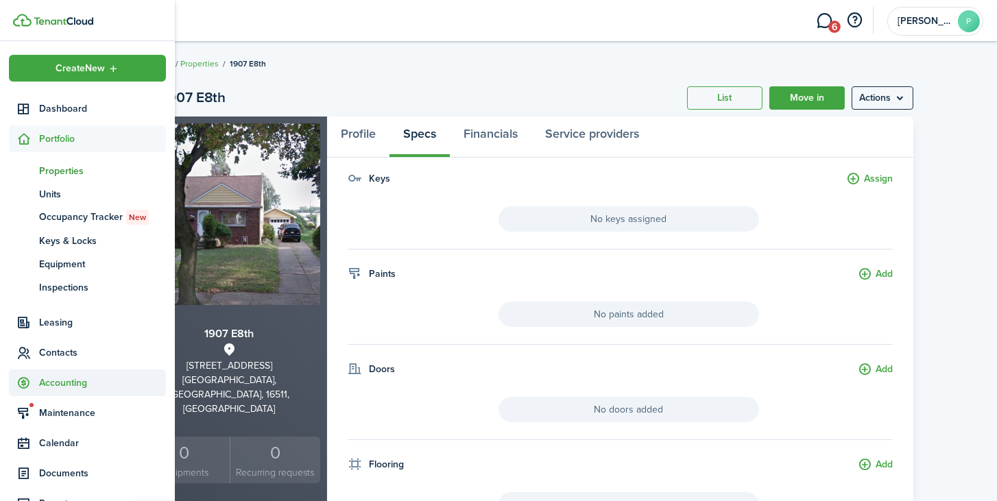
click at [75, 379] on span "Accounting" at bounding box center [102, 383] width 127 height 14
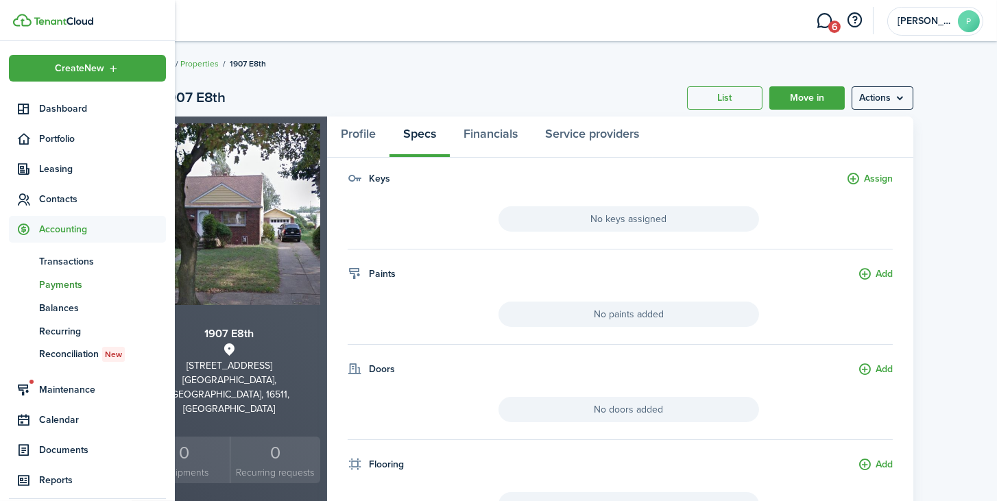
click at [74, 285] on span "Payments" at bounding box center [102, 285] width 127 height 14
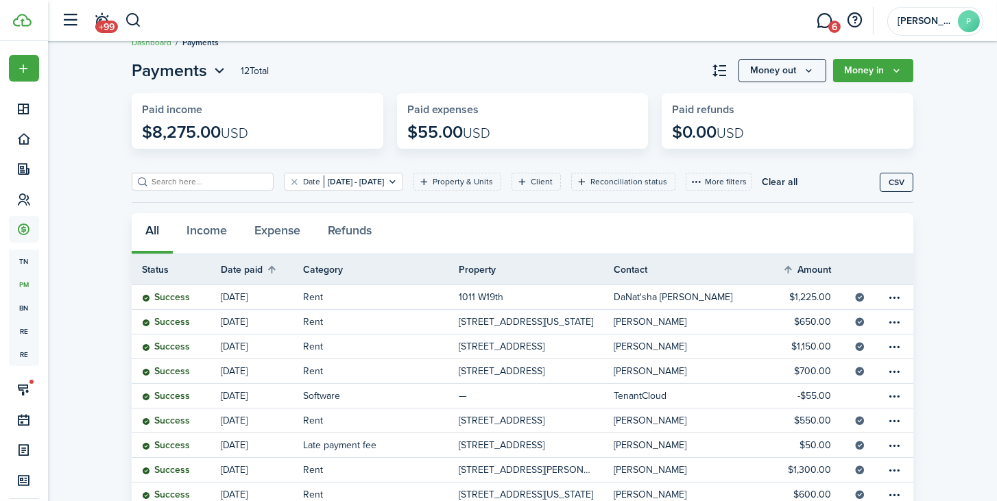
scroll to position [39, 0]
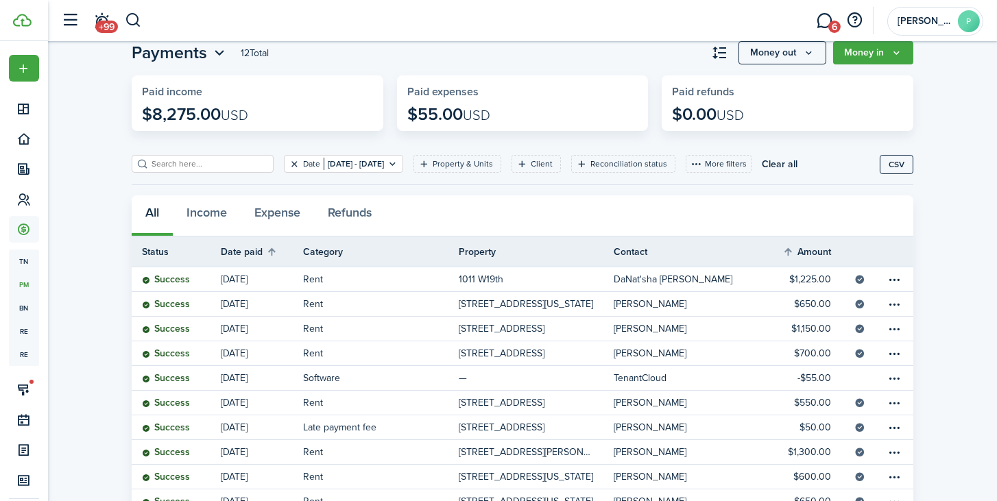
click at [289, 163] on button "Clear filter" at bounding box center [295, 163] width 12 height 11
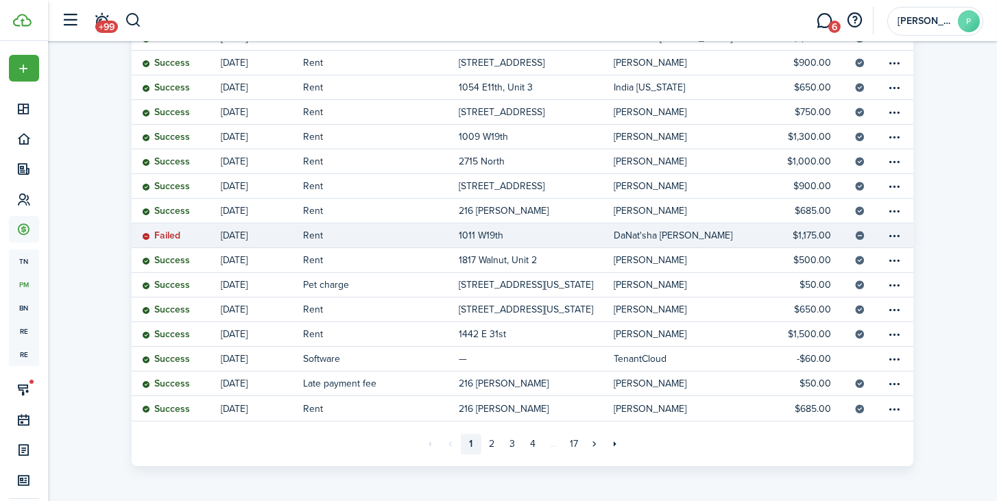
scroll to position [381, 0]
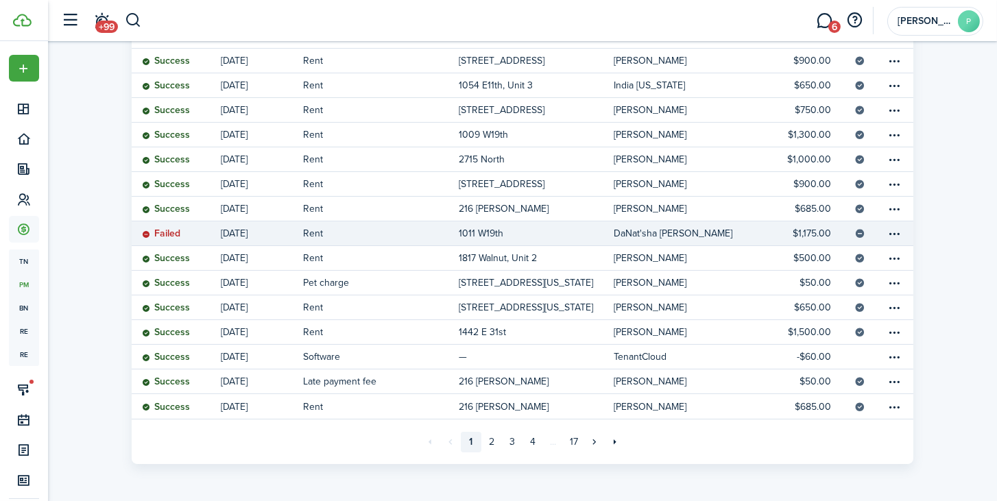
click at [629, 232] on table-profile-info-text "DaNat'sha [PERSON_NAME]" at bounding box center [673, 233] width 119 height 11
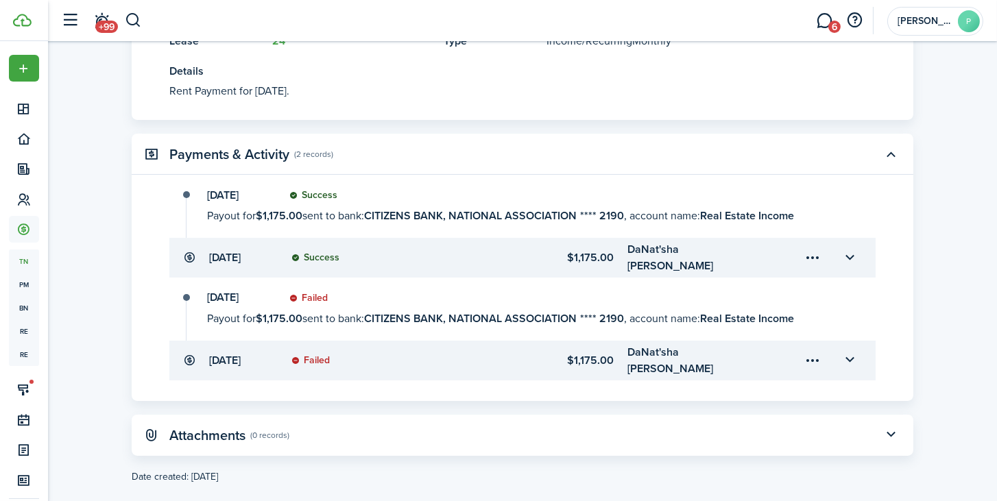
scroll to position [412, 0]
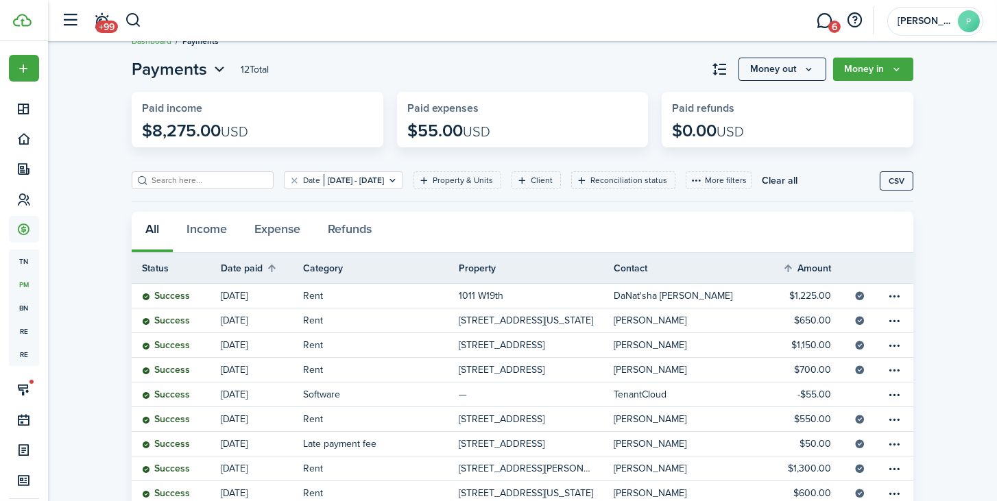
scroll to position [39, 0]
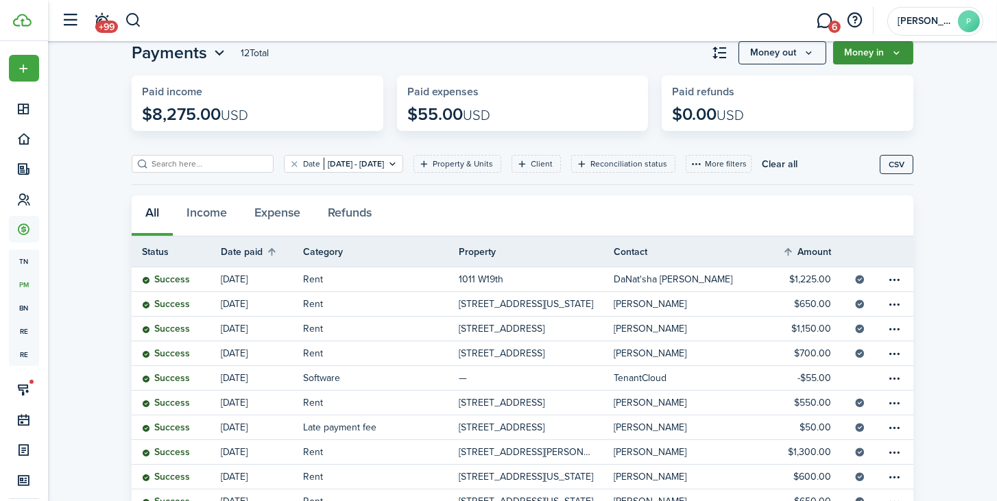
click at [869, 60] on button "Money in" at bounding box center [874, 52] width 80 height 23
click at [779, 127] on widget-stats "Paid refunds $0.00 USD" at bounding box center [788, 103] width 252 height 56
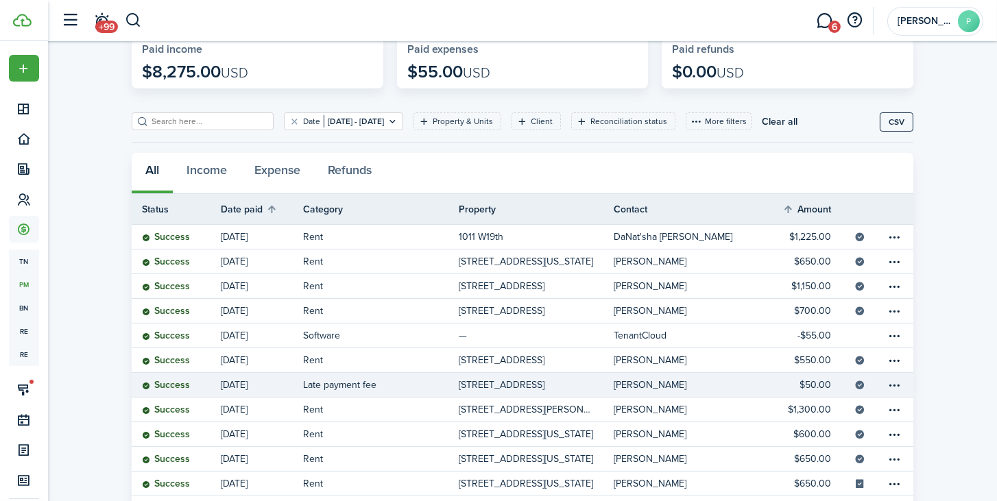
scroll to position [21, 0]
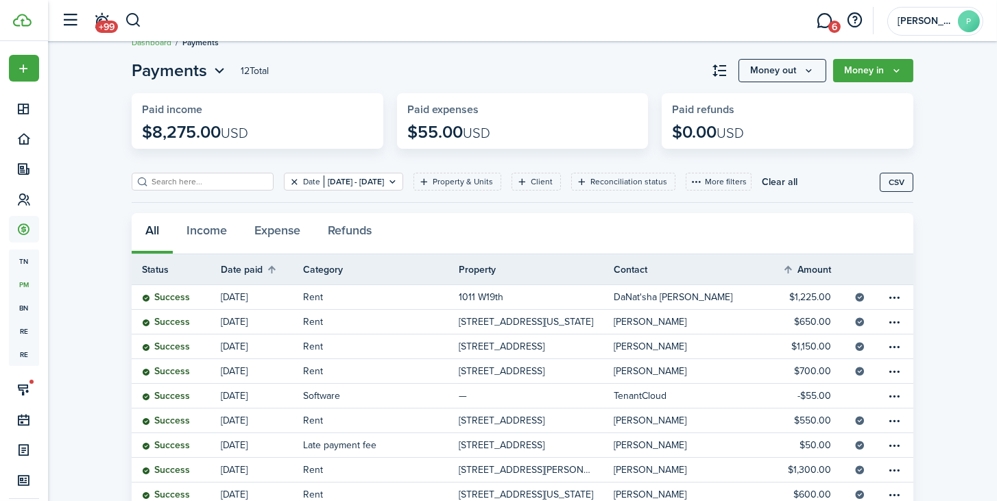
click at [289, 181] on button "Clear filter" at bounding box center [295, 181] width 12 height 11
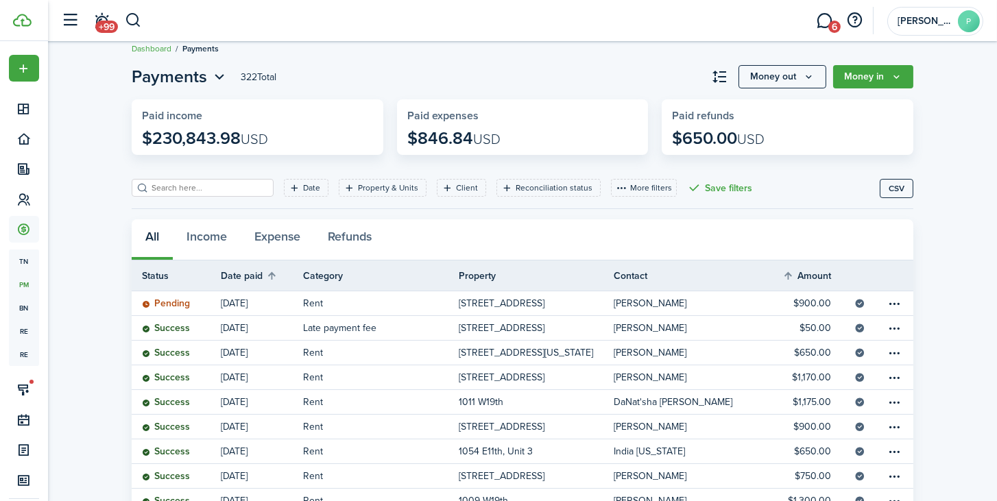
scroll to position [0, 0]
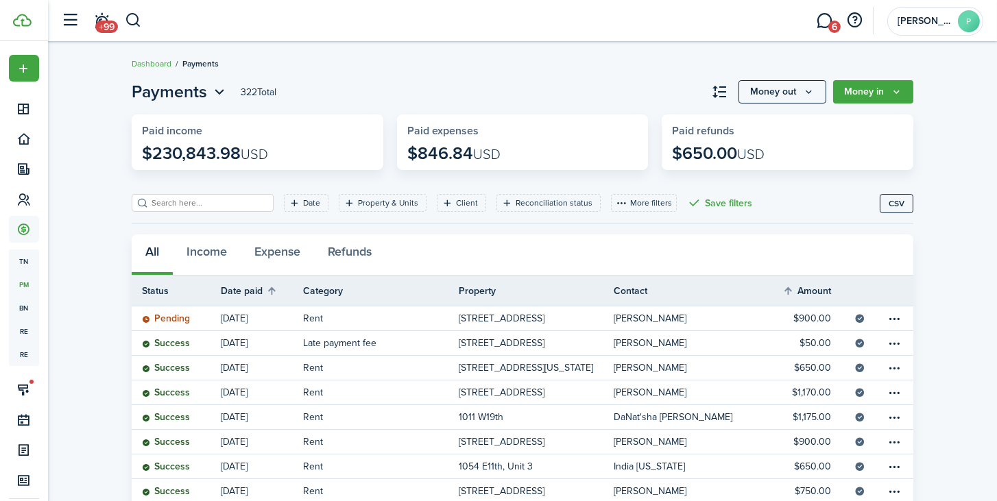
click at [304, 65] on breadcrumb "Dashboard Payments" at bounding box center [523, 57] width 782 height 32
click at [75, 23] on button "button" at bounding box center [71, 21] width 26 height 26
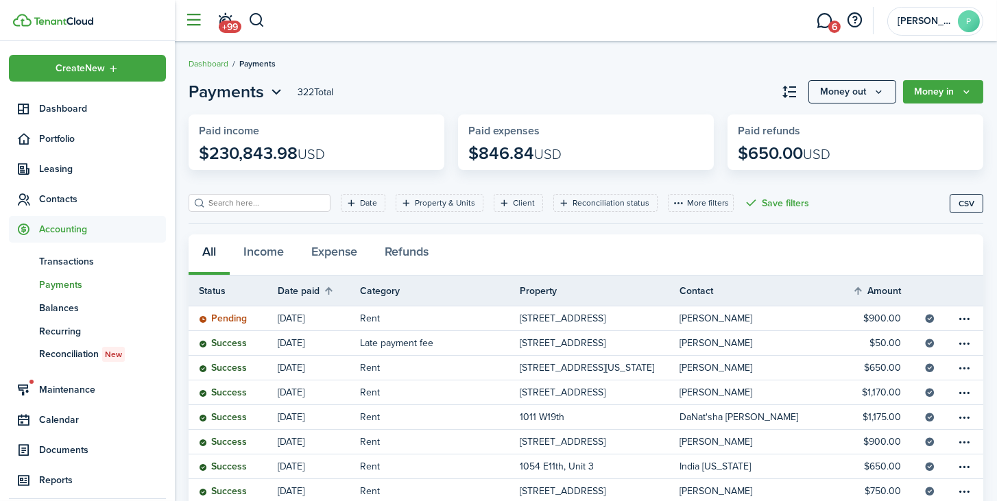
click at [189, 23] on button "button" at bounding box center [194, 21] width 26 height 26
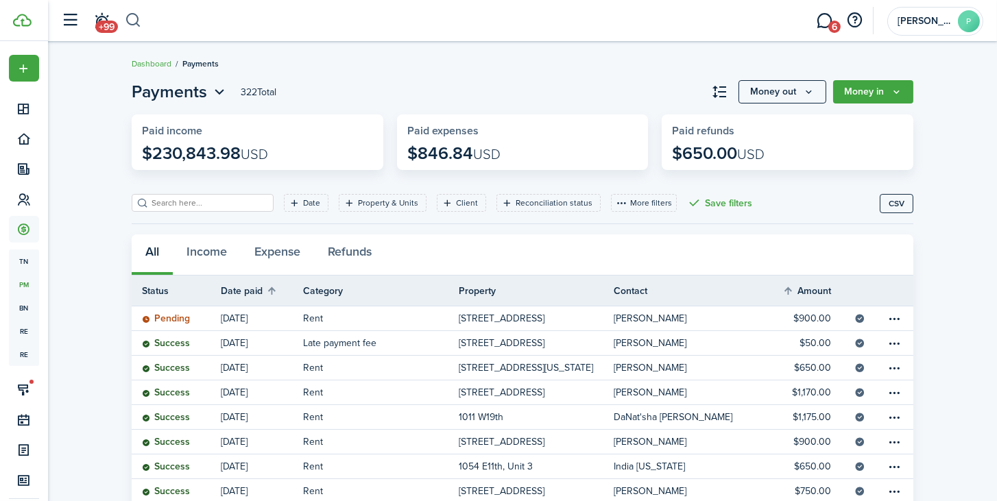
click at [132, 20] on button "button" at bounding box center [133, 20] width 17 height 23
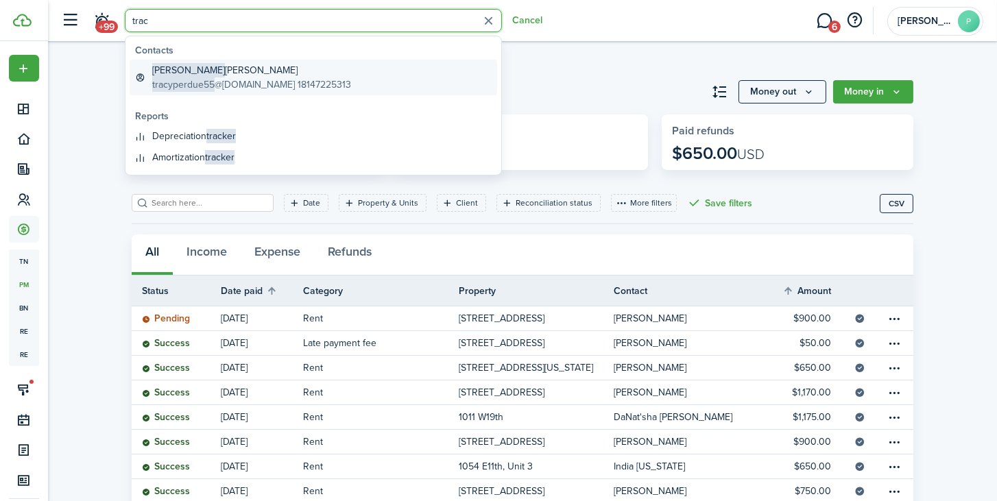
type input "trac"
click at [215, 67] on global-search-item-title "Tracy Perdue" at bounding box center [251, 70] width 199 height 14
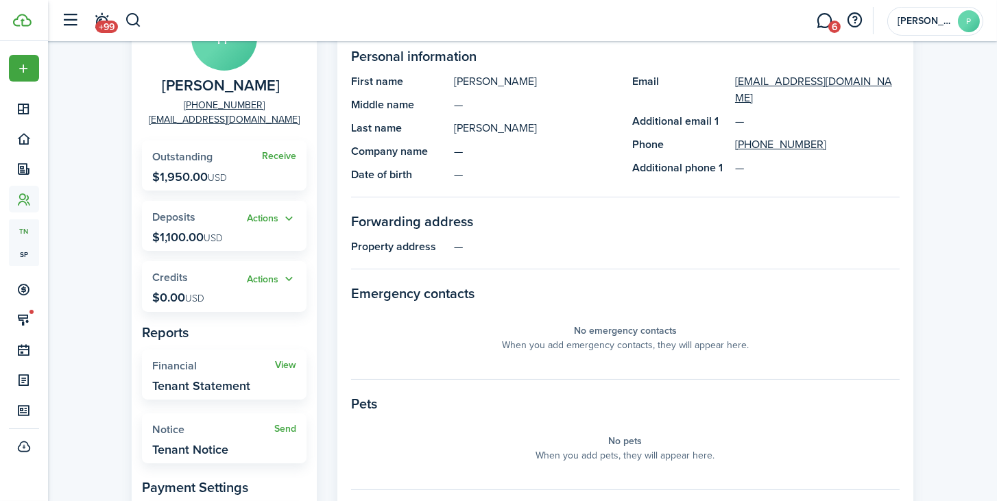
scroll to position [117, 0]
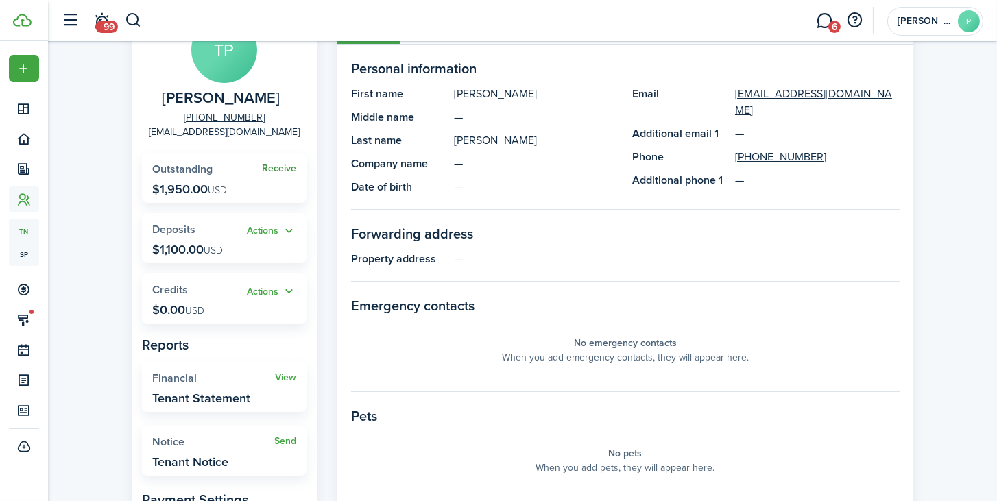
click at [276, 168] on link "Receive" at bounding box center [279, 168] width 34 height 11
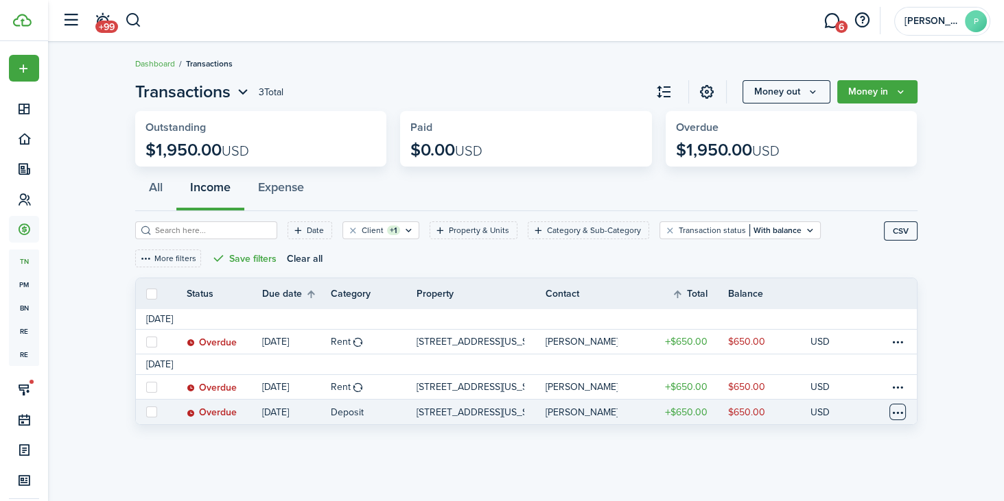
click at [897, 410] on table-menu-btn-icon at bounding box center [897, 412] width 16 height 16
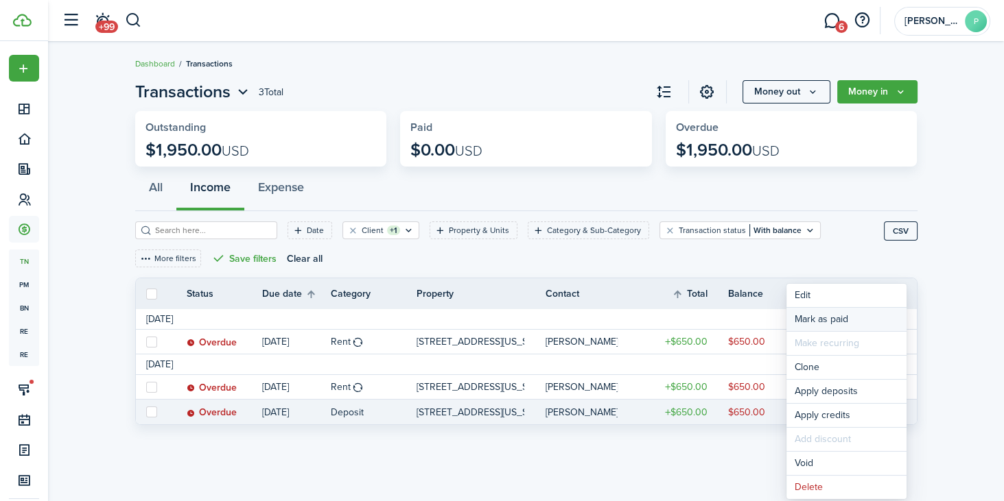
click at [839, 316] on link "Mark as paid" at bounding box center [846, 319] width 120 height 23
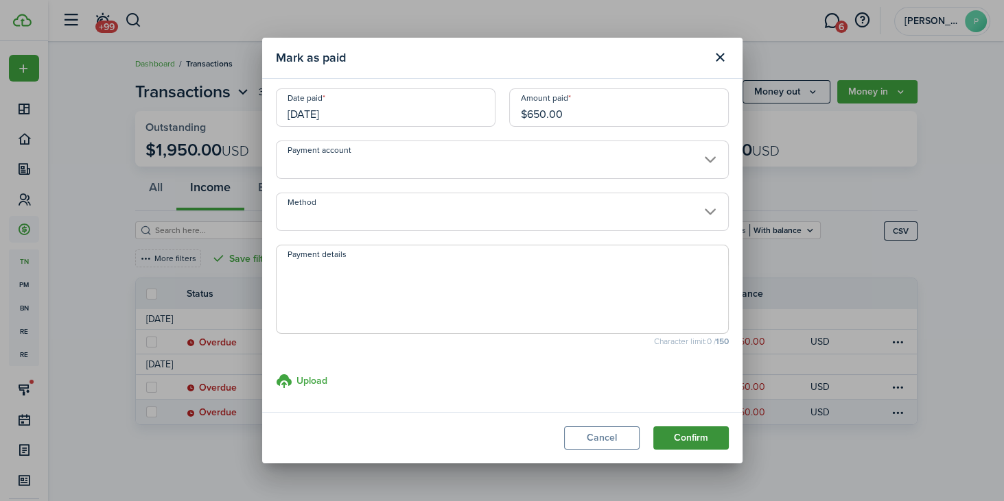
scroll to position [5, 0]
click at [678, 438] on button "Confirm" at bounding box center [690, 438] width 75 height 23
